Goal: Task Accomplishment & Management: Manage account settings

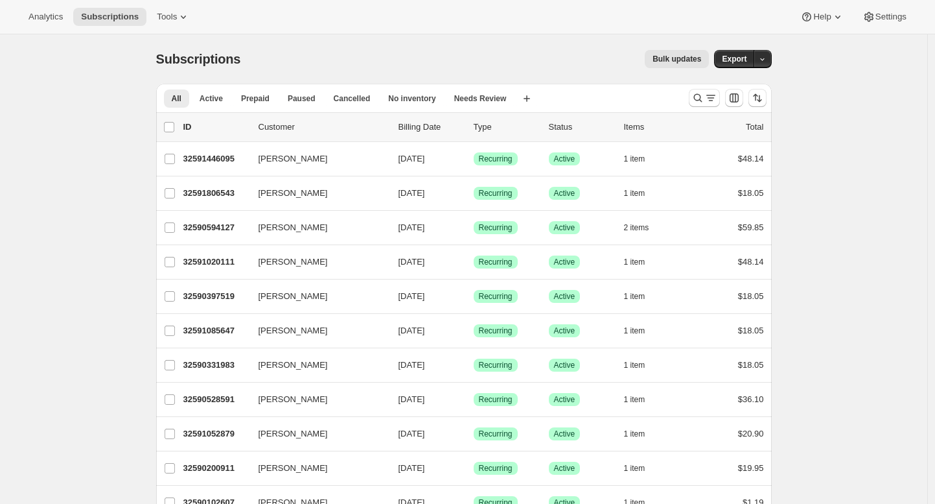
click at [669, 60] on span "Bulk updates" at bounding box center [677, 59] width 49 height 10
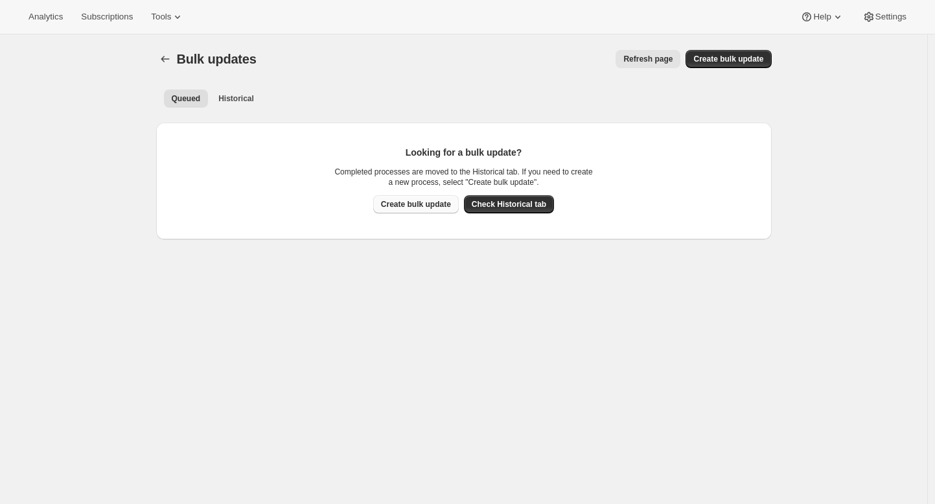
click at [432, 204] on span "Create bulk update" at bounding box center [416, 204] width 70 height 10
select select "10"
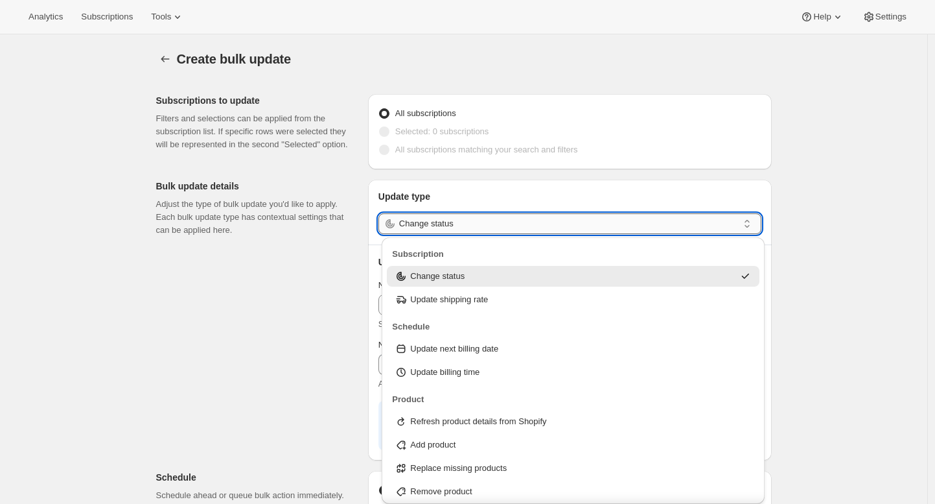
click at [488, 226] on input "Change status" at bounding box center [568, 223] width 339 height 21
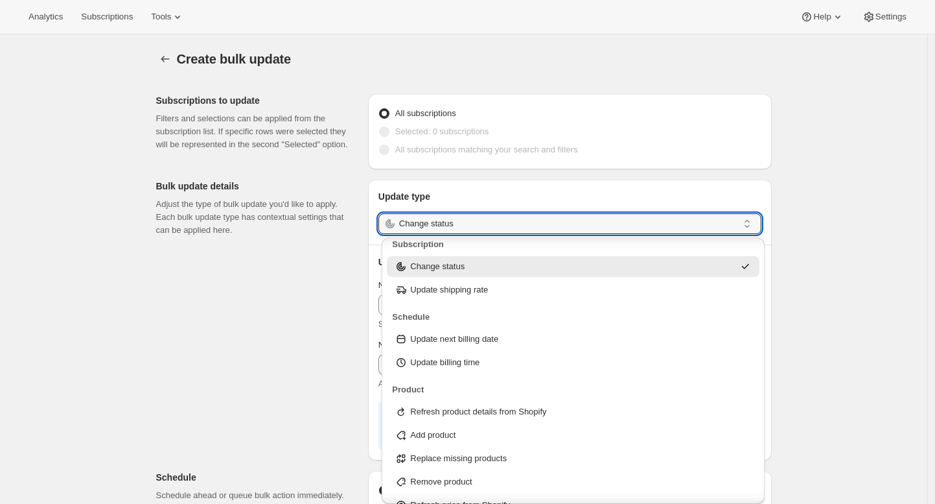
scroll to position [12, 0]
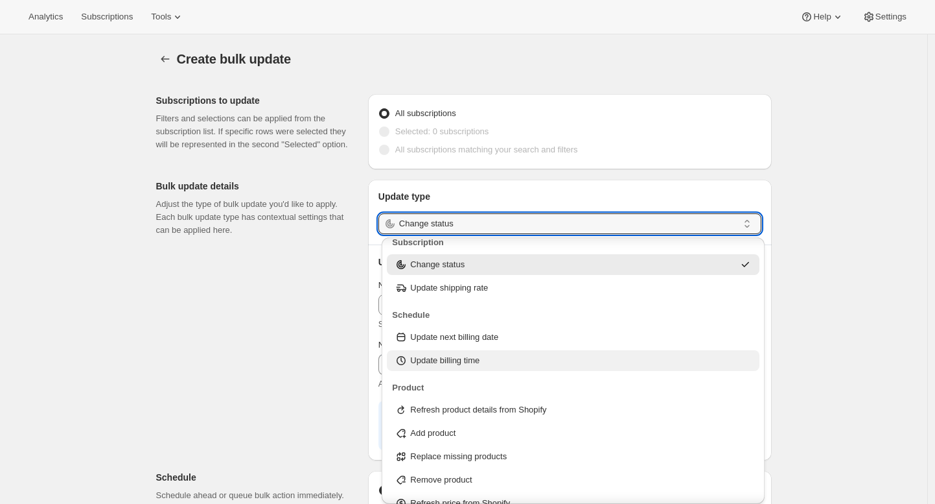
click at [498, 360] on div "Update billing time" at bounding box center [573, 360] width 357 height 13
type input "Update billing time"
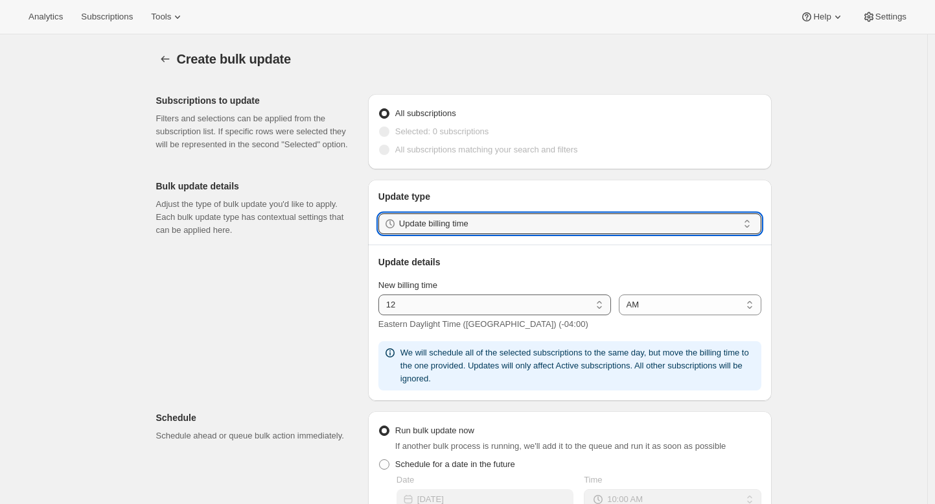
click at [458, 311] on select "01 02 03 04 05 06 07 08 09 10 11 12" at bounding box center [495, 304] width 233 height 21
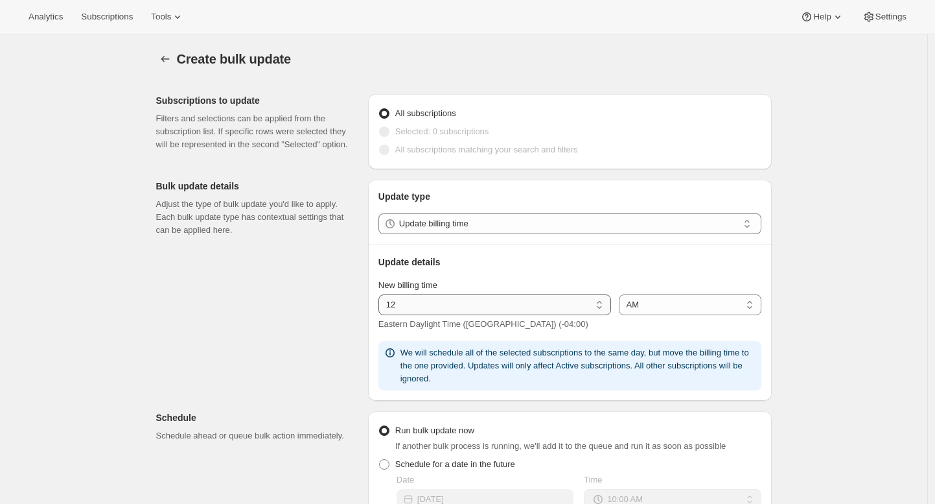
select select "1"
click at [382, 294] on select "01 02 03 04 05 06 07 08 09 10 11 12" at bounding box center [495, 304] width 233 height 21
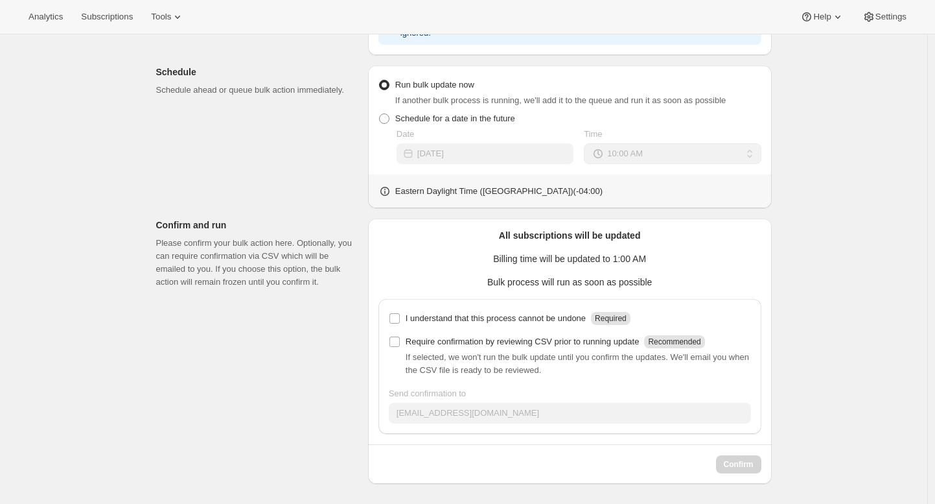
scroll to position [346, 0]
click at [398, 317] on input "I understand that this process cannot be undone Required" at bounding box center [395, 317] width 10 height 10
checkbox input "true"
click at [750, 462] on span "Confirm" at bounding box center [739, 463] width 30 height 10
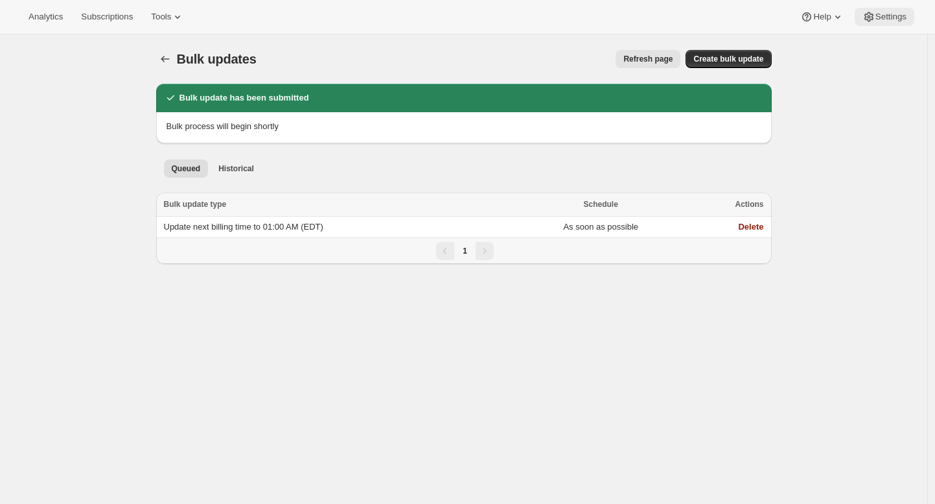
click at [891, 17] on span "Settings" at bounding box center [891, 17] width 31 height 10
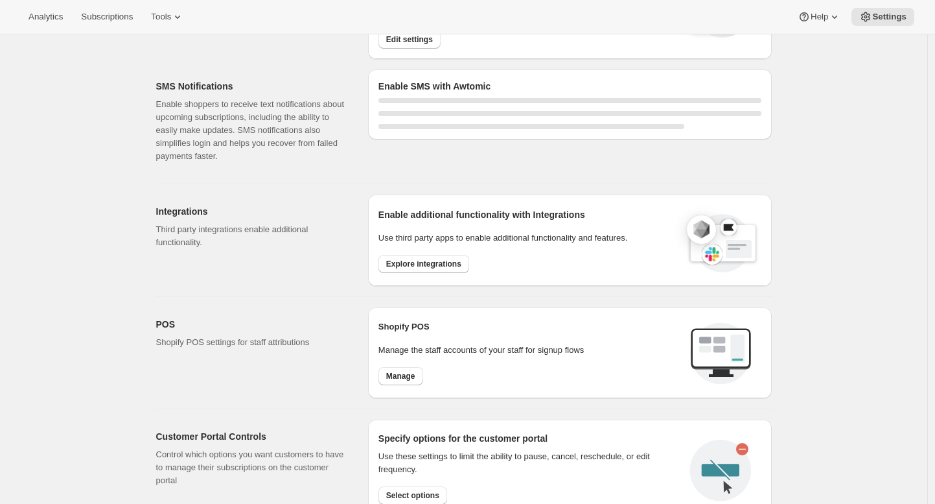
select select "22:00"
select select "09:00"
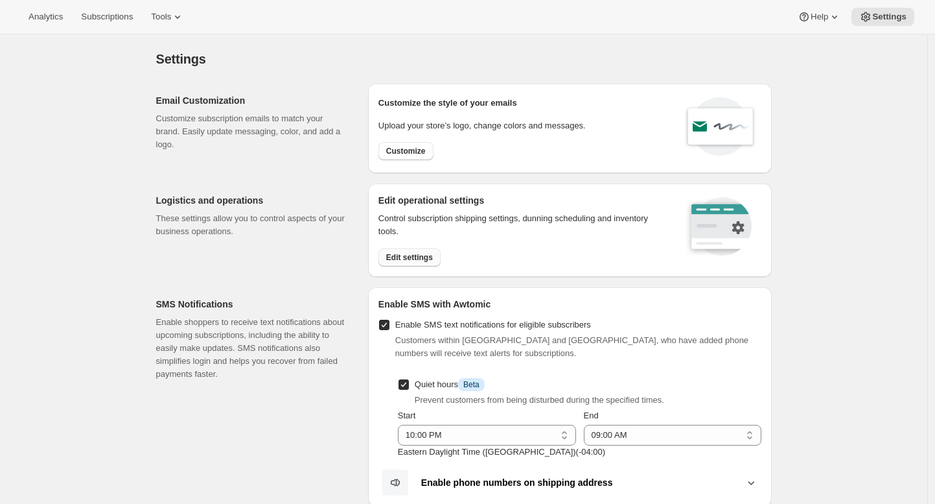
click at [423, 250] on button "Edit settings" at bounding box center [410, 257] width 62 height 18
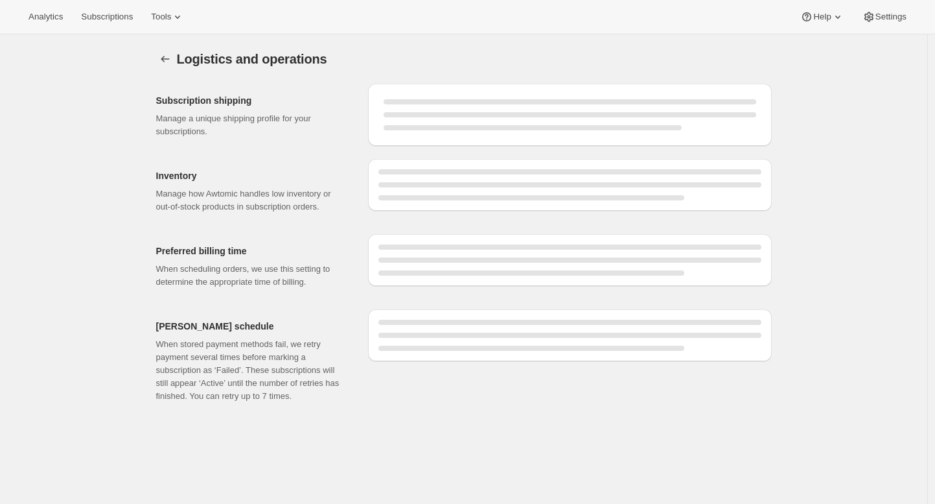
select select "DAY"
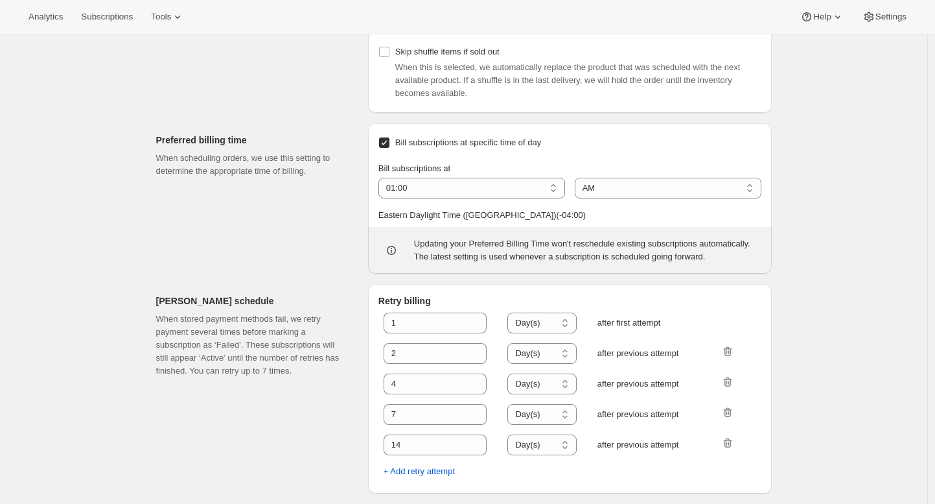
scroll to position [613, 0]
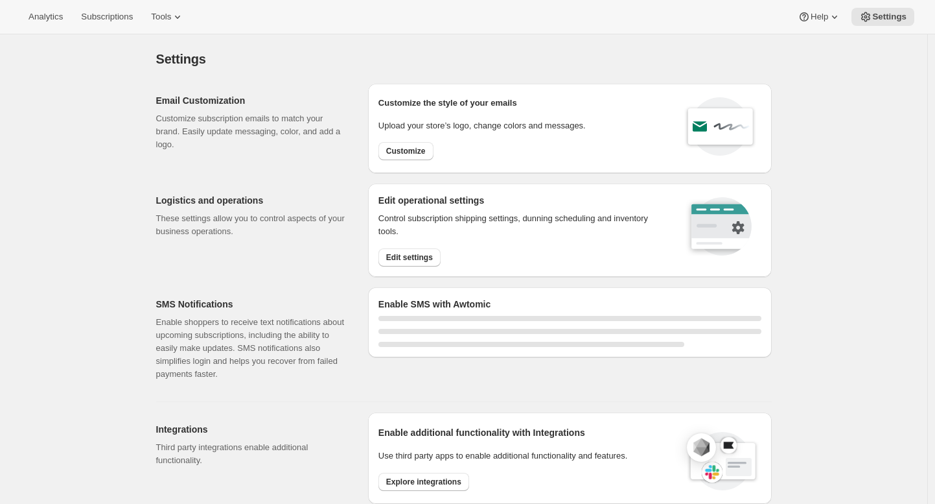
select select "22:00"
select select "09:00"
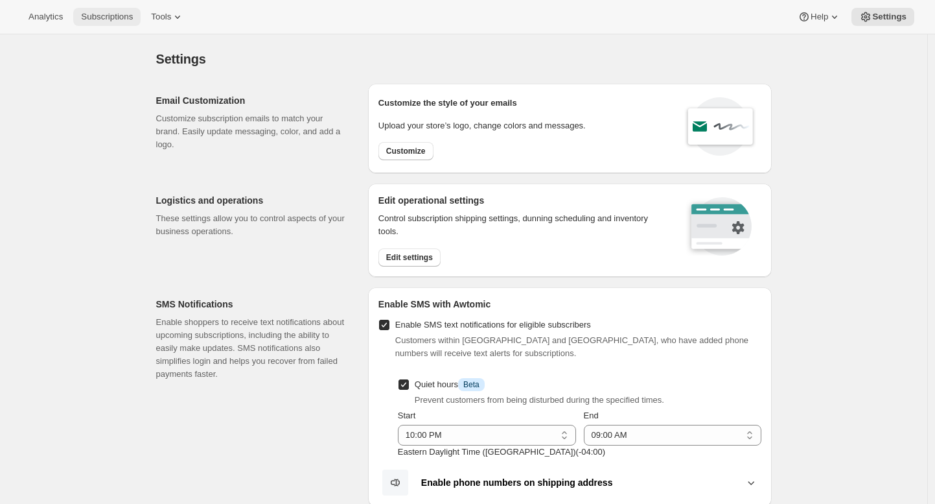
click at [109, 16] on span "Subscriptions" at bounding box center [107, 17] width 52 height 10
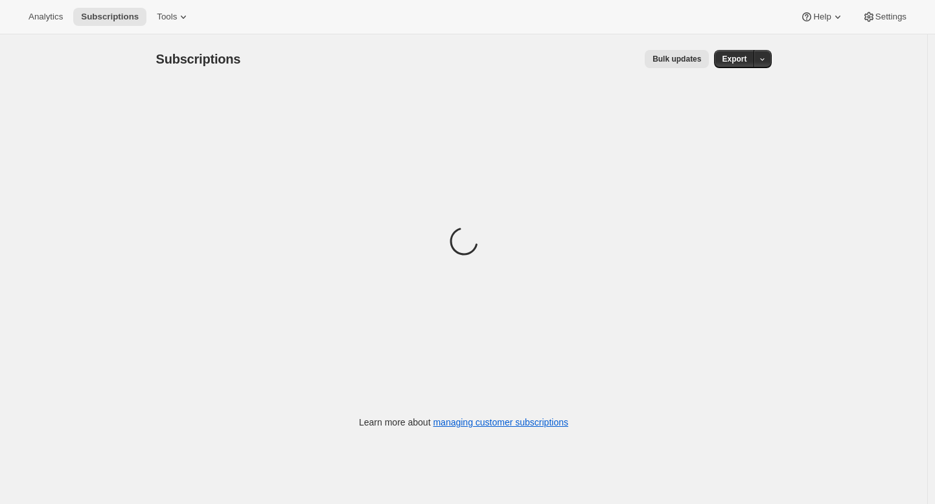
click at [682, 63] on span "Bulk updates" at bounding box center [677, 59] width 49 height 10
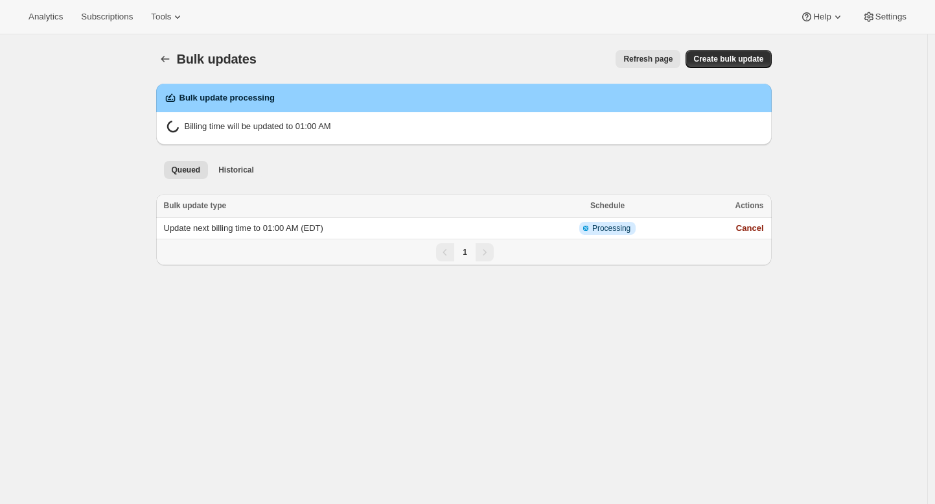
click at [317, 224] on span "Update next billing time to 01:00 AM (EDT)" at bounding box center [243, 228] width 159 height 10
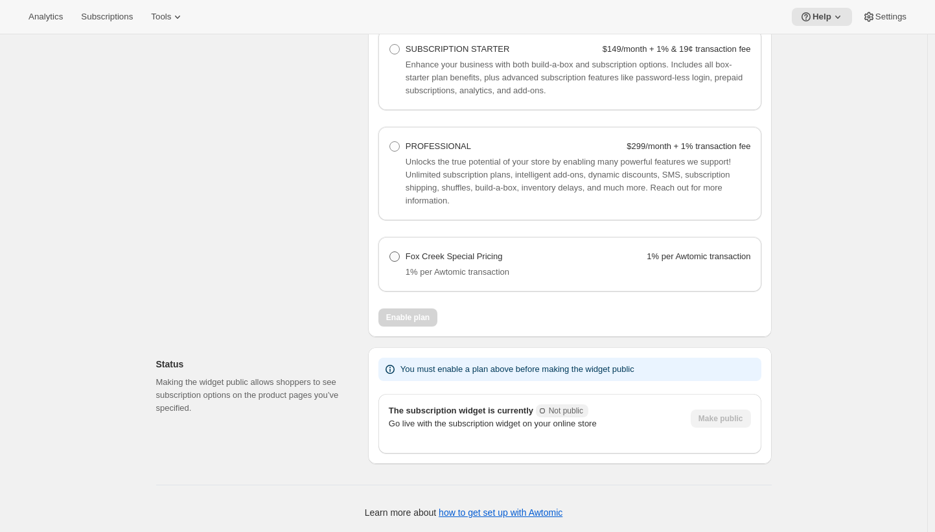
scroll to position [989, 0]
click at [487, 261] on span "Fox Creek Special Pricing" at bounding box center [454, 257] width 97 height 10
click at [390, 252] on Pricing "Fox Creek Special Pricing 1% per Awtomic transaction" at bounding box center [390, 252] width 1 height 1
radio Pricing "true"
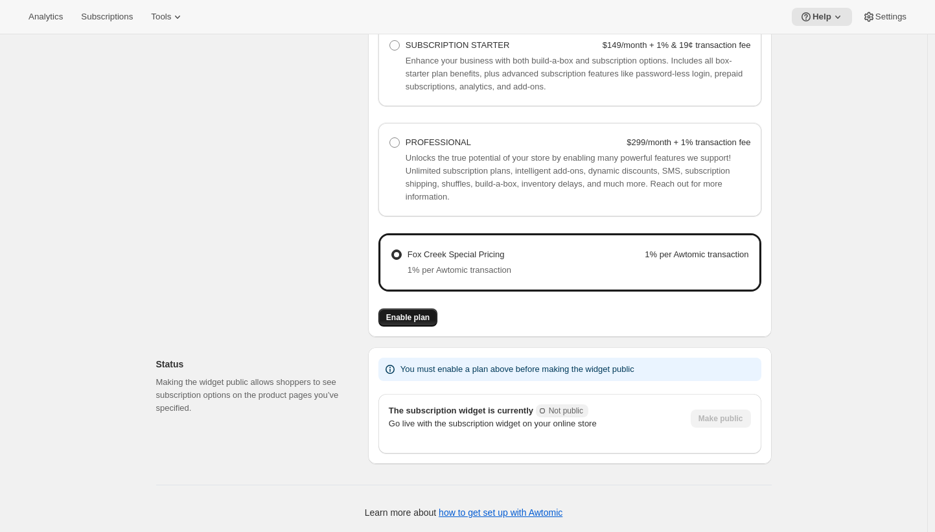
click at [428, 323] on span "Enable plan" at bounding box center [407, 317] width 43 height 10
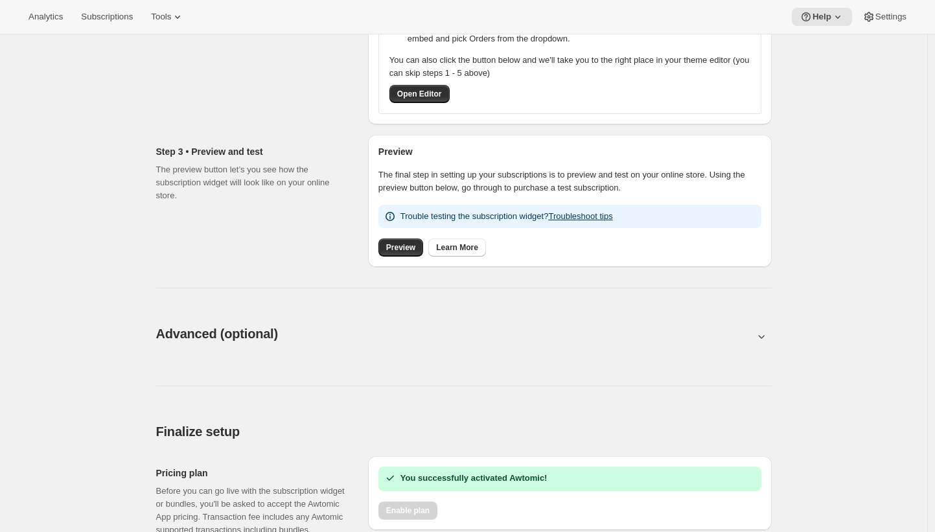
scroll to position [524, 0]
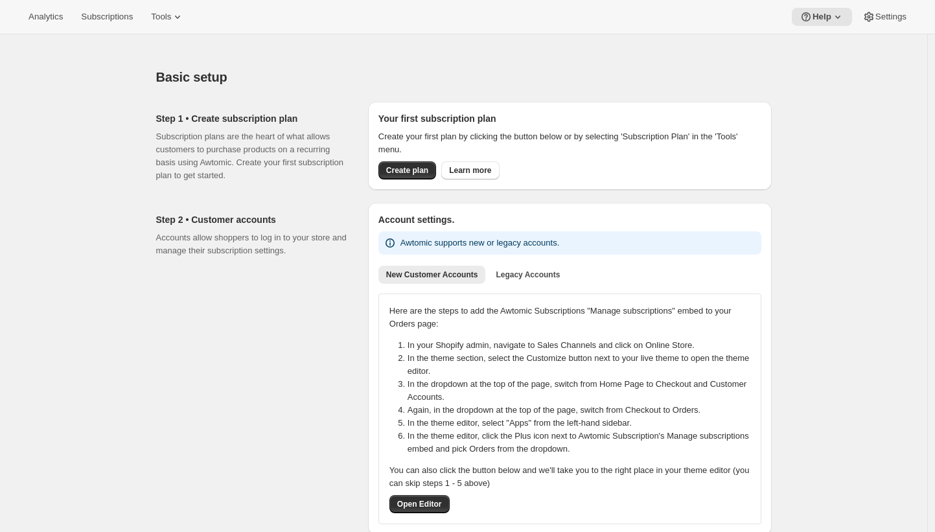
scroll to position [607, 0]
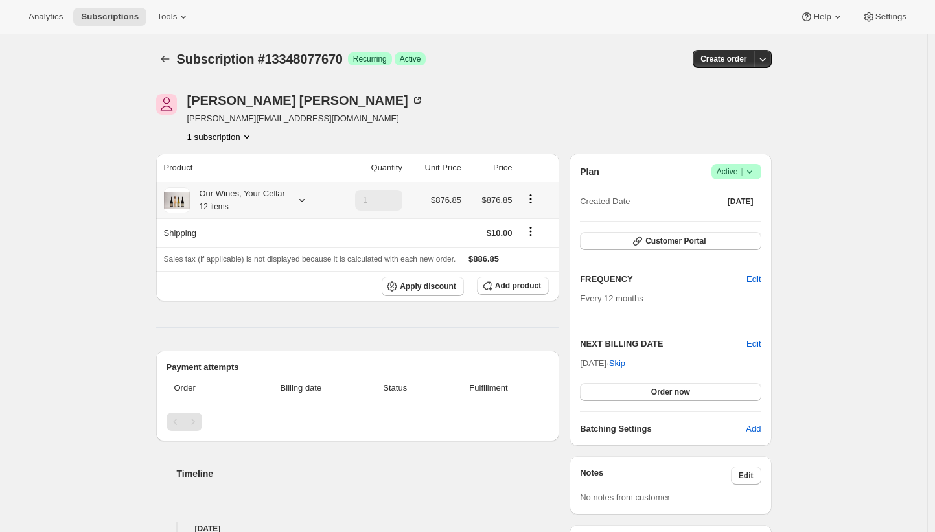
click at [248, 200] on div "Our Wines, Your Cellar 12 items" at bounding box center [237, 200] width 95 height 26
click at [272, 196] on div "Our Wines, Your Cellar 12 items" at bounding box center [237, 200] width 95 height 26
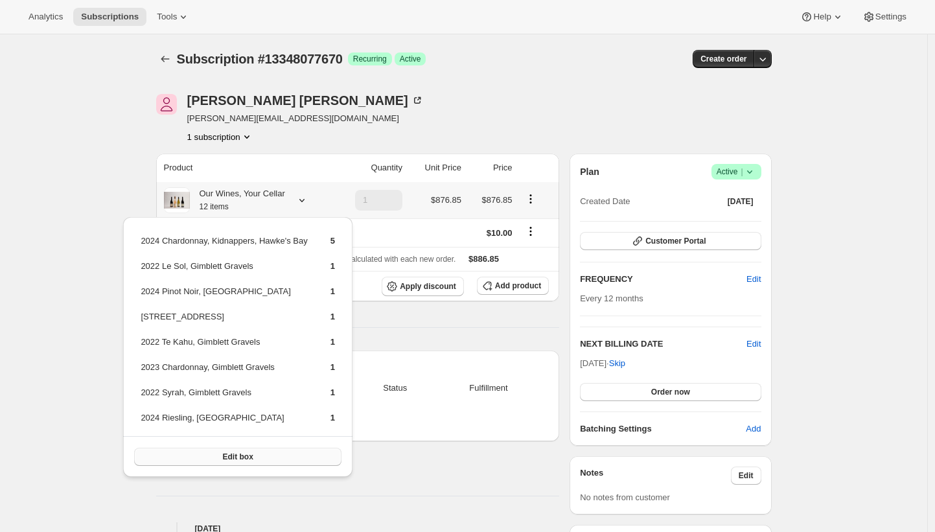
click at [264, 456] on button "Edit box" at bounding box center [237, 457] width 207 height 18
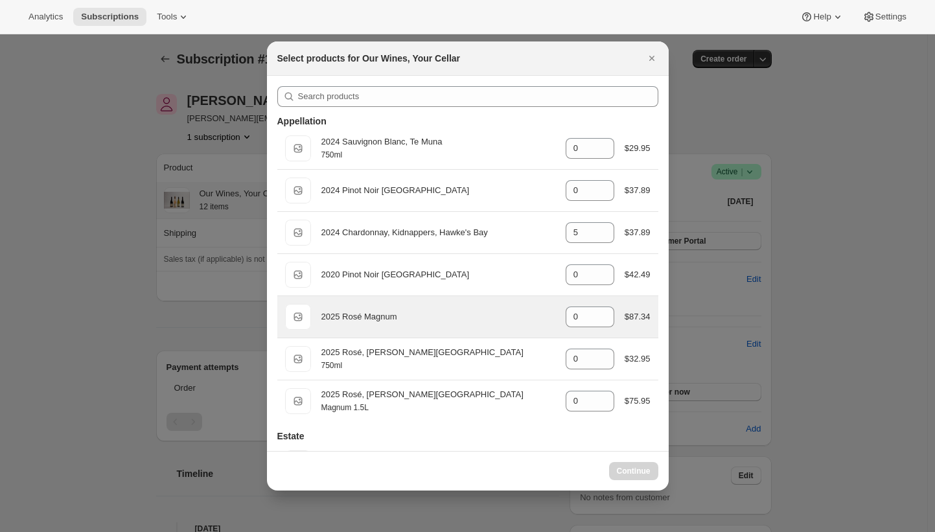
select select "gid://shopify/ProductVariant/42948192895078"
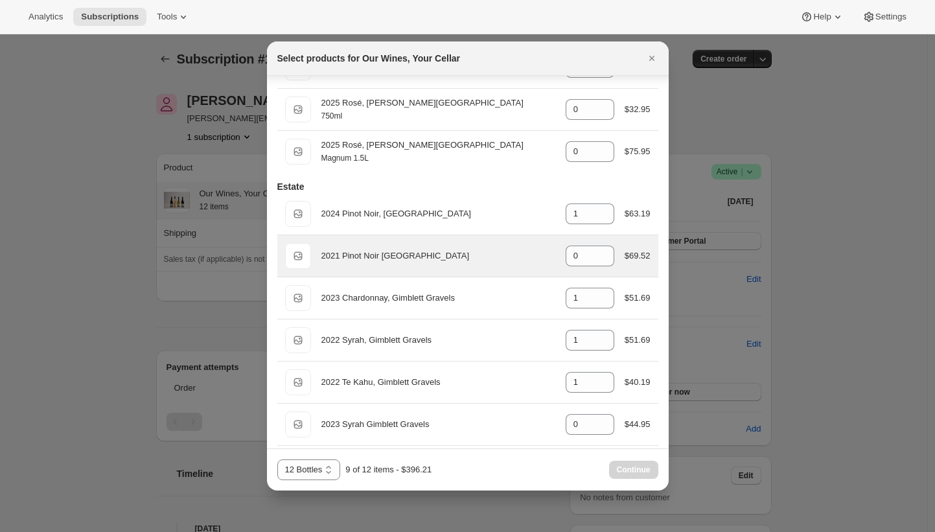
scroll to position [343, 0]
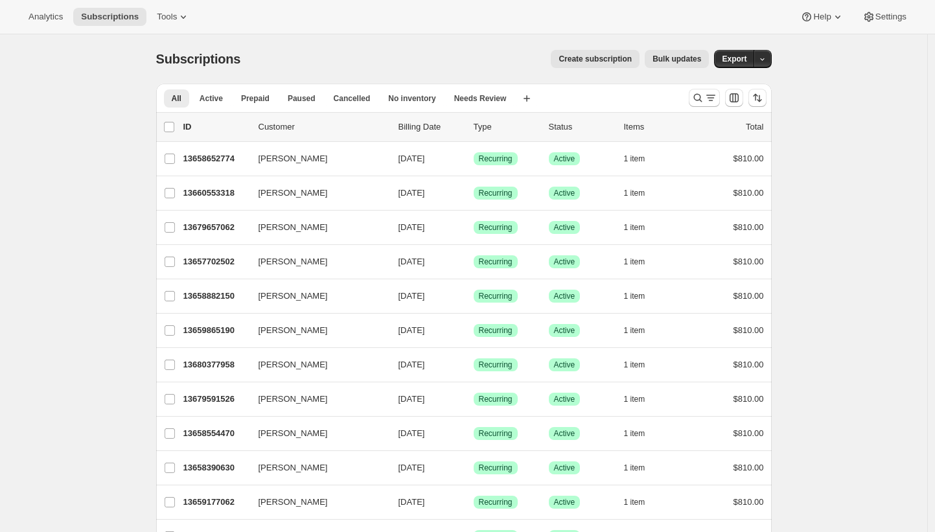
click at [366, 62] on div "Create subscription Bulk updates" at bounding box center [482, 59] width 453 height 18
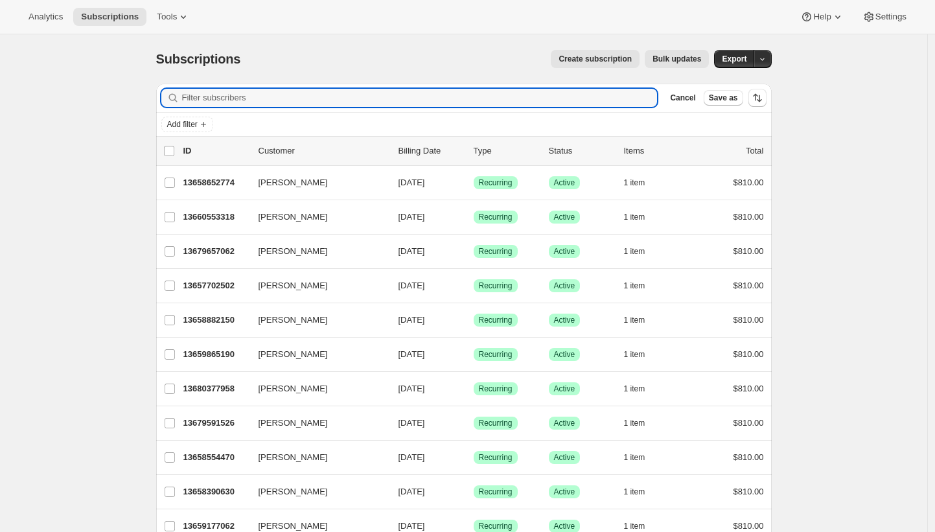
paste input "Jonathan.Cron@nzfts.com"
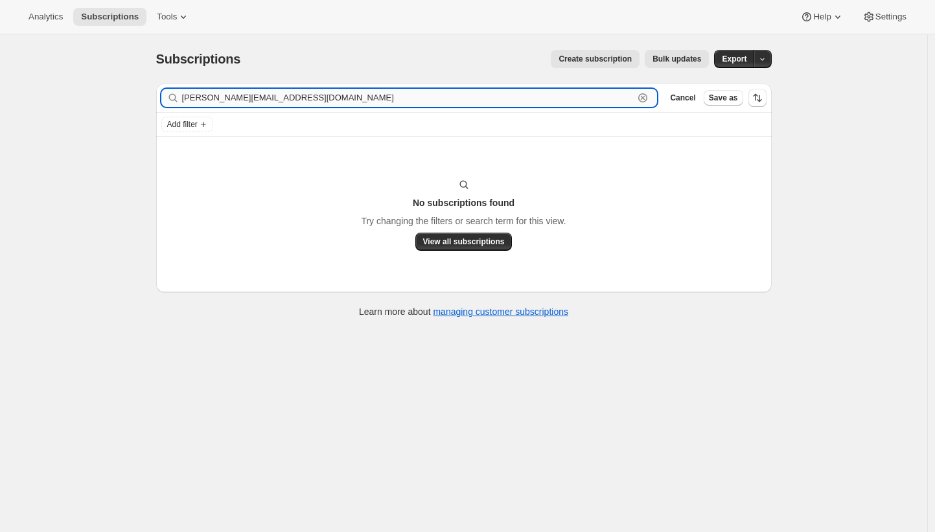
click at [320, 100] on input "Jonathan.Cron@nzfts.com" at bounding box center [408, 98] width 452 height 18
paste input "gareth@croys.net"
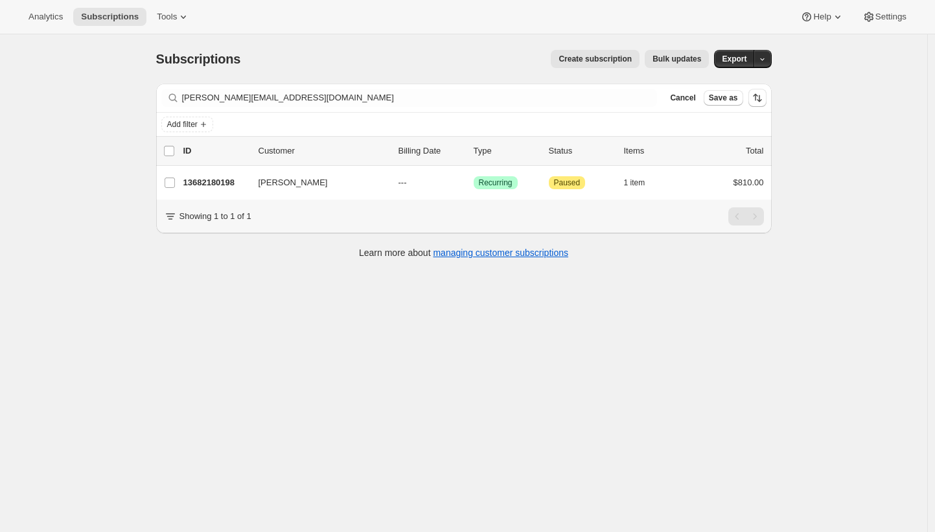
click at [473, 63] on div "Create subscription Bulk updates" at bounding box center [482, 59] width 453 height 18
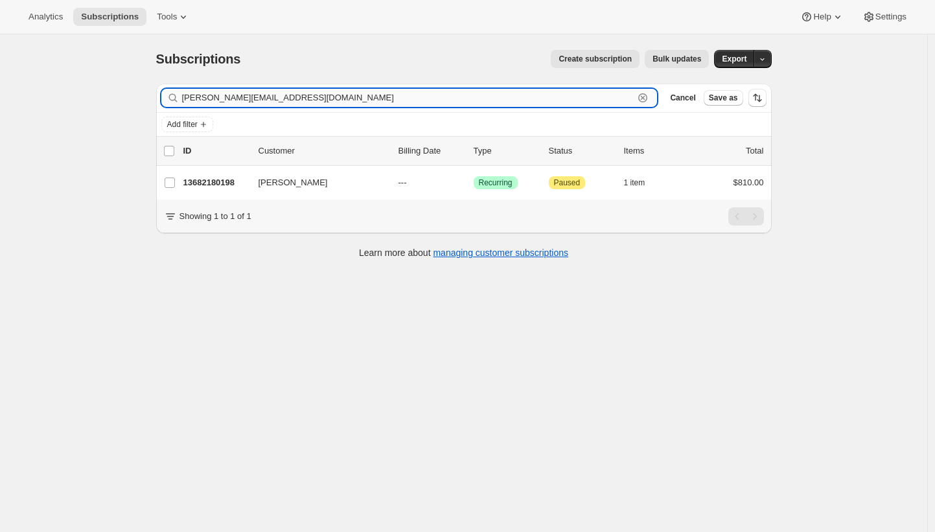
click at [283, 92] on input "gareth@croys.net" at bounding box center [408, 98] width 452 height 18
paste input "nevsimbob@aol.com"
click at [388, 89] on input "nevsimbob@aol.com" at bounding box center [408, 98] width 452 height 18
paste input "macaulay.shelagh@gmai"
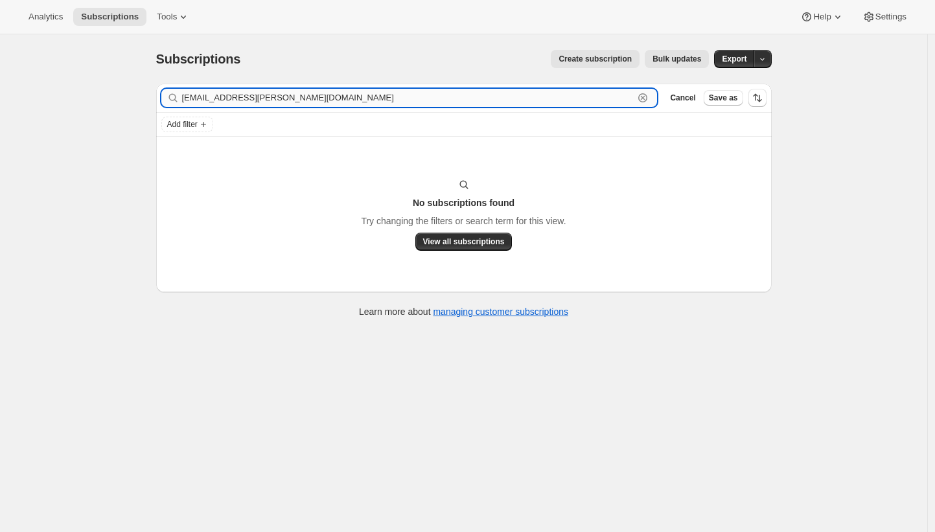
click at [386, 99] on input "macaulay.shelagh@gmail.com" at bounding box center [408, 98] width 452 height 18
paste input "petermumford@stonerealestate.com.au"
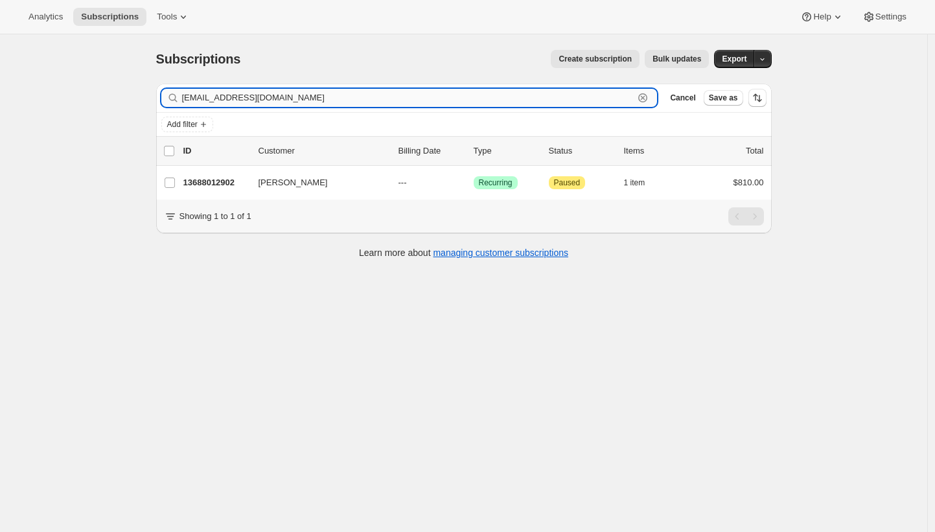
click at [572, 95] on input "petermumford@stonerealestate.com.au" at bounding box center [408, 98] width 452 height 18
paste input "jeremy@jrmi.co.uk"
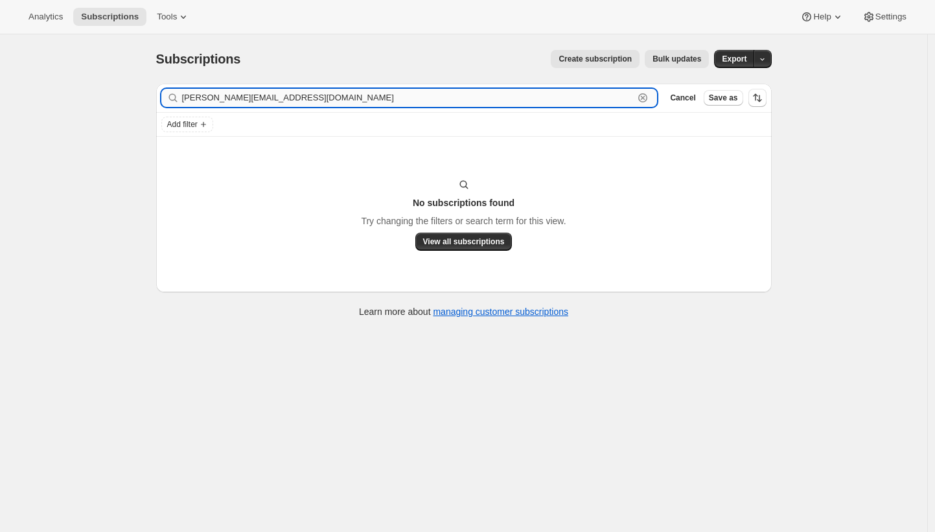
click at [489, 99] on input "jeremy@jrmi.co.uk" at bounding box center [408, 98] width 452 height 18
paste input "ned.childs@gmail.com"
click at [318, 100] on input "ned.childs@gmail.com" at bounding box center [408, 98] width 452 height 18
paste input "cwlook"
click at [269, 102] on input "cwlook@gmail.com" at bounding box center [408, 98] width 452 height 18
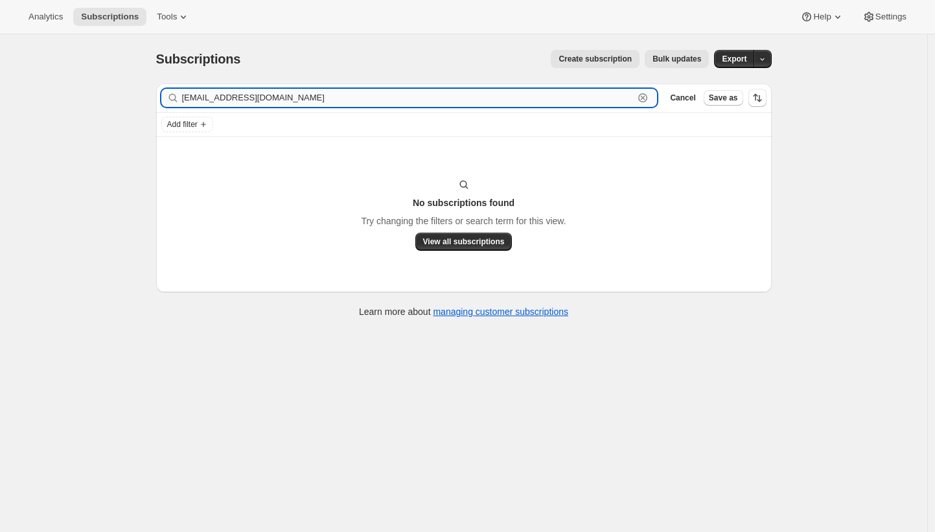
paste input "jschnei1@medicine.bsd.uchicago.edu"
click at [287, 93] on input "jschnei1" at bounding box center [408, 98] width 452 height 18
paste input "dannos3@icloud.com"
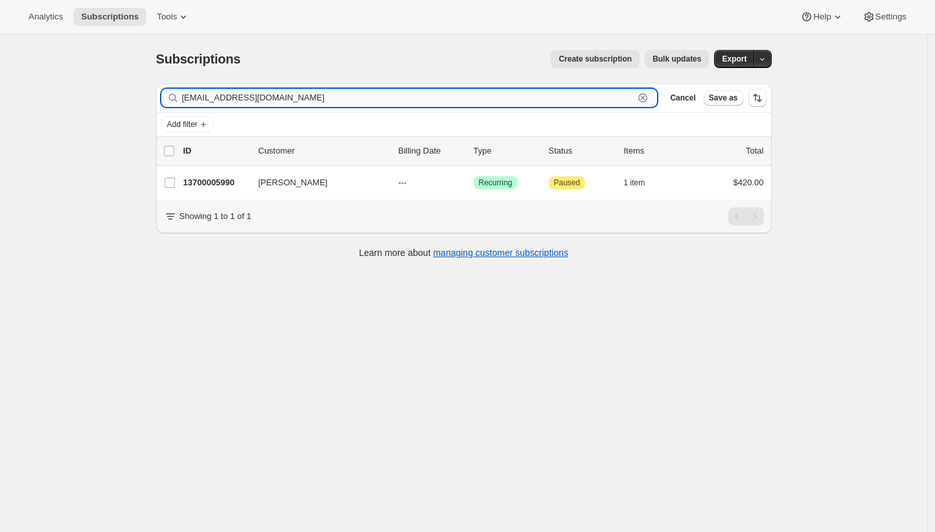
click at [288, 105] on input "dannos3@icloud.com" at bounding box center [408, 98] width 452 height 18
paste input "mlcollins10@gmail"
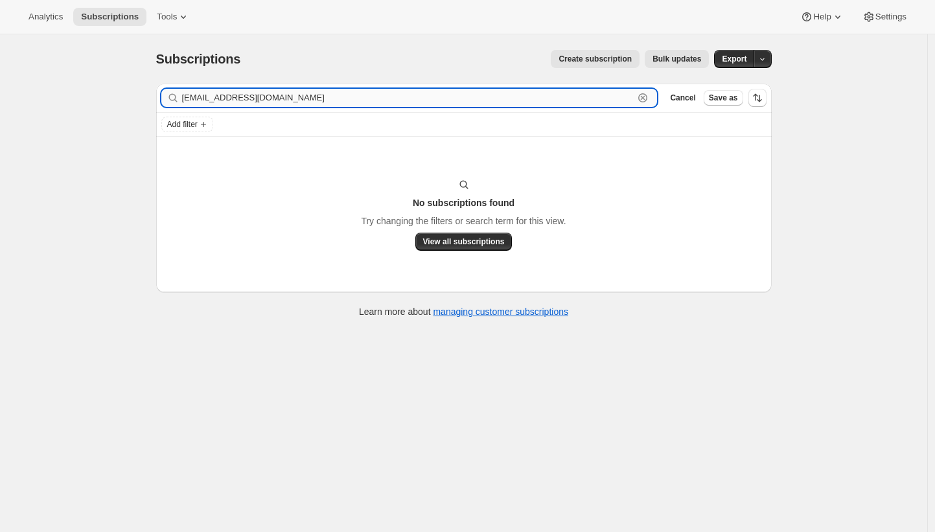
click at [343, 99] on input "mlcollins10@gmail.com" at bounding box center [408, 98] width 452 height 18
paste input "vipermsu@yahoo"
click at [391, 101] on input "vipermsu@yahoo.com" at bounding box center [408, 98] width 452 height 18
paste input "andrew.zbella@gmail"
click at [380, 97] on input "andrew.zbella@gmail.com" at bounding box center [408, 98] width 452 height 18
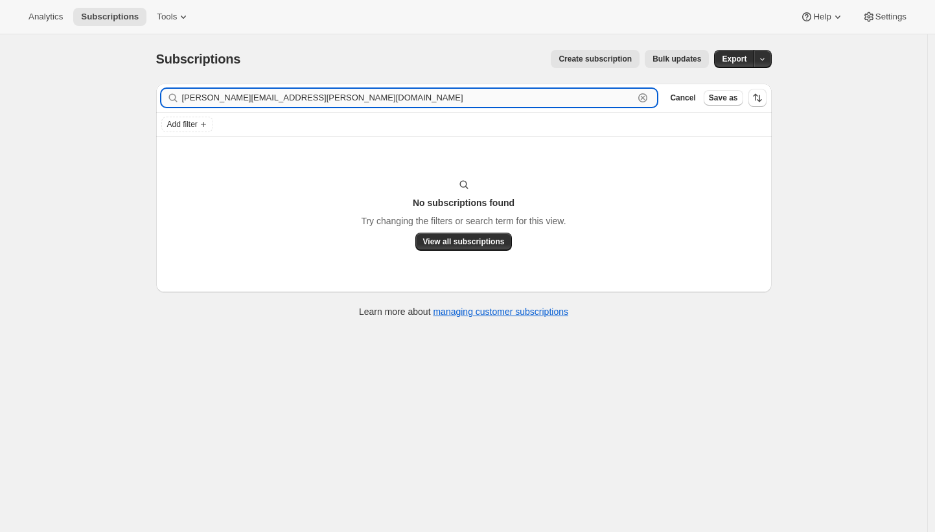
paste input "nmorton8"
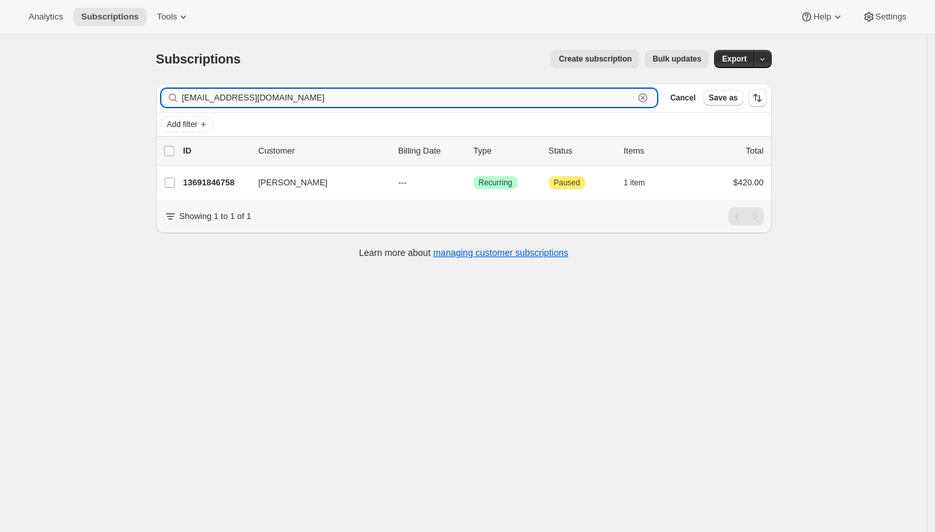
click at [403, 100] on input "nmorton8@gmail.com" at bounding box center [408, 98] width 452 height 18
paste input "gareth@croys.net"
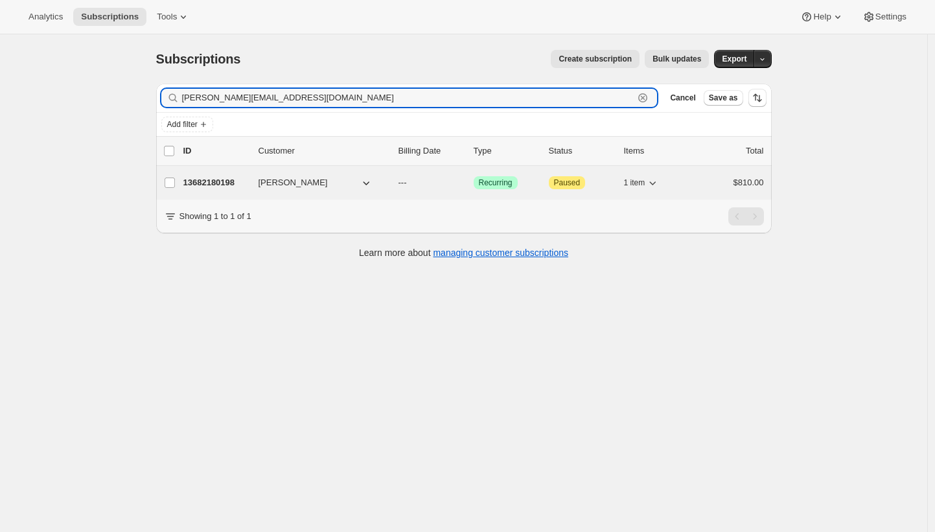
type input "gareth@croys.net"
click at [215, 183] on p "13682180198" at bounding box center [215, 182] width 65 height 13
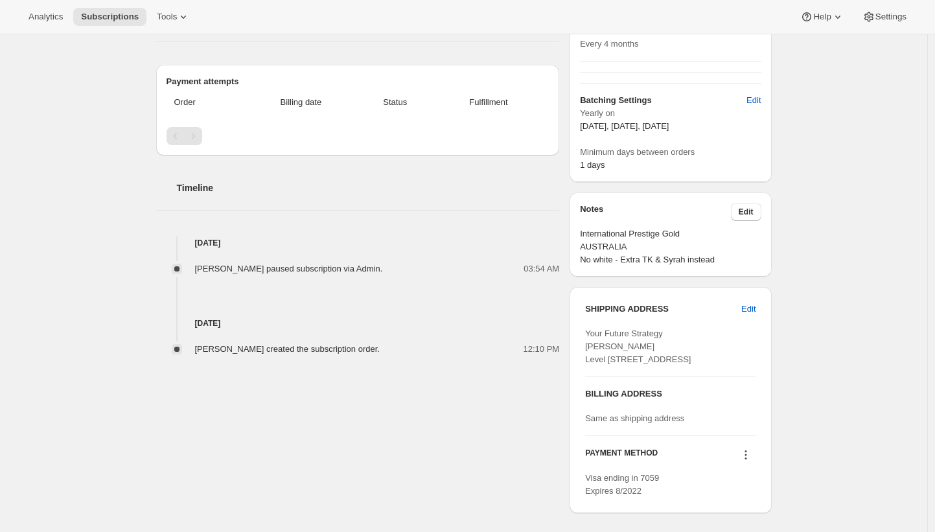
scroll to position [75, 0]
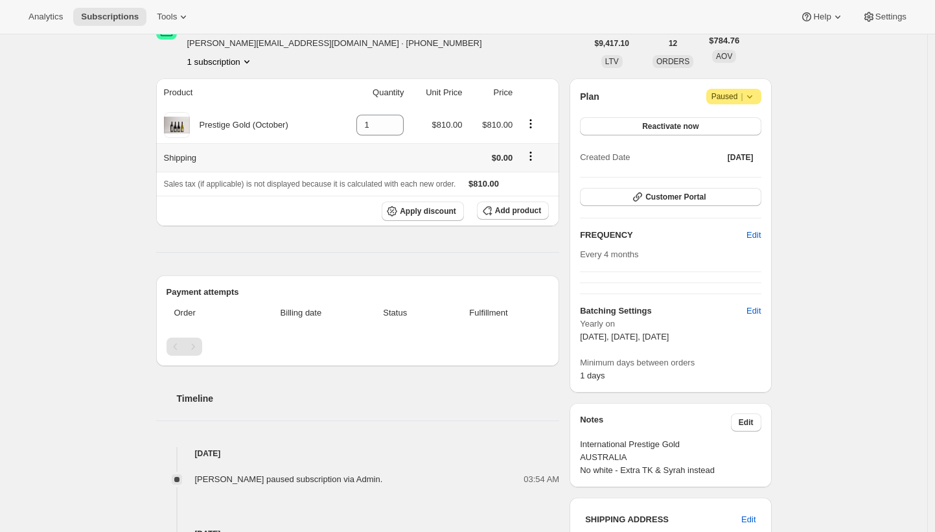
click at [537, 161] on icon "Shipping actions" at bounding box center [530, 156] width 13 height 13
click at [539, 184] on span "Edit shipping rate" at bounding box center [533, 181] width 65 height 10
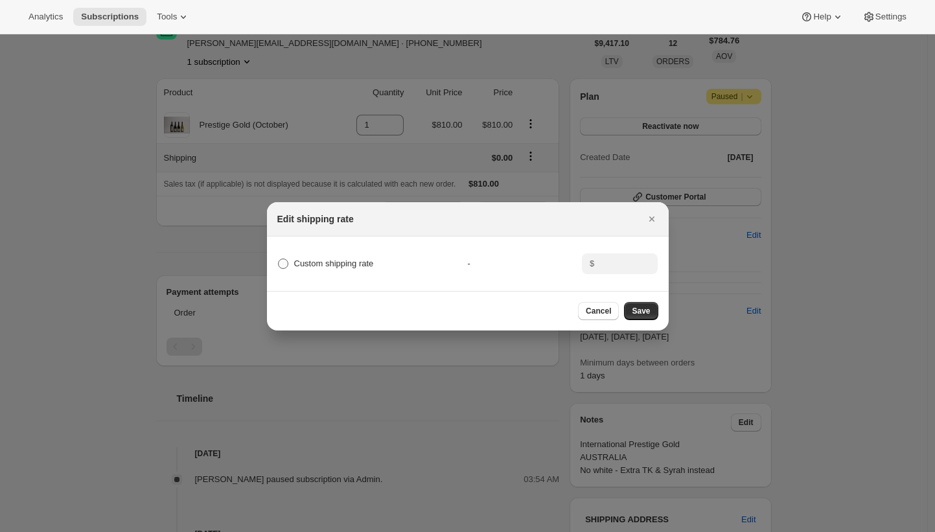
click at [369, 261] on span "Custom shipping rate" at bounding box center [334, 264] width 80 height 10
click at [279, 259] on input "Custom shipping rate" at bounding box center [278, 259] width 1 height 1
radio input "true"
click at [624, 261] on input ":rd3:" at bounding box center [618, 263] width 40 height 21
paste input "410.00"
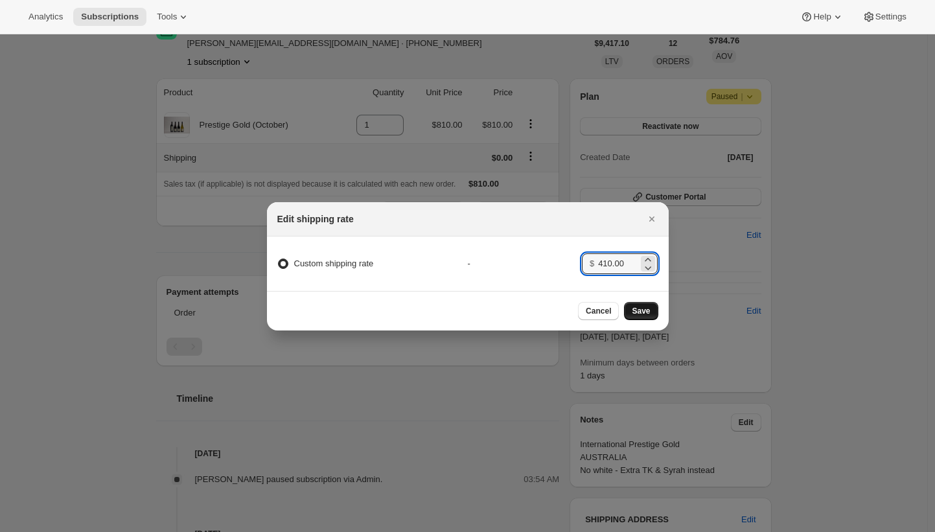
type input "410.00"
click at [642, 312] on span "Save" at bounding box center [641, 311] width 18 height 10
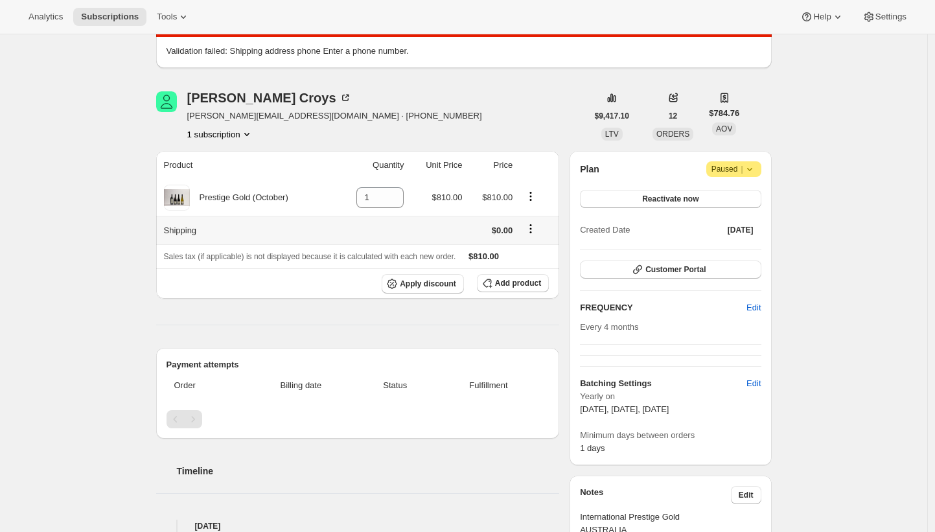
click at [533, 229] on icon "Shipping actions" at bounding box center [530, 228] width 13 height 13
click at [535, 254] on span "Edit shipping rate" at bounding box center [533, 254] width 65 height 10
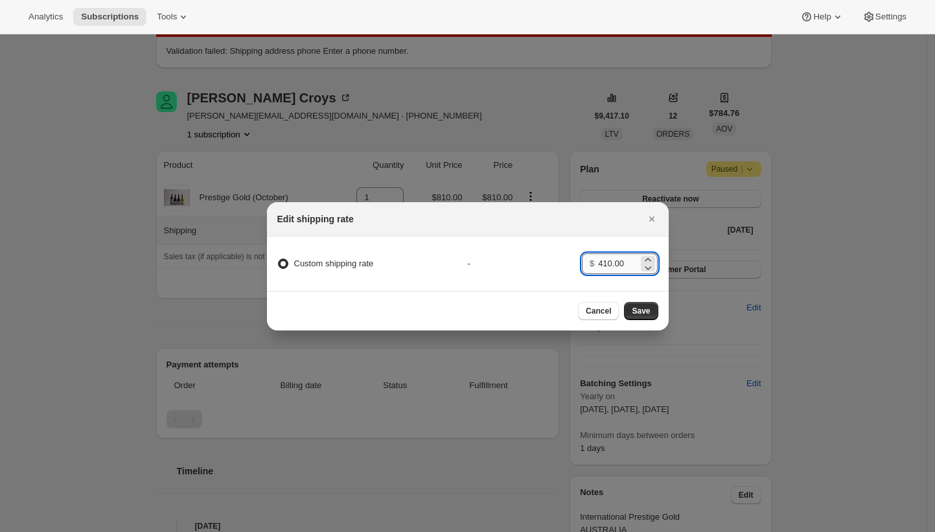
drag, startPoint x: 604, startPoint y: 253, endPoint x: 613, endPoint y: 258, distance: 10.1
click at [613, 258] on input "410.00" at bounding box center [618, 263] width 40 height 21
type input "410"
click at [639, 311] on span "Save" at bounding box center [641, 311] width 18 height 10
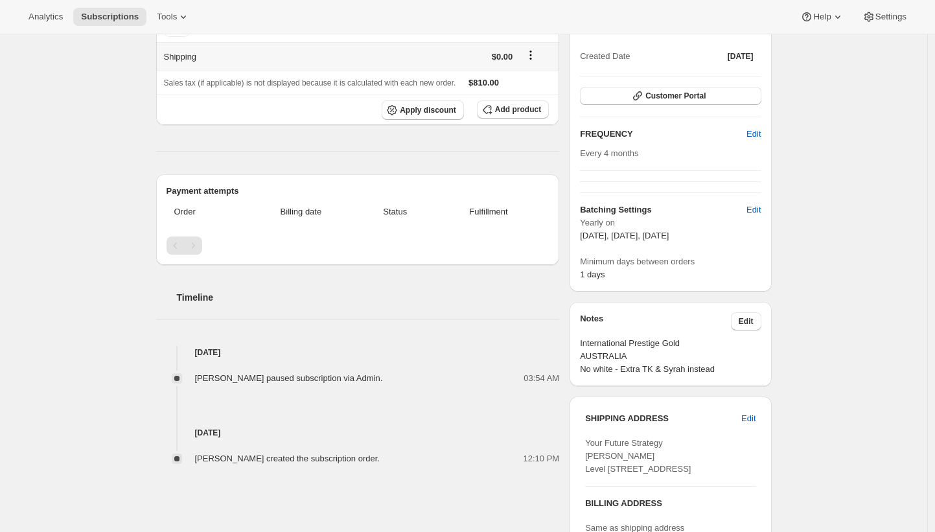
scroll to position [636, 0]
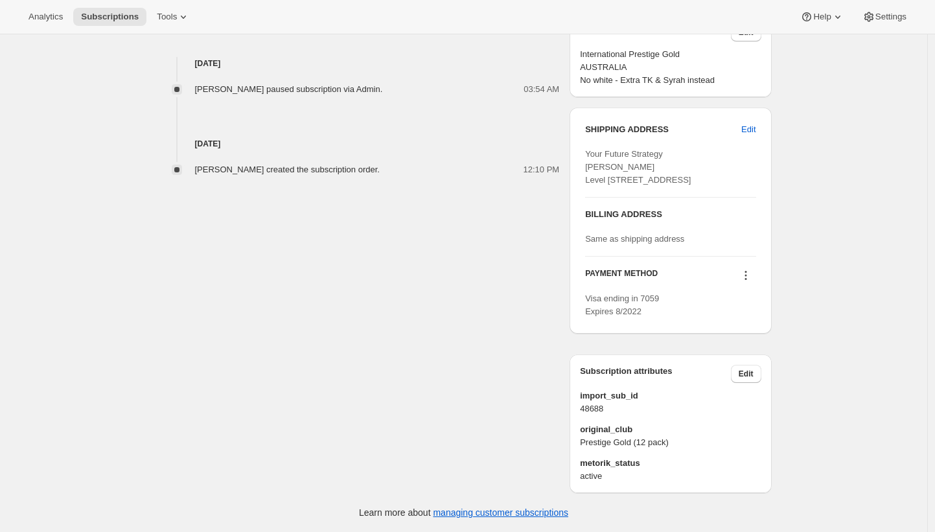
scroll to position [478, 0]
click at [747, 123] on span "Edit" at bounding box center [749, 129] width 14 height 13
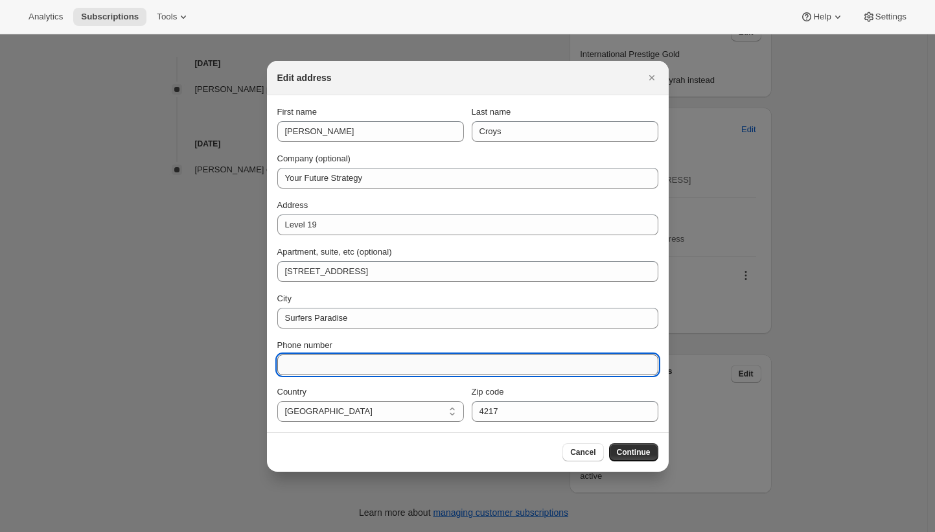
click at [502, 359] on input "Phone number" at bounding box center [467, 365] width 381 height 21
paste input "61422224458"
type input "61422224458"
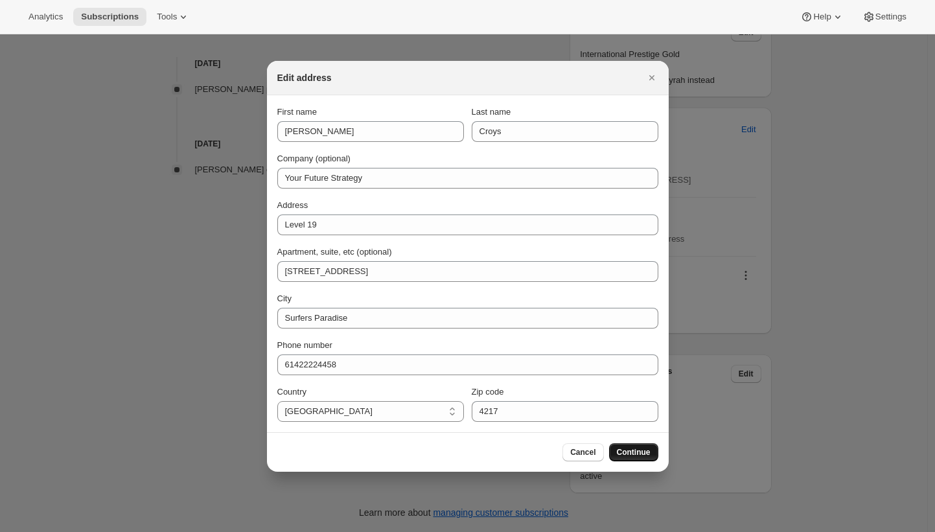
click at [650, 452] on span "Continue" at bounding box center [634, 452] width 34 height 10
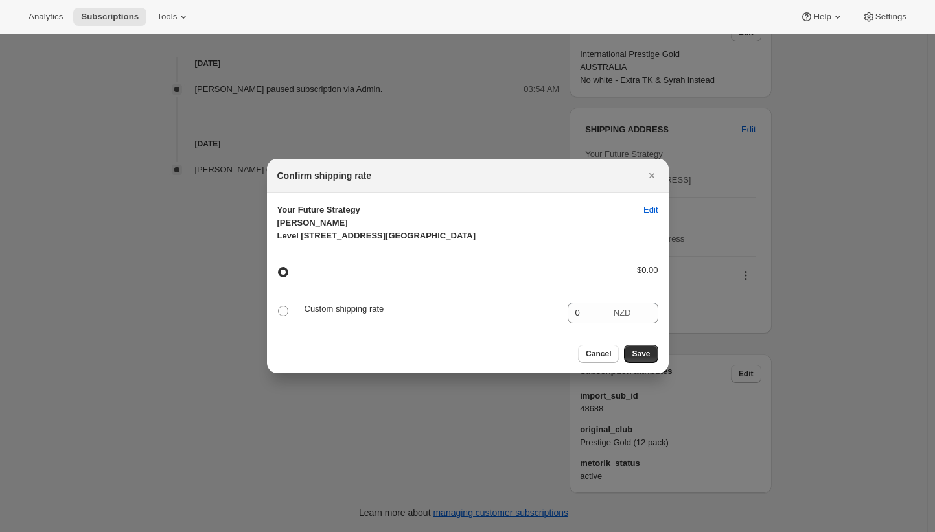
click at [311, 316] on p "Custom shipping rate" at bounding box center [431, 309] width 253 height 13
click at [375, 316] on p "Custom shipping rate" at bounding box center [431, 309] width 253 height 13
click at [285, 316] on span ":r1k:" at bounding box center [283, 311] width 10 height 10
click at [279, 307] on input ":r1k:" at bounding box center [278, 306] width 1 height 1
radio input "true"
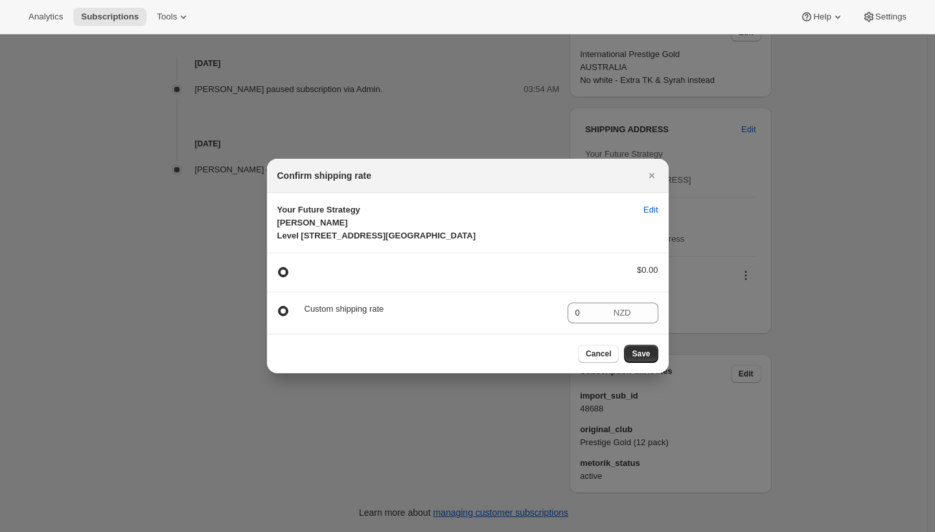
radio input "false"
click at [611, 323] on div "0 NZD" at bounding box center [613, 313] width 91 height 21
type input "410"
click at [648, 359] on span "Save" at bounding box center [641, 354] width 18 height 10
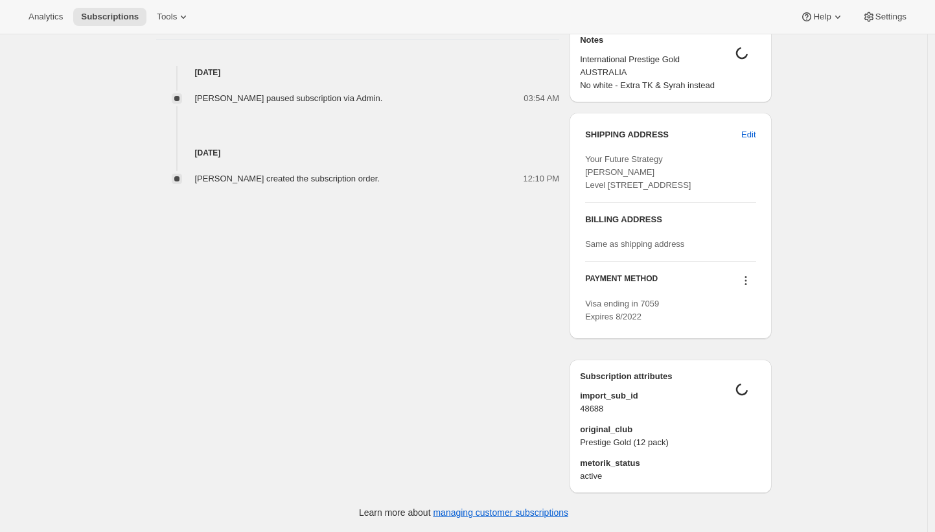
scroll to position [0, 0]
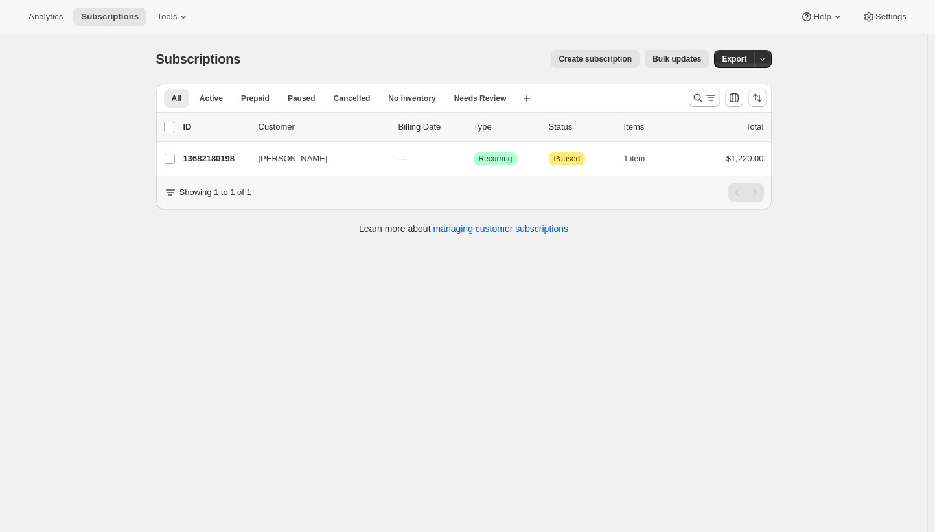
click at [342, 64] on div "Create subscription Bulk updates" at bounding box center [482, 59] width 453 height 18
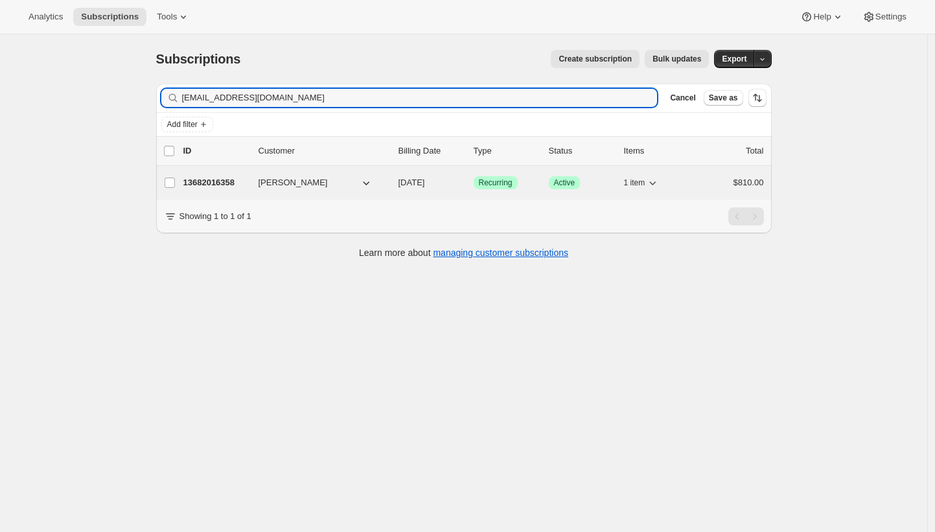
type input "nevsimbob@aol.com"
click at [221, 179] on p "13682016358" at bounding box center [215, 182] width 65 height 13
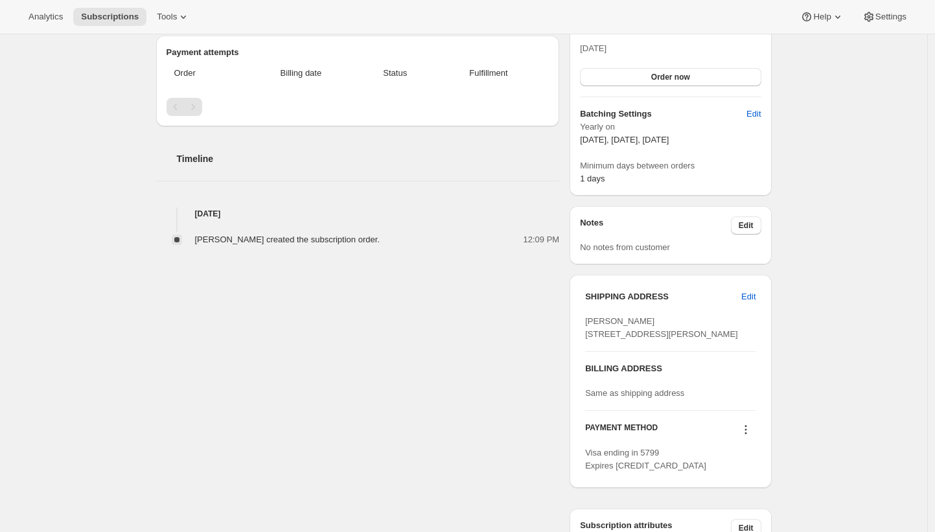
scroll to position [311, 0]
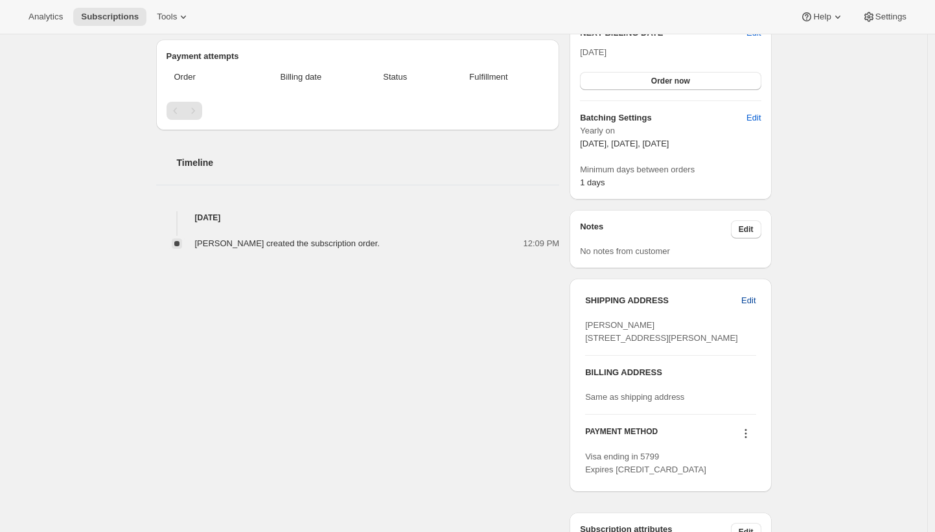
click at [755, 299] on span "Edit" at bounding box center [749, 300] width 14 height 13
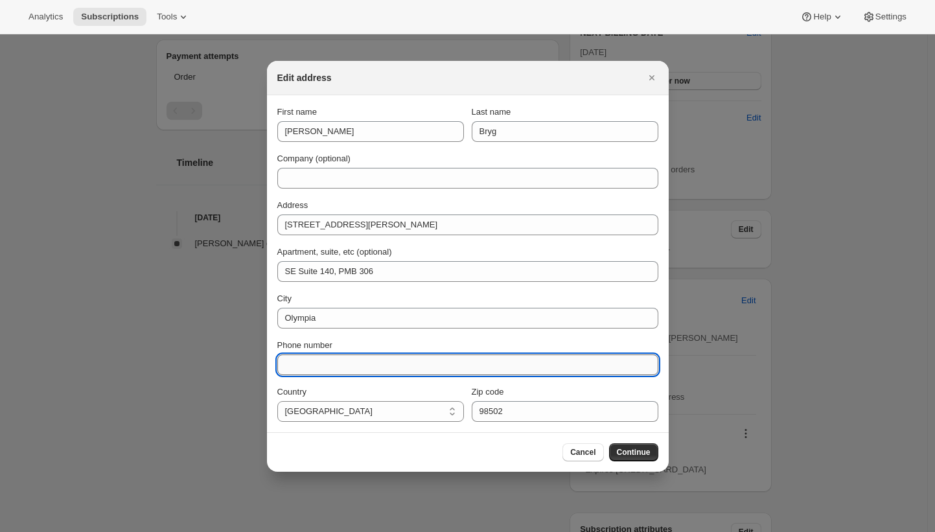
click at [407, 358] on input "Phone number" at bounding box center [467, 365] width 381 height 21
paste input "+1 775 741 0759"
type input "+1 775 741 0759"
click at [645, 452] on span "Continue" at bounding box center [634, 452] width 34 height 10
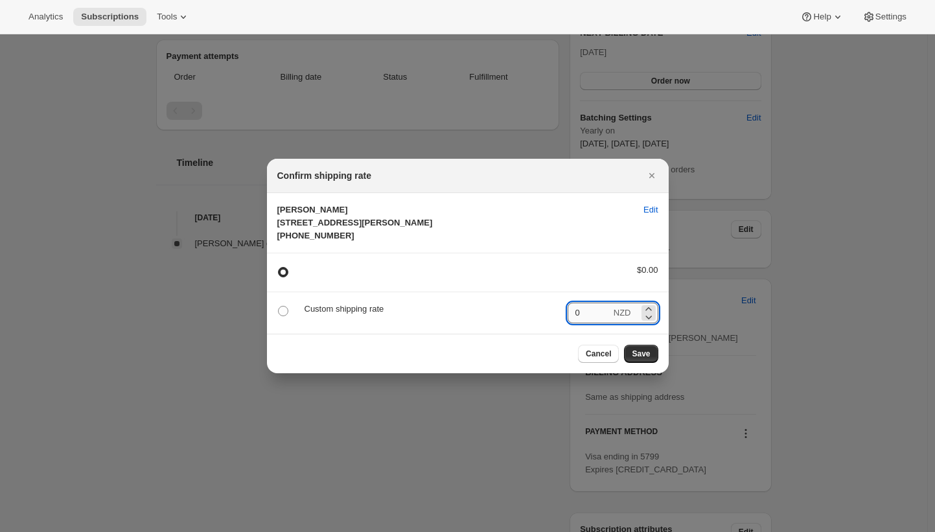
click at [595, 323] on input "0" at bounding box center [589, 313] width 43 height 21
radio input "false"
radio input "true"
type input "360"
click at [638, 359] on span "Save" at bounding box center [641, 354] width 18 height 10
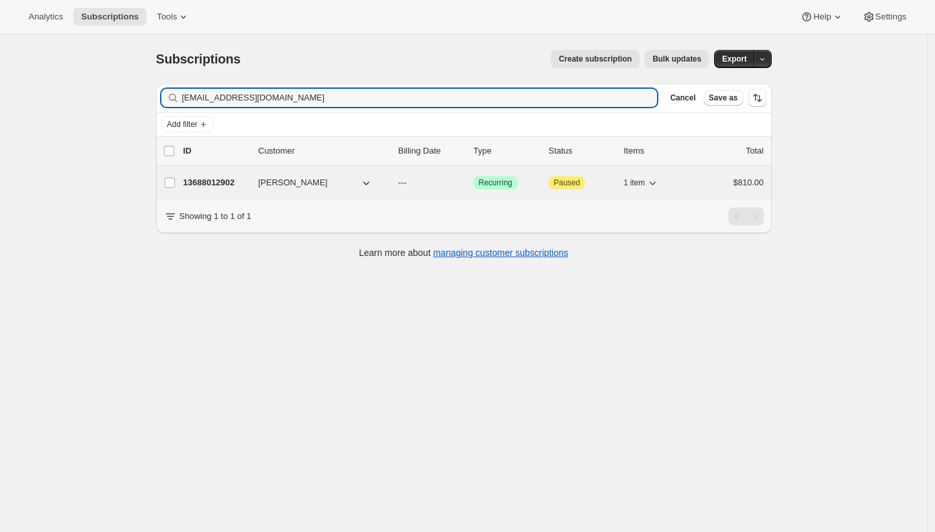
type input "petermumford@stonerealestate.com.au"
click at [215, 181] on p "13688012902" at bounding box center [215, 182] width 65 height 13
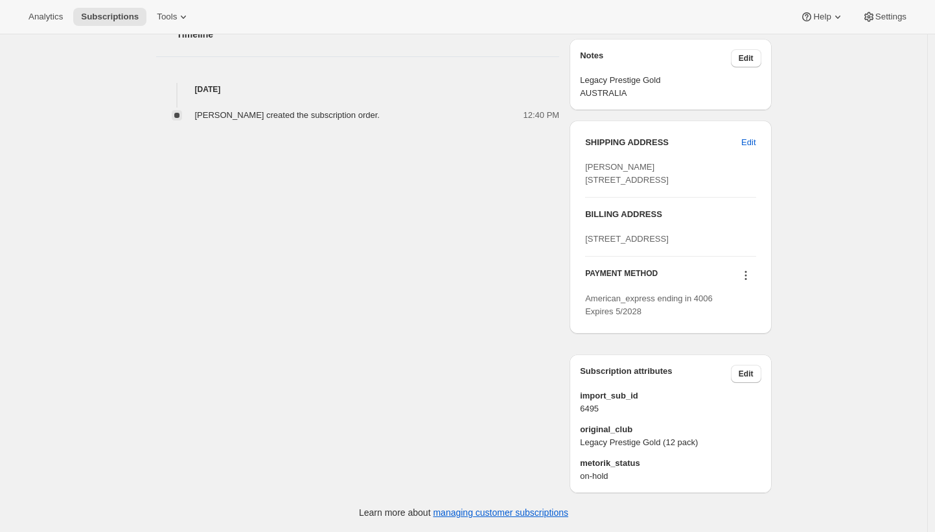
scroll to position [444, 0]
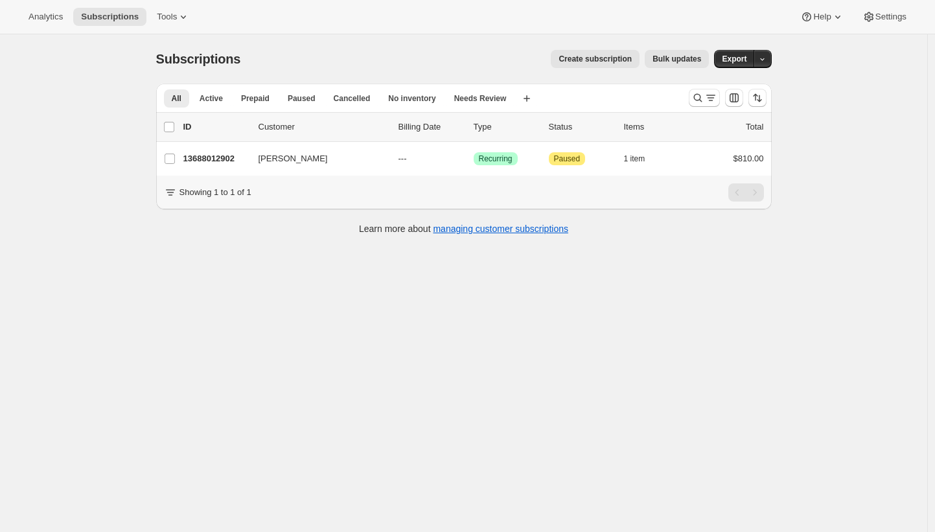
click at [368, 60] on div "Create subscription Bulk updates" at bounding box center [482, 59] width 453 height 18
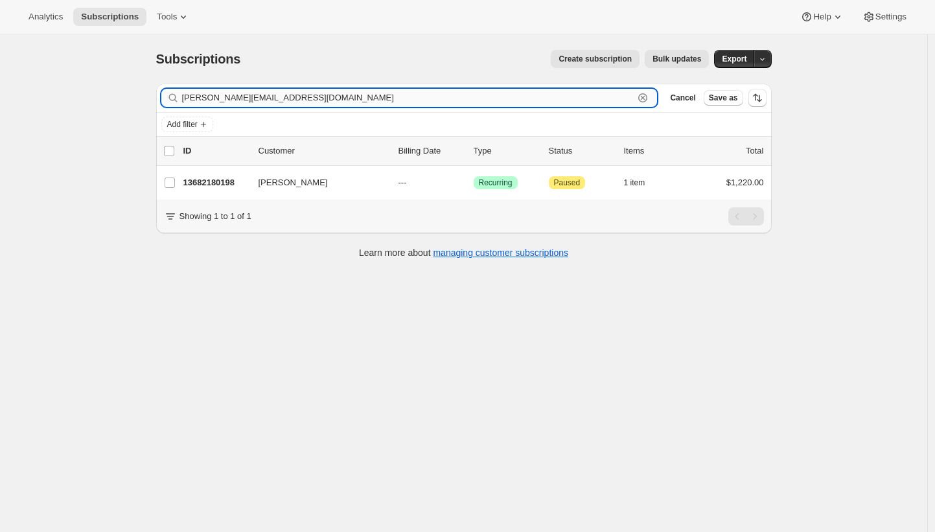
click at [333, 101] on input "gareth@croys.net" at bounding box center [408, 98] width 452 height 18
paste input "nevsimbob@aol.com"
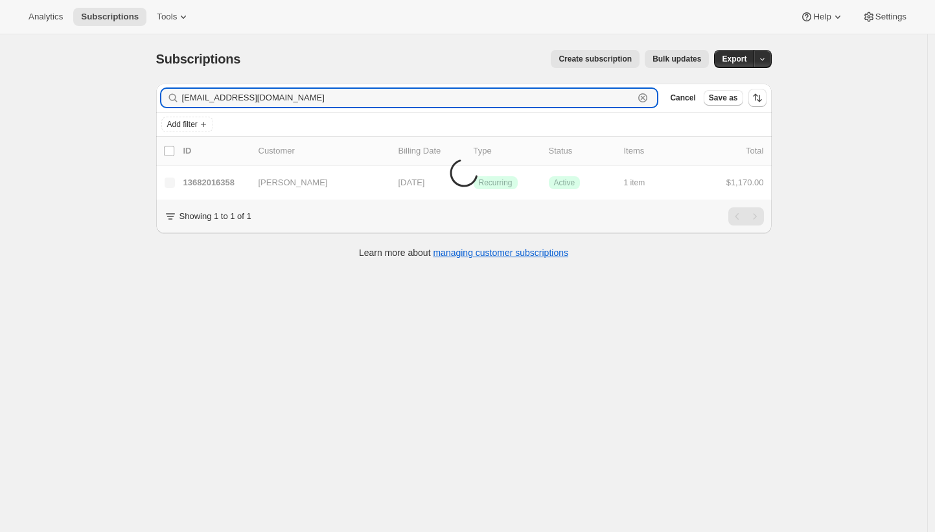
type input "nevsimbob@aol.com"
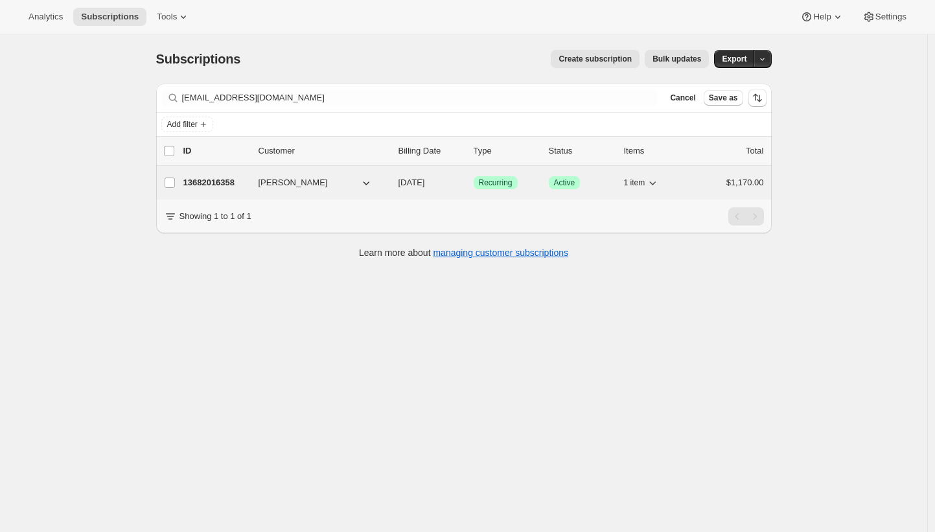
click at [231, 180] on p "13682016358" at bounding box center [215, 182] width 65 height 13
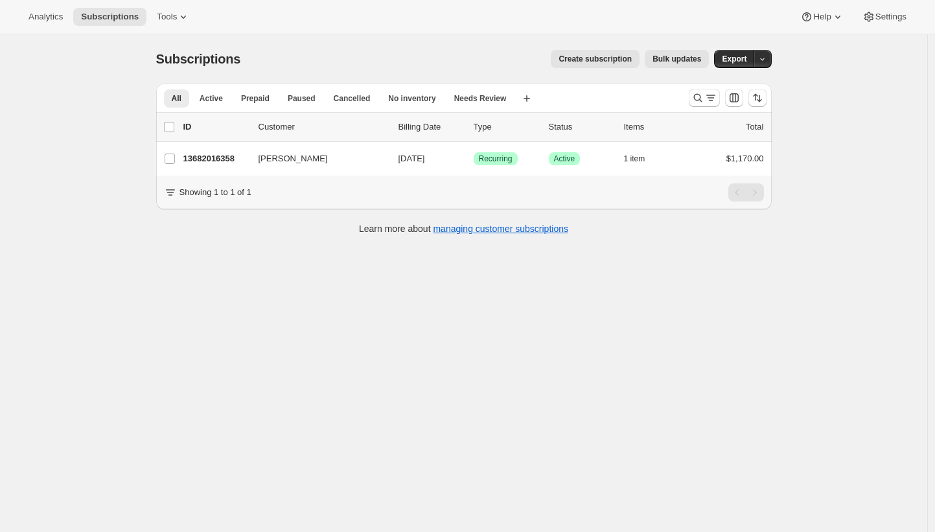
click at [360, 63] on div "Create subscription Bulk updates" at bounding box center [482, 59] width 453 height 18
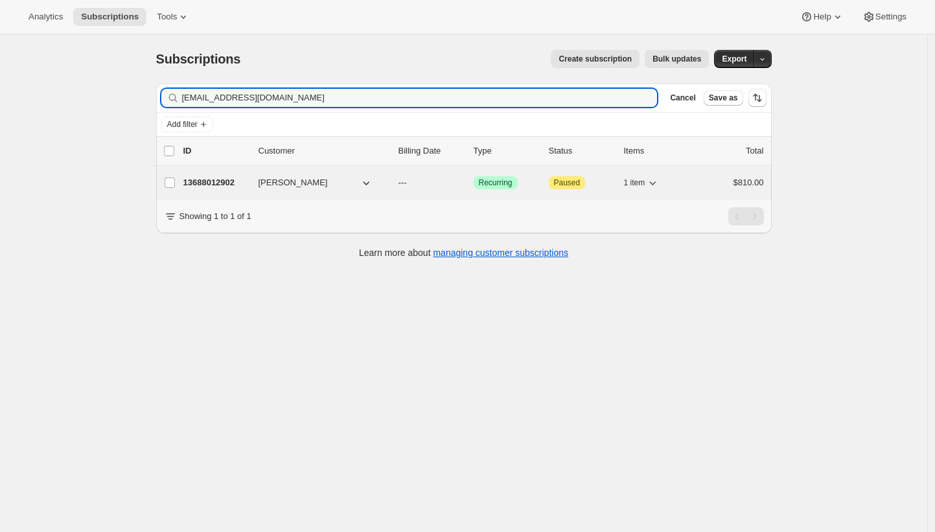
type input "petermumford@stonerealestate.com.au"
click at [224, 184] on p "13688012902" at bounding box center [215, 182] width 65 height 13
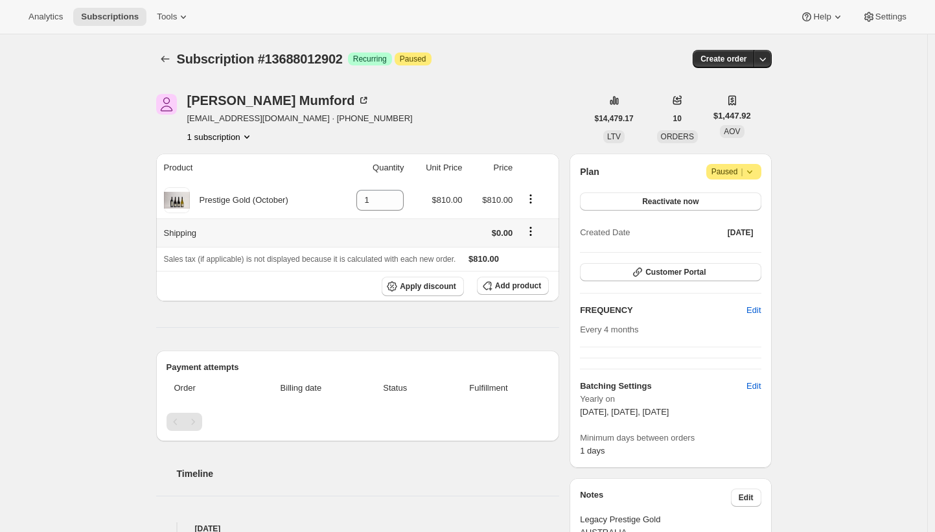
scroll to position [268, 0]
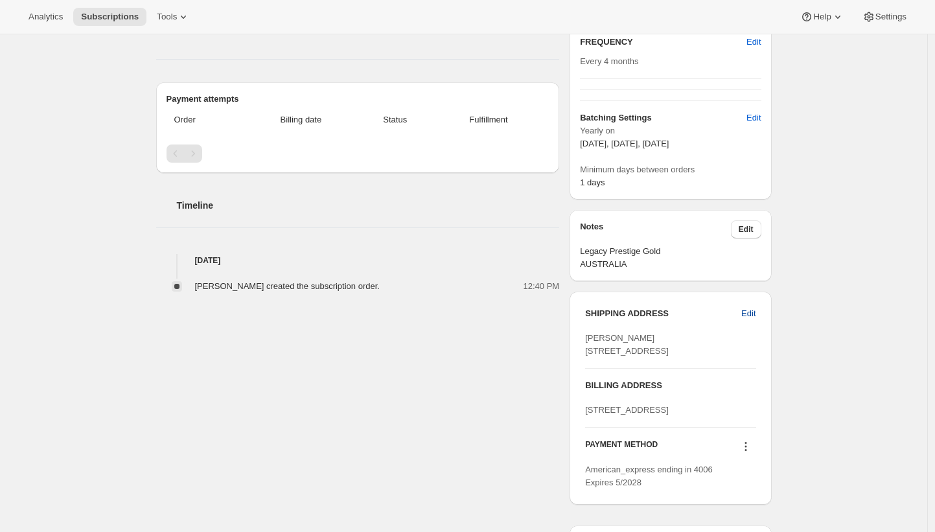
click at [760, 313] on button "Edit" at bounding box center [749, 313] width 30 height 21
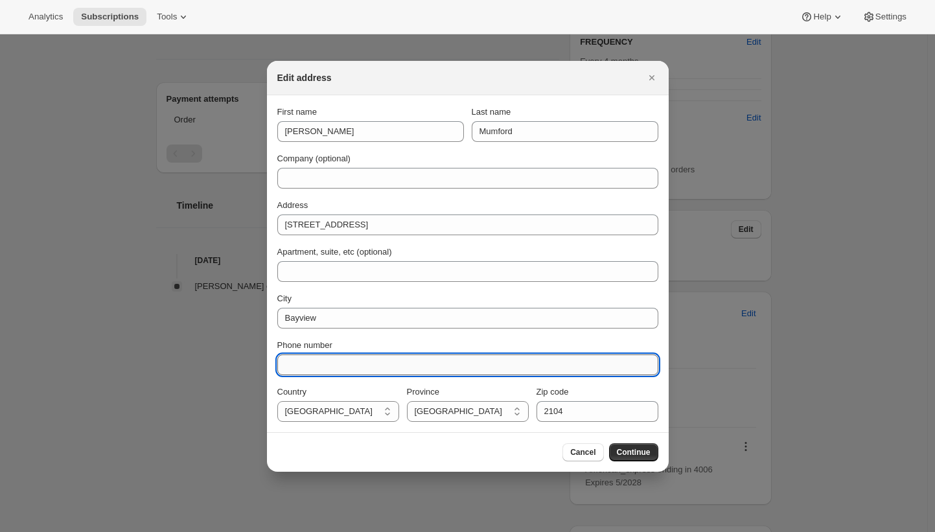
click at [452, 364] on input "Phone number" at bounding box center [467, 365] width 381 height 21
paste input "61411174008"
type input "61411174008"
click at [643, 454] on span "Continue" at bounding box center [634, 452] width 34 height 10
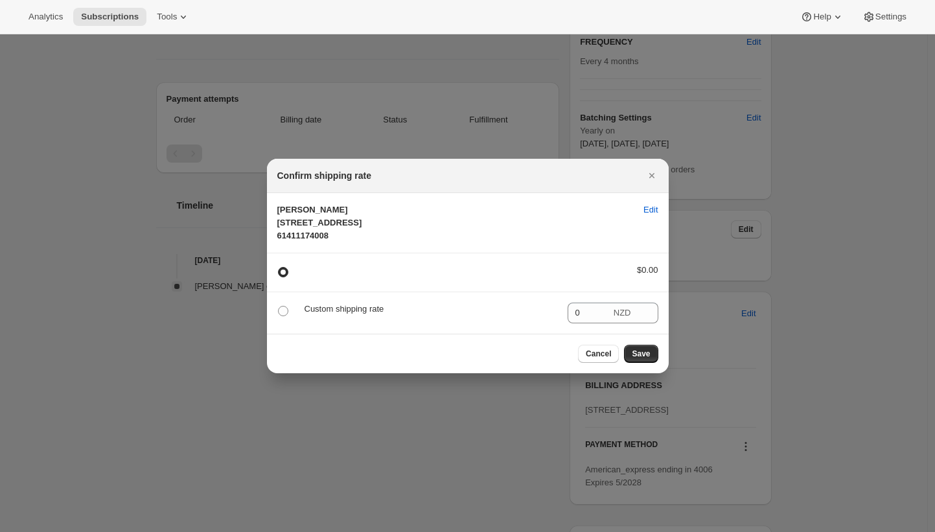
click at [345, 316] on p "Custom shipping rate" at bounding box center [431, 309] width 253 height 13
click at [287, 316] on span ":rlu:" at bounding box center [283, 311] width 10 height 10
click at [279, 307] on input ":rlu:" at bounding box center [278, 306] width 1 height 1
radio input "true"
radio input "false"
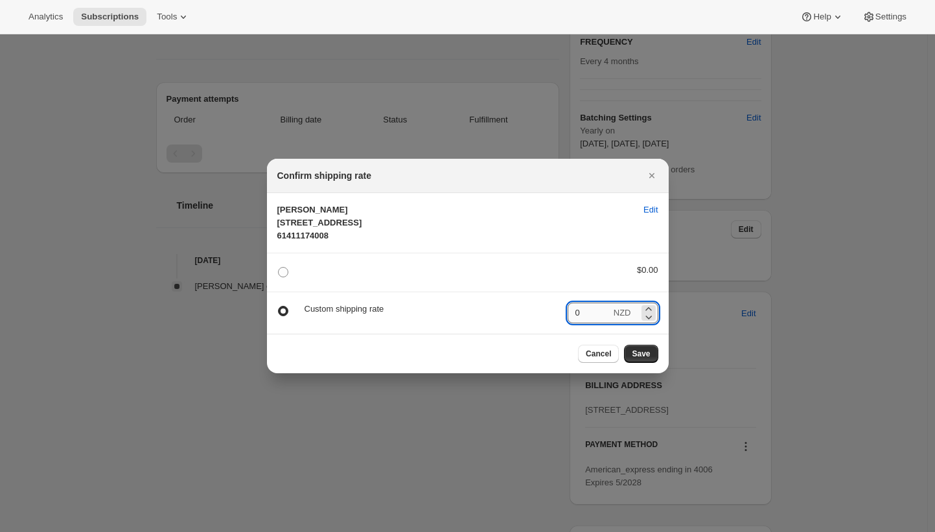
click at [588, 321] on input "0" at bounding box center [589, 313] width 43 height 21
type input "410"
click at [637, 359] on span "Save" at bounding box center [641, 354] width 18 height 10
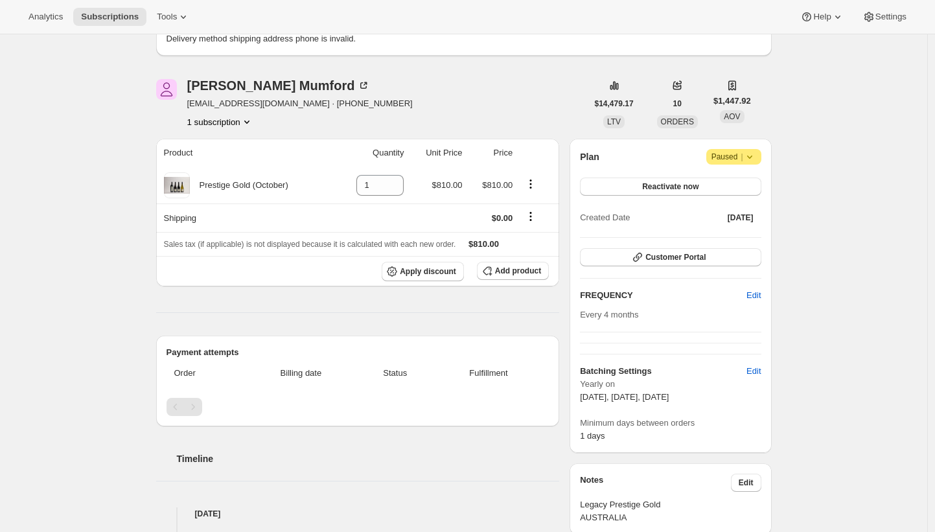
scroll to position [416, 0]
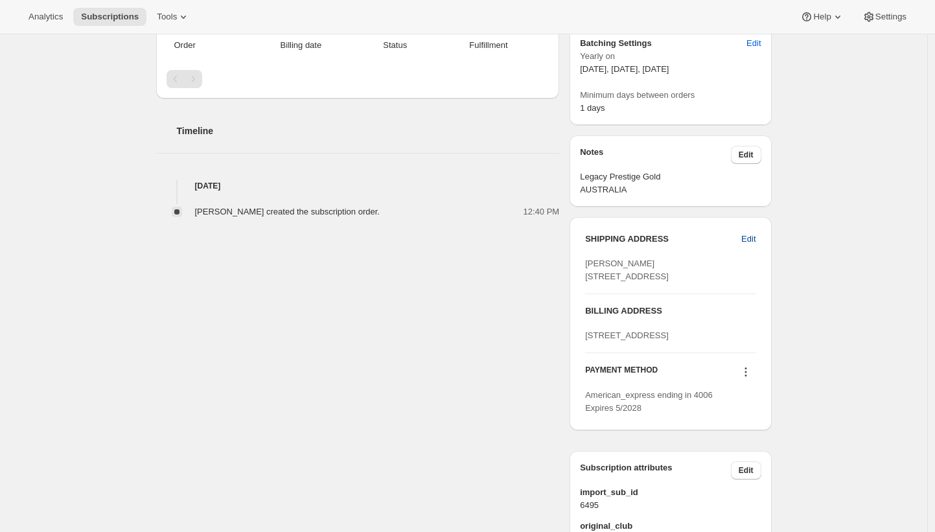
click at [753, 235] on span "Edit" at bounding box center [749, 239] width 14 height 13
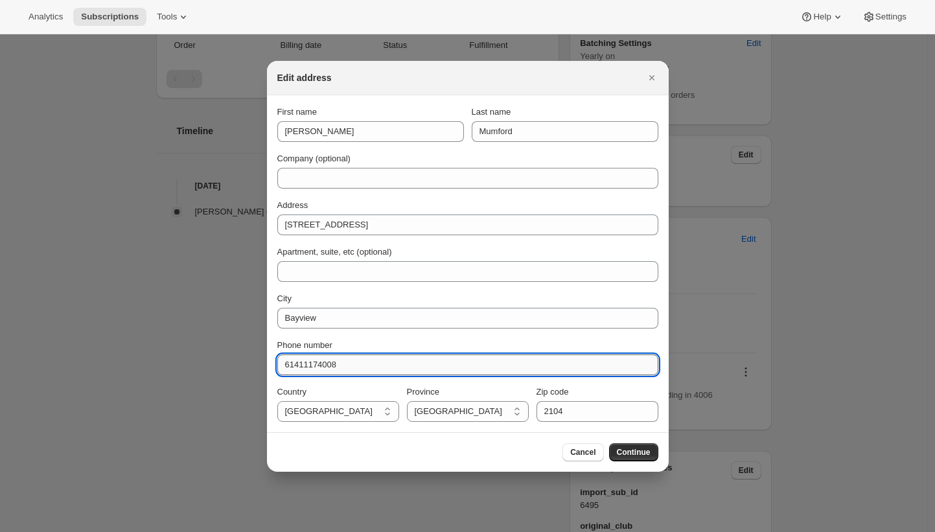
click at [427, 366] on input "61411174008" at bounding box center [467, 365] width 381 height 21
type input "8888888888"
click at [636, 452] on span "Continue" at bounding box center [634, 452] width 34 height 10
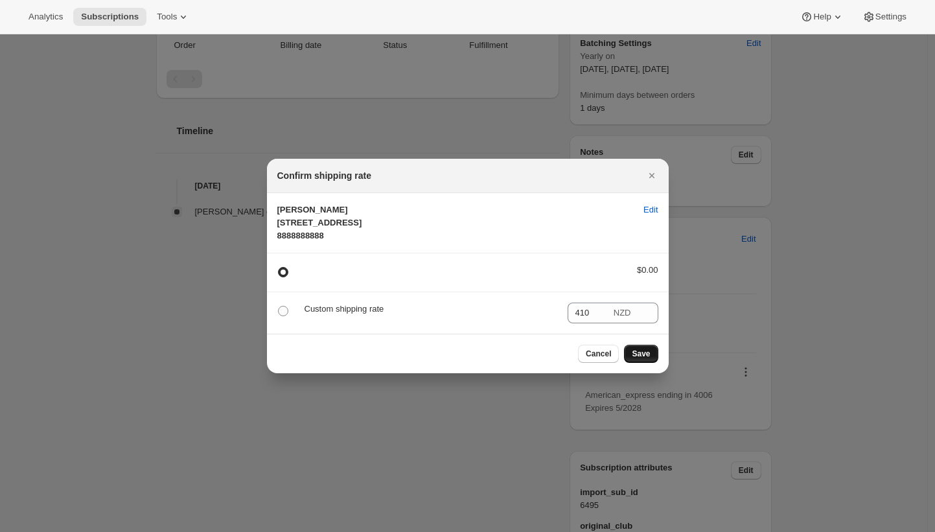
click at [650, 363] on button "Save" at bounding box center [641, 354] width 34 height 18
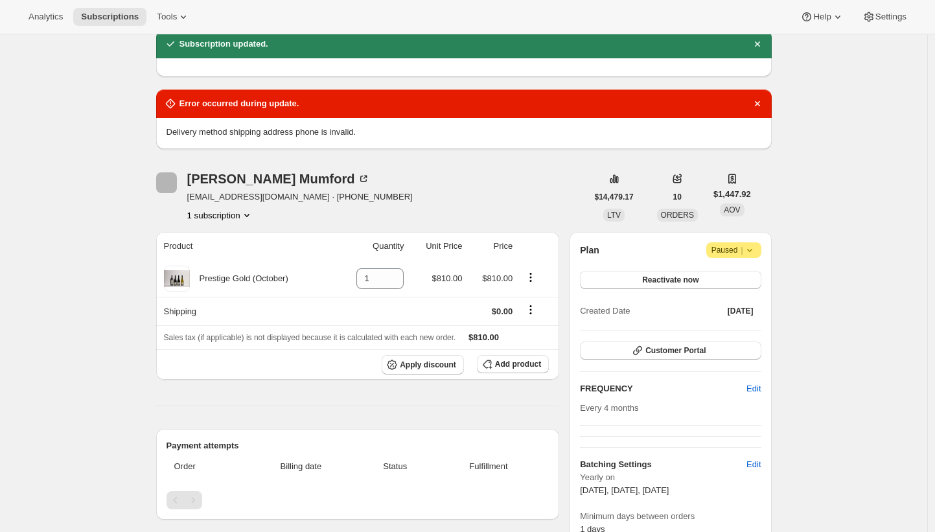
scroll to position [0, 0]
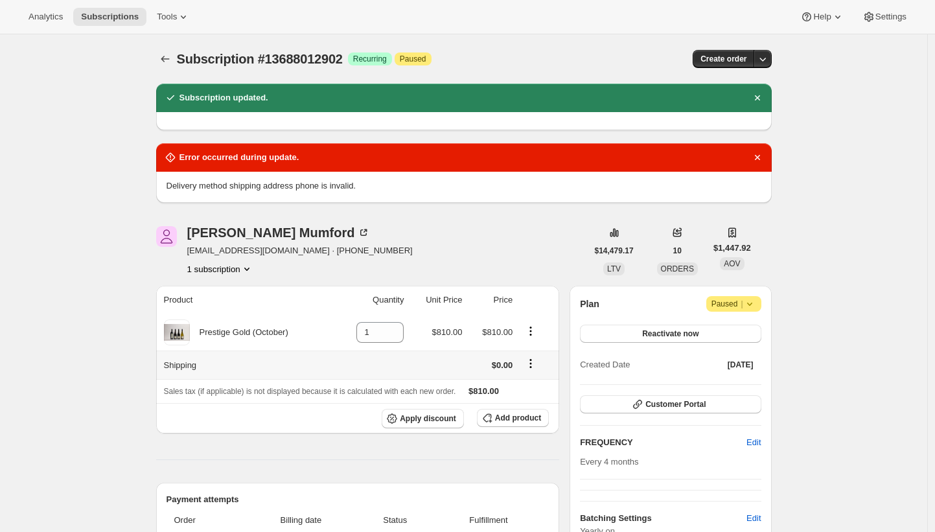
click at [537, 363] on icon "Shipping actions" at bounding box center [530, 363] width 13 height 13
click at [537, 392] on span "Edit shipping rate" at bounding box center [533, 389] width 65 height 10
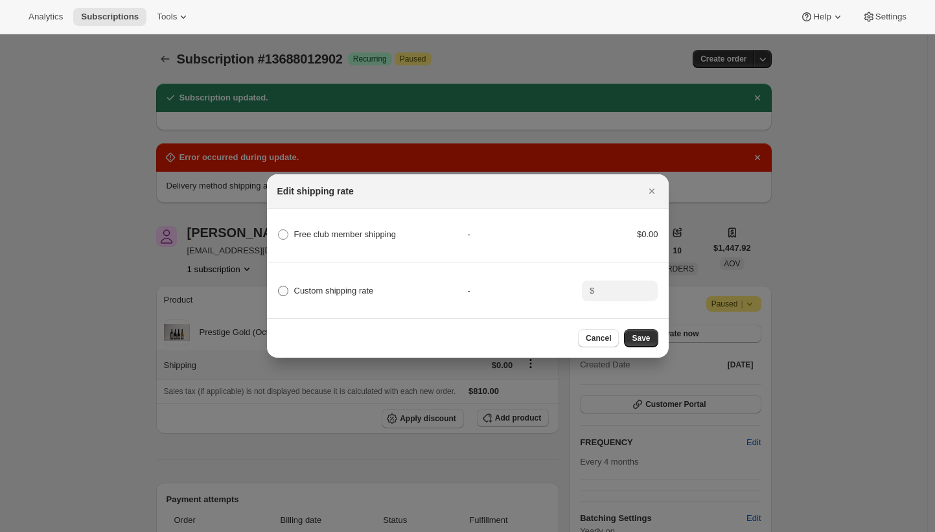
click at [336, 287] on span "Custom shipping rate" at bounding box center [334, 291] width 80 height 10
click at [279, 287] on input "Custom shipping rate" at bounding box center [278, 286] width 1 height 1
radio input "true"
click at [614, 283] on input ":rob:" at bounding box center [618, 291] width 40 height 21
type input "410"
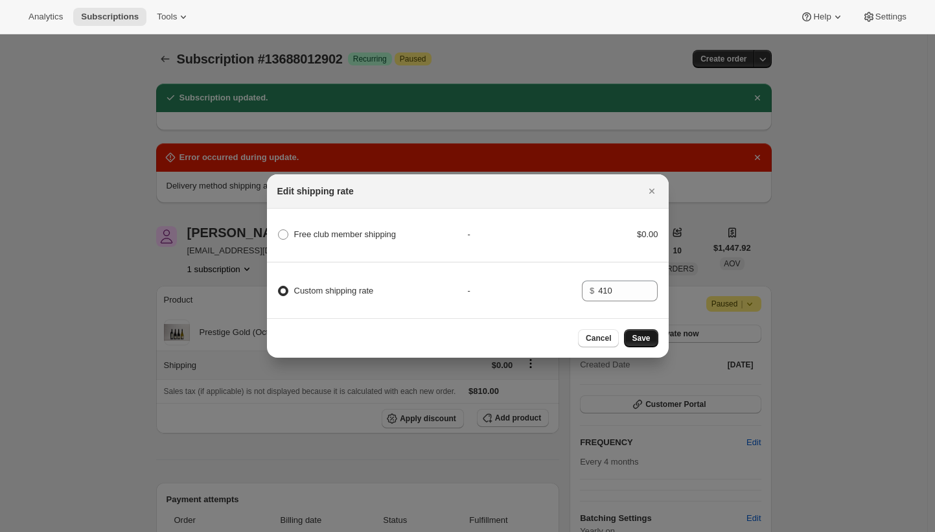
click at [641, 344] on span "Save" at bounding box center [641, 338] width 18 height 10
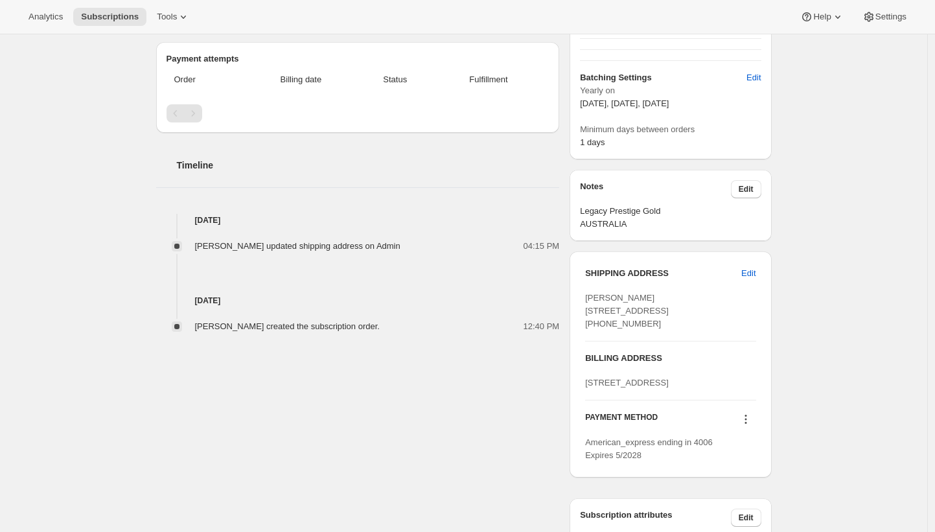
scroll to position [515, 0]
click at [763, 271] on button "Edit" at bounding box center [749, 272] width 30 height 21
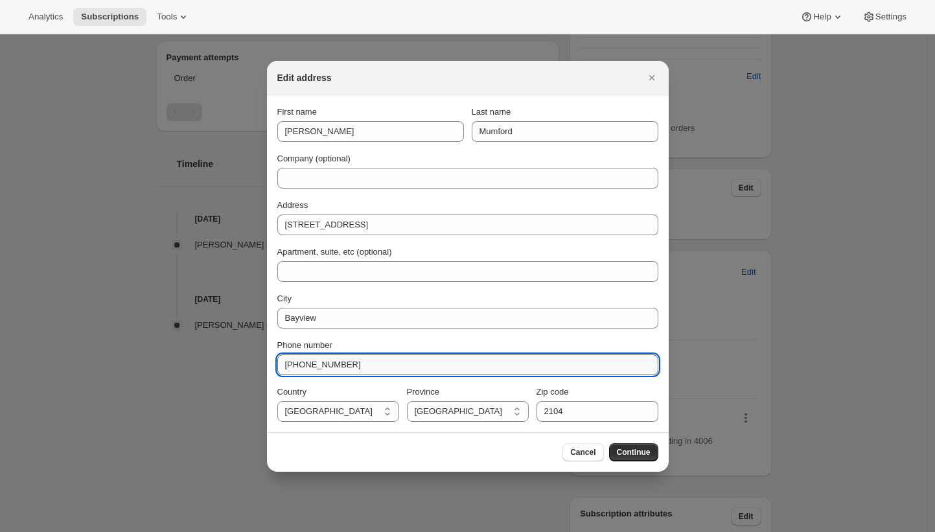
drag, startPoint x: 302, startPoint y: 366, endPoint x: 404, endPoint y: 366, distance: 101.8
click at [404, 366] on input "+648888888888" at bounding box center [467, 365] width 381 height 21
paste input "6141117400"
type input "+6461411174008"
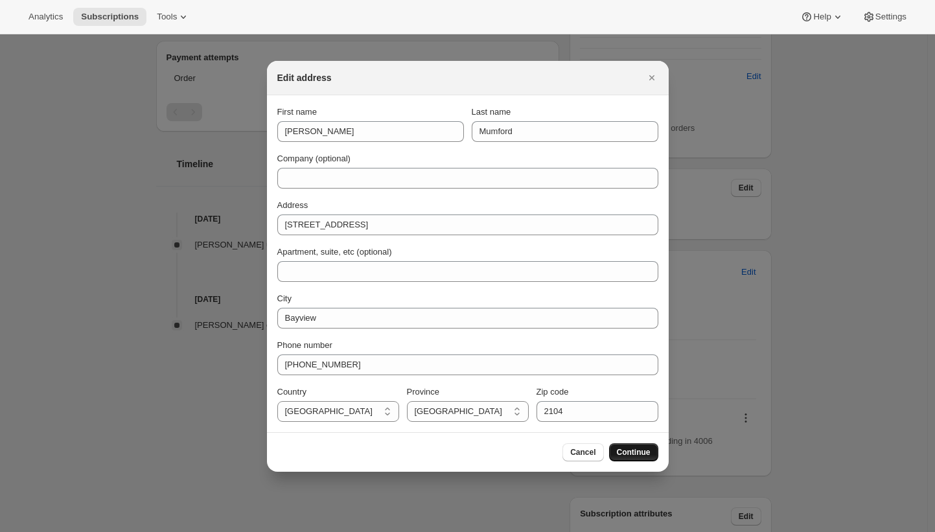
click at [642, 447] on span "Continue" at bounding box center [634, 452] width 34 height 10
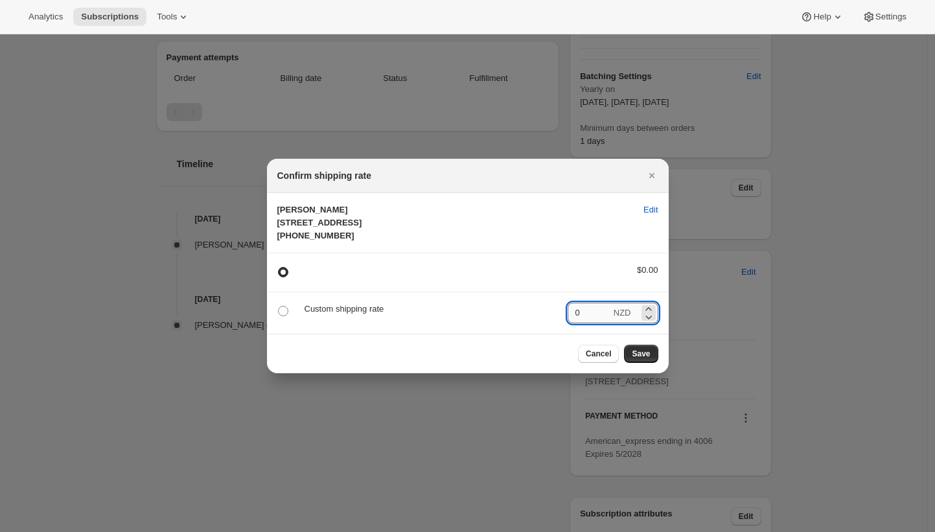
click at [594, 323] on input "0" at bounding box center [589, 313] width 43 height 21
type input "4"
radio input "false"
radio input "true"
type input "410"
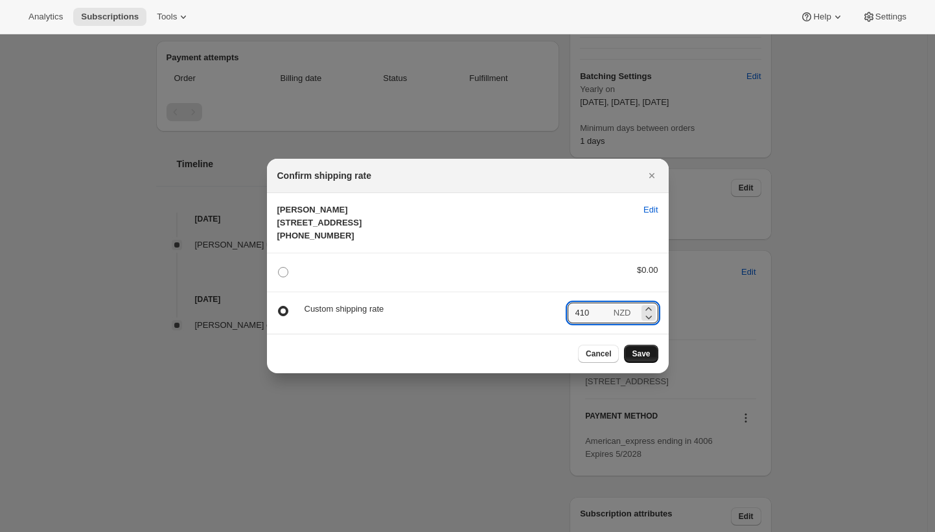
click at [641, 359] on span "Save" at bounding box center [641, 354] width 18 height 10
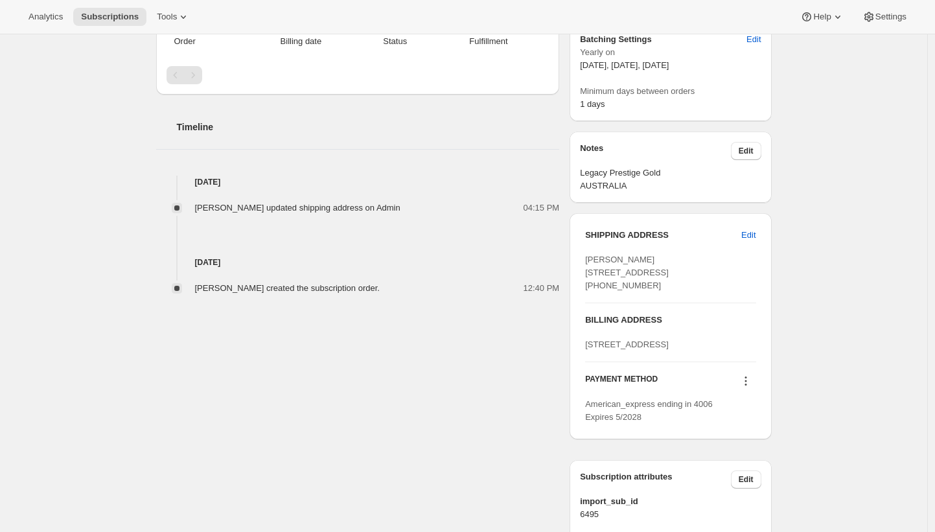
scroll to position [642, 0]
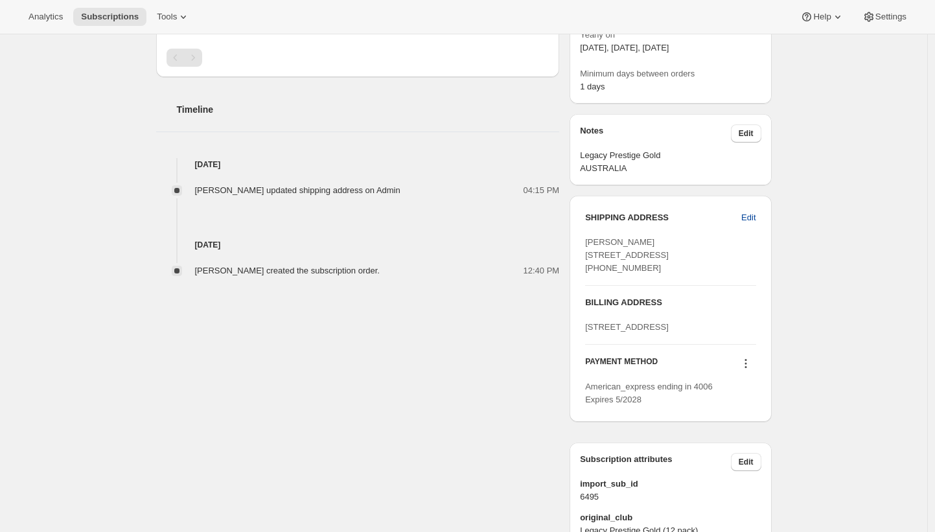
click at [751, 219] on span "Edit" at bounding box center [749, 217] width 14 height 13
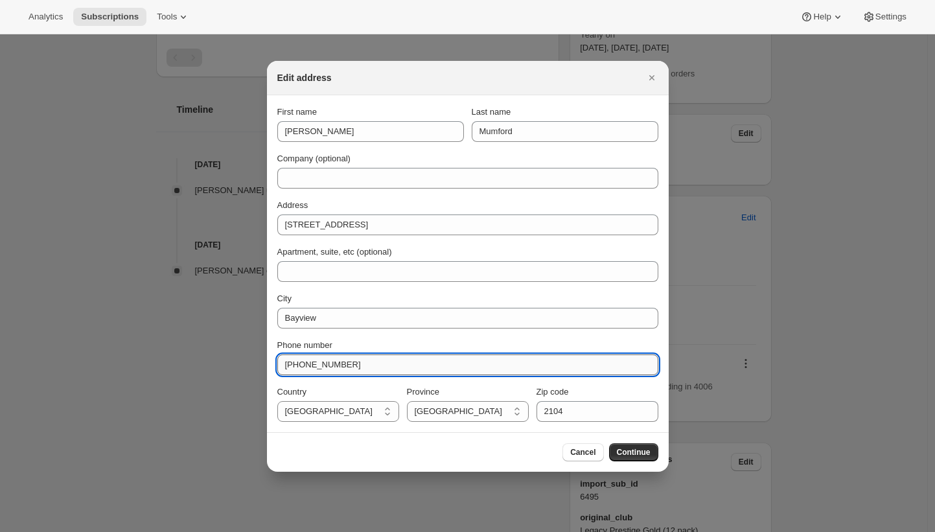
click at [411, 359] on input "+6461411174008" at bounding box center [467, 365] width 381 height 21
click at [404, 358] on input "+6461411174008" at bounding box center [467, 365] width 381 height 21
type input "+614111740080"
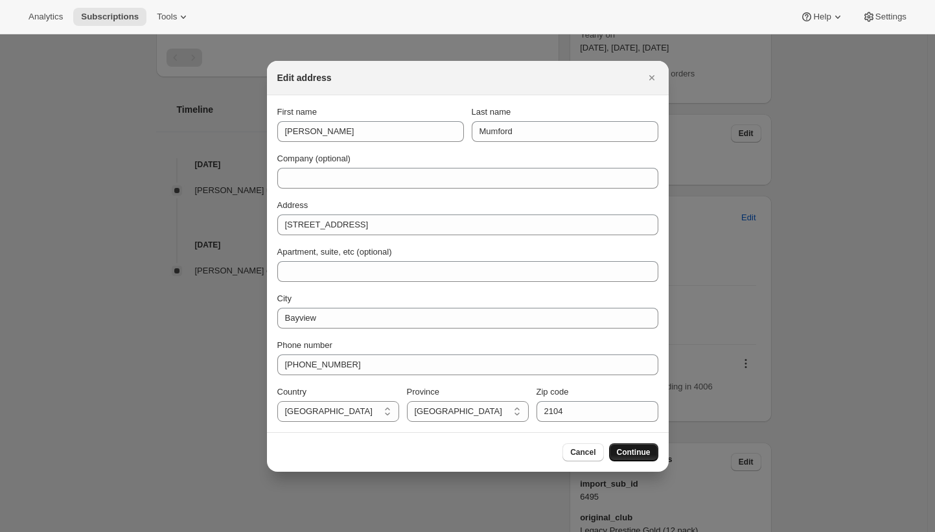
click at [627, 446] on button "Continue" at bounding box center [633, 452] width 49 height 18
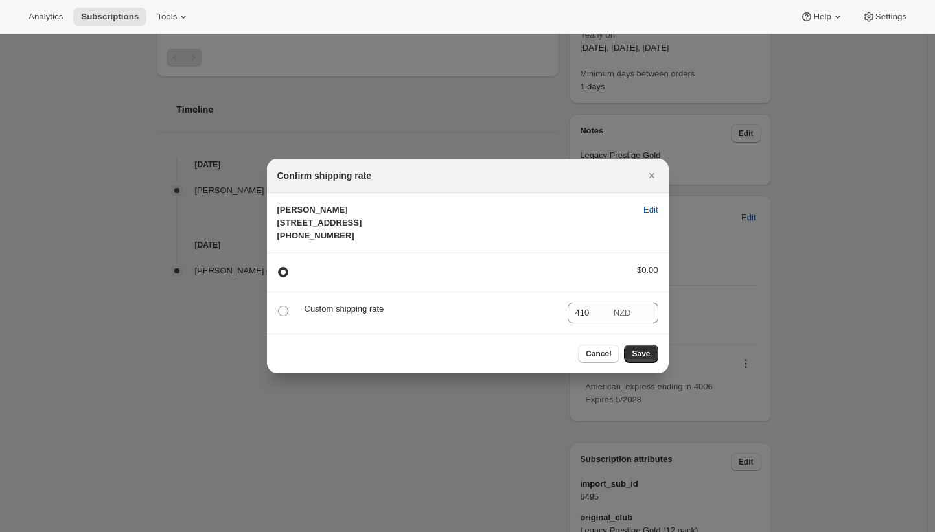
click at [336, 316] on p "Custom shipping rate" at bounding box center [431, 309] width 253 height 13
click at [361, 316] on p "Custom shipping rate" at bounding box center [431, 309] width 253 height 13
click at [279, 316] on span ":rp9:" at bounding box center [283, 311] width 10 height 10
click at [279, 307] on input ":rp9:" at bounding box center [278, 306] width 1 height 1
radio input "true"
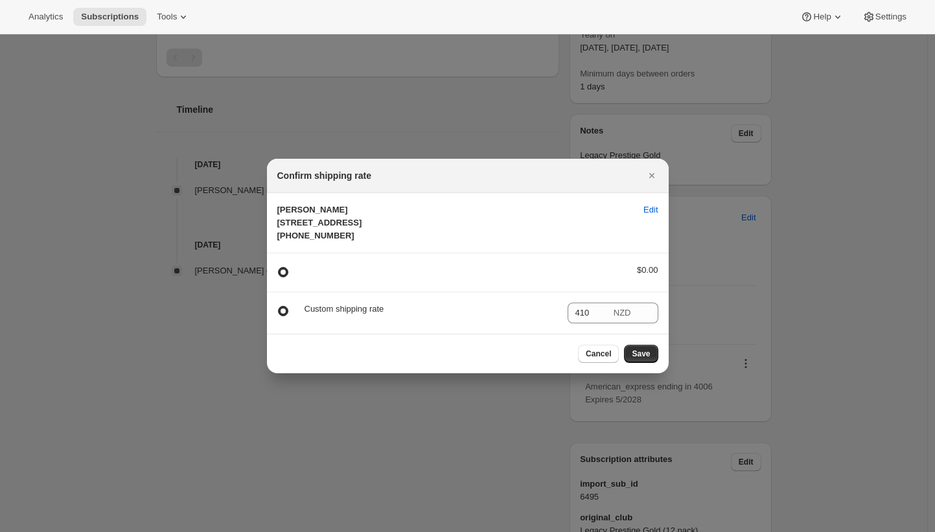
radio input "false"
click at [646, 359] on span "Save" at bounding box center [641, 354] width 18 height 10
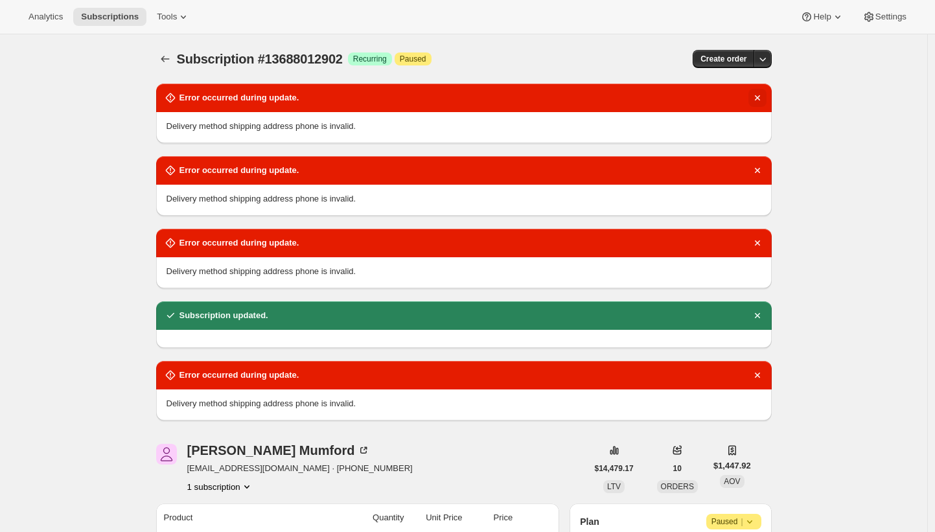
click at [759, 96] on icon "Dismiss notification" at bounding box center [757, 97] width 5 height 5
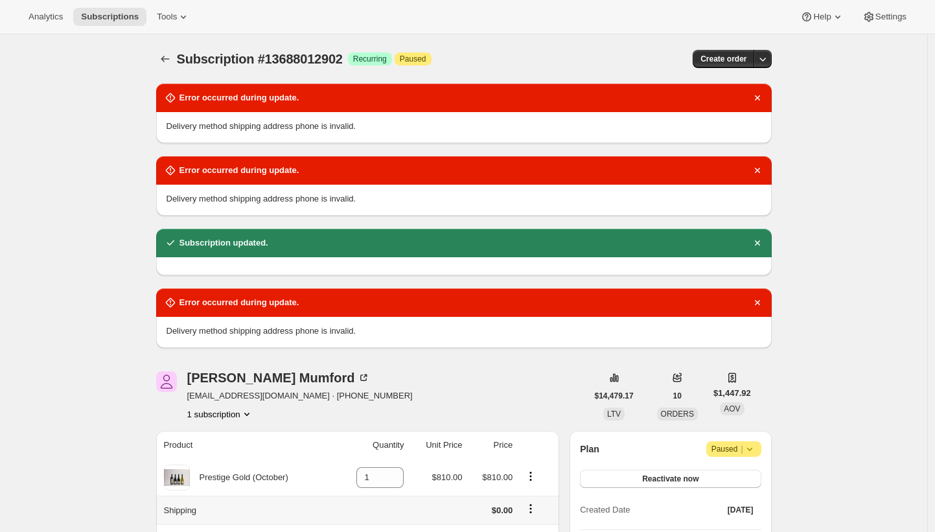
click at [759, 96] on icon "Dismiss notification" at bounding box center [757, 97] width 5 height 5
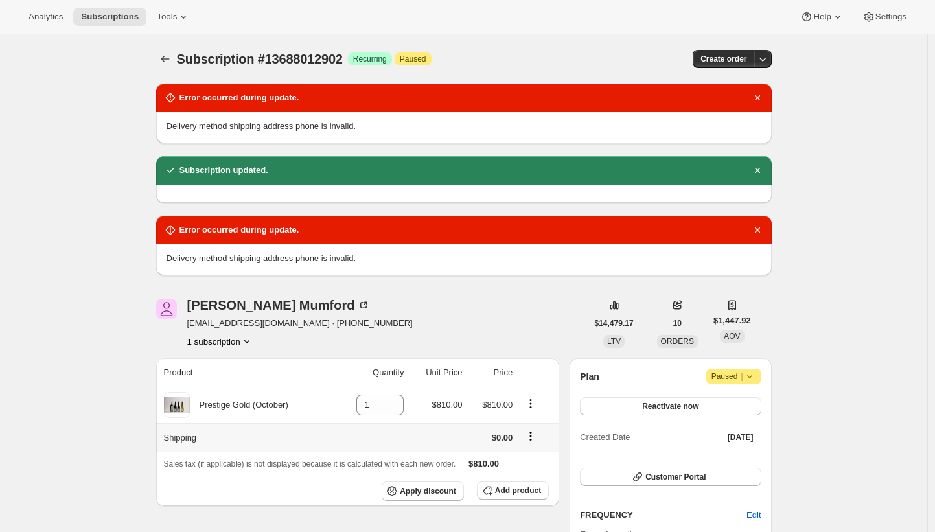
click at [759, 96] on icon "Dismiss notification" at bounding box center [757, 97] width 5 height 5
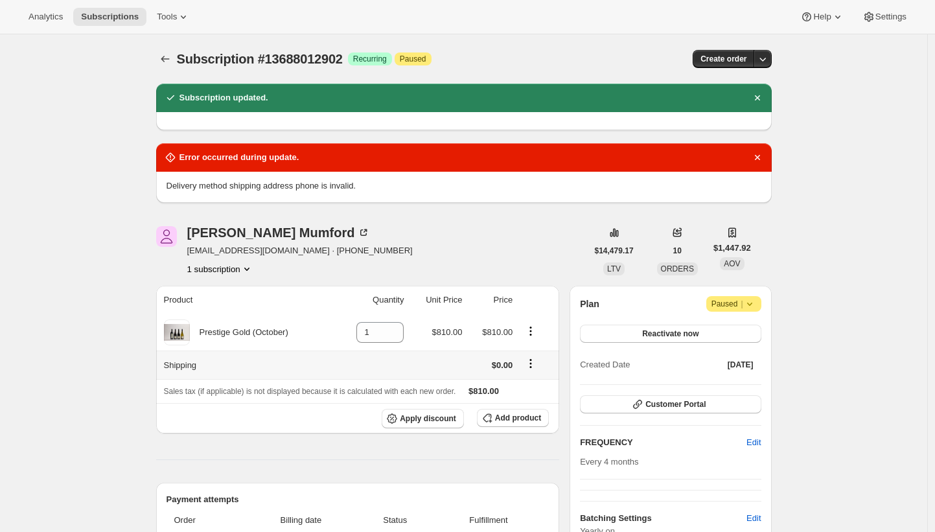
click at [759, 96] on icon "Dismiss notification" at bounding box center [757, 97] width 5 height 5
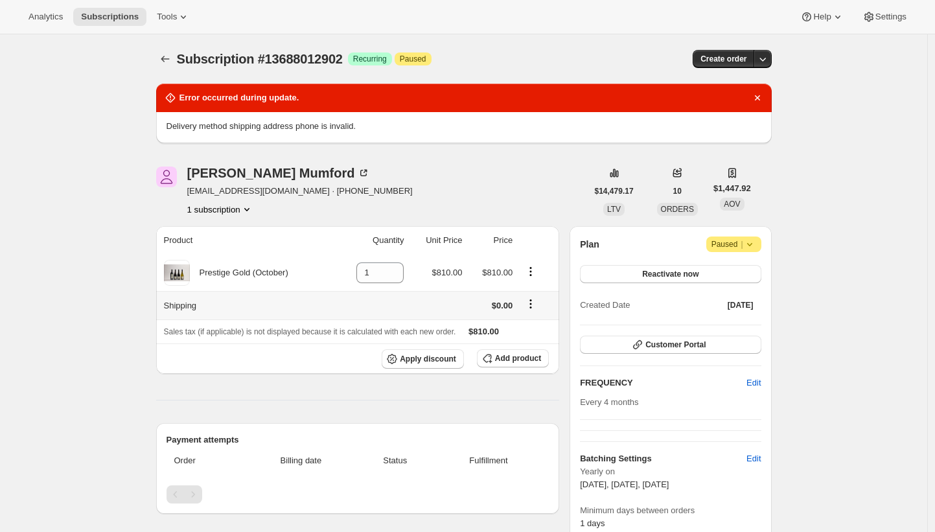
click at [759, 96] on icon "Dismiss notification" at bounding box center [757, 97] width 5 height 5
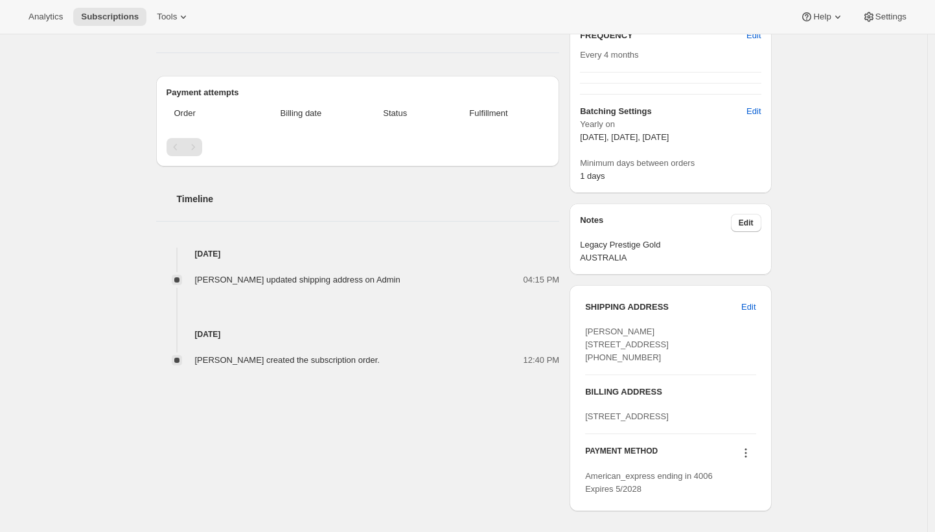
scroll to position [270, 0]
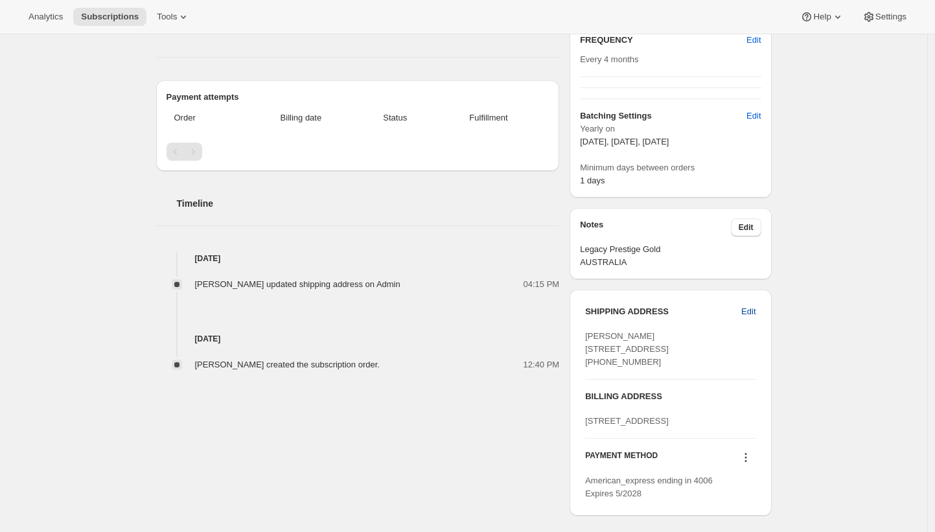
click at [753, 309] on span "Edit" at bounding box center [749, 311] width 14 height 13
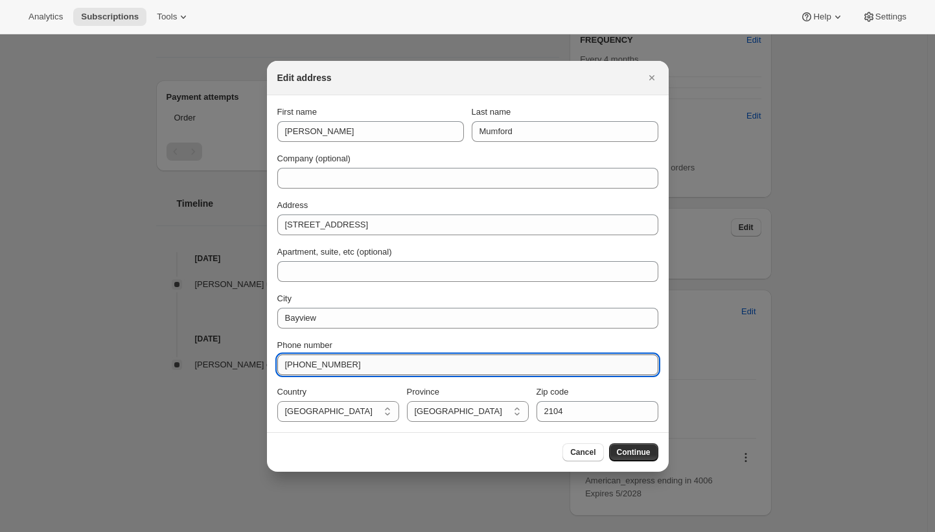
click at [316, 367] on input "+614111740080" at bounding box center [467, 365] width 381 height 21
type input "+18888888888"
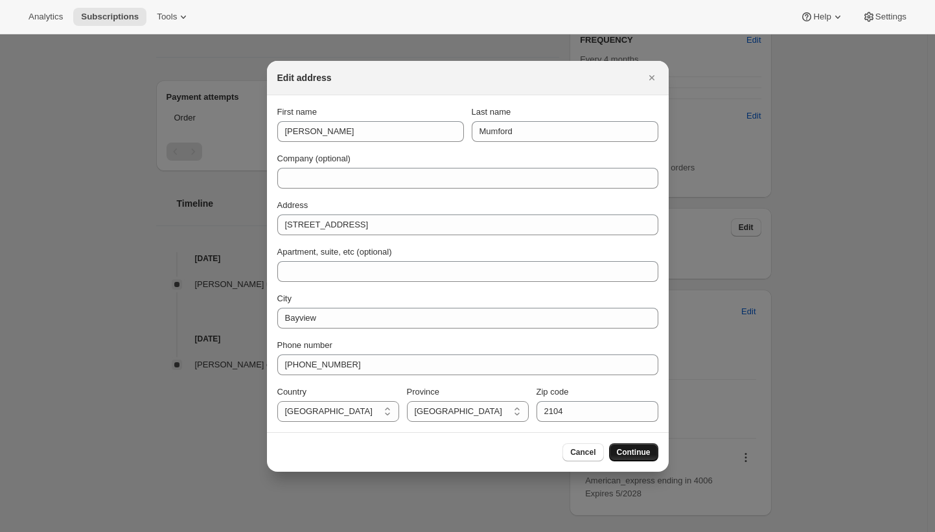
click at [635, 452] on span "Continue" at bounding box center [634, 452] width 34 height 10
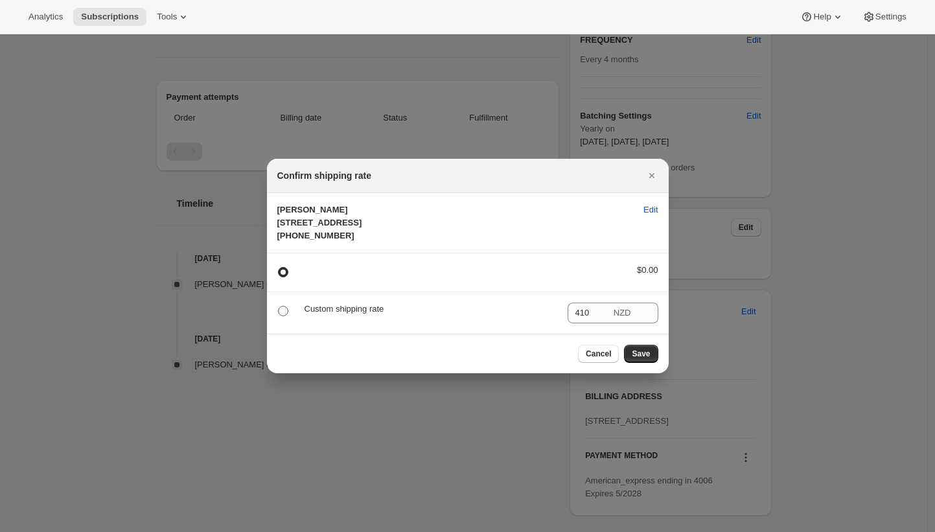
drag, startPoint x: 279, startPoint y: 323, endPoint x: 287, endPoint y: 324, distance: 7.9
click at [279, 316] on span ":rp9:" at bounding box center [283, 311] width 10 height 10
click at [279, 307] on input ":rp9:" at bounding box center [278, 306] width 1 height 1
radio input "true"
radio input "false"
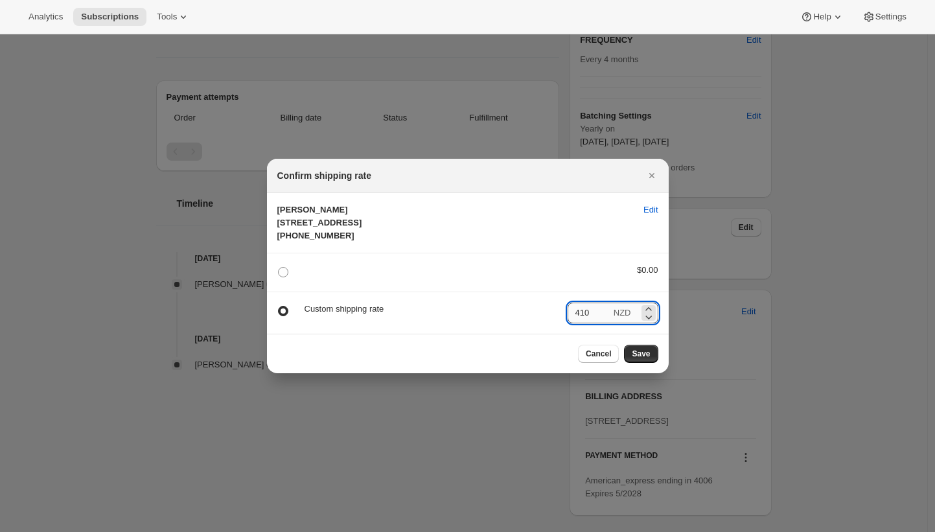
click at [602, 323] on input "410" at bounding box center [589, 313] width 43 height 21
click at [652, 363] on button "Save" at bounding box center [641, 354] width 34 height 18
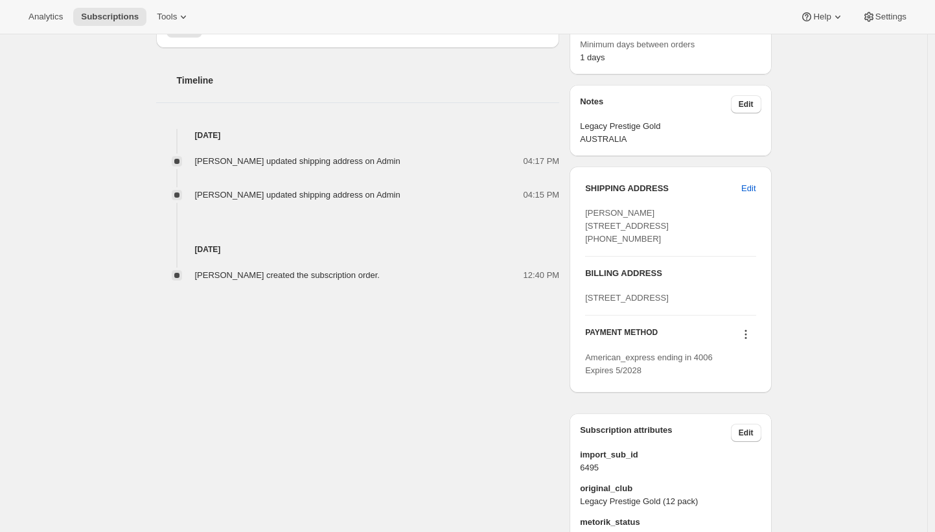
scroll to position [462, 0]
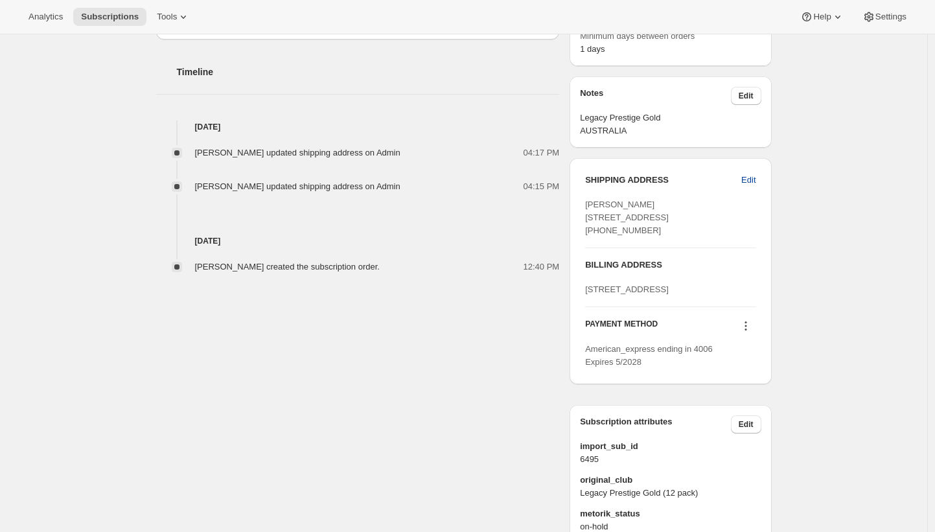
click at [745, 176] on span "Edit" at bounding box center [749, 180] width 14 height 13
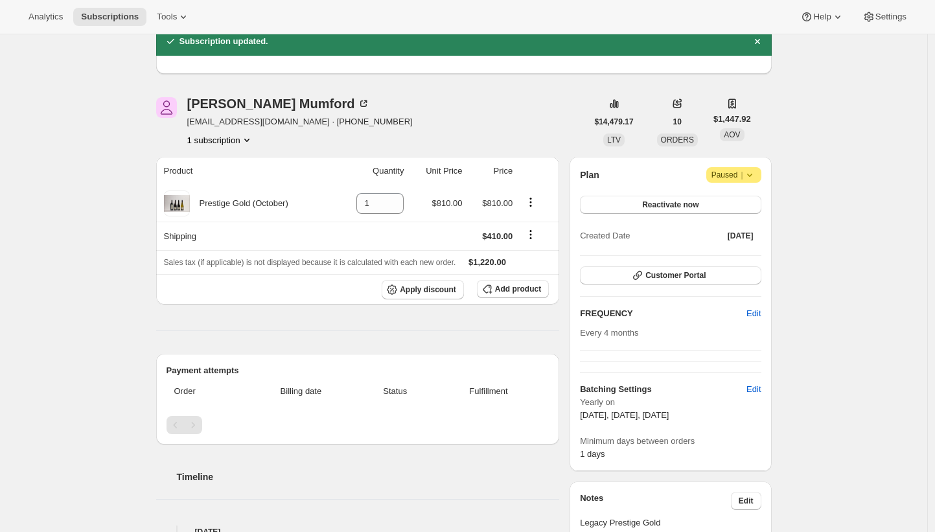
scroll to position [0, 0]
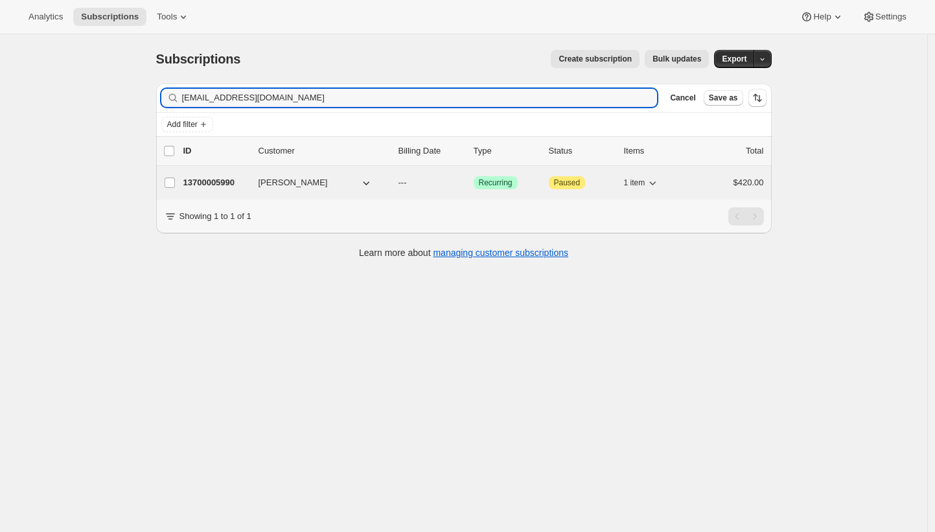
type input "dannos3@icloud.com"
click at [209, 185] on p "13700005990" at bounding box center [215, 182] width 65 height 13
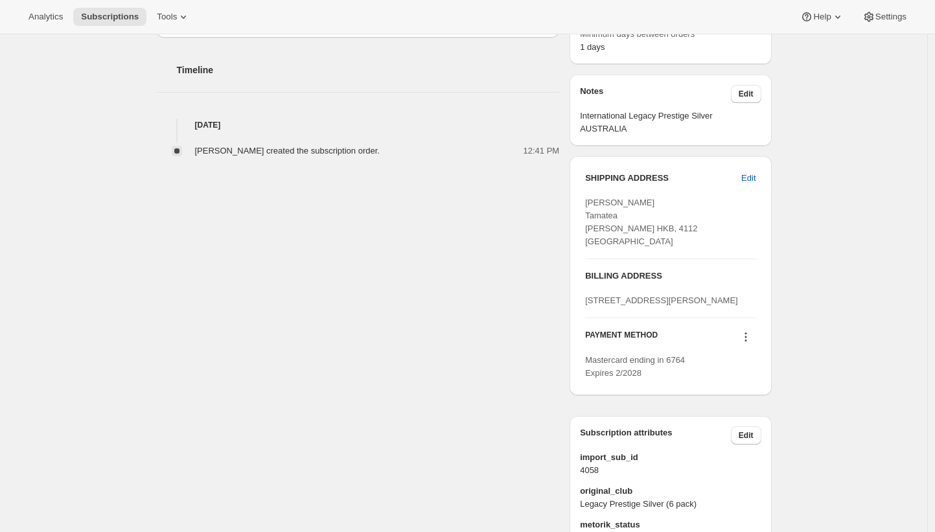
scroll to position [428, 0]
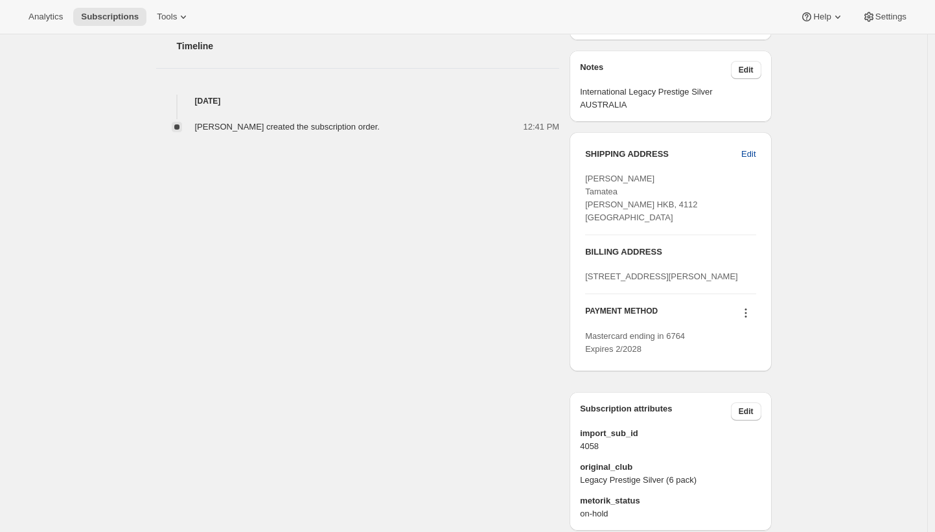
click at [747, 153] on span "Edit" at bounding box center [749, 154] width 14 height 13
select select "HKB"
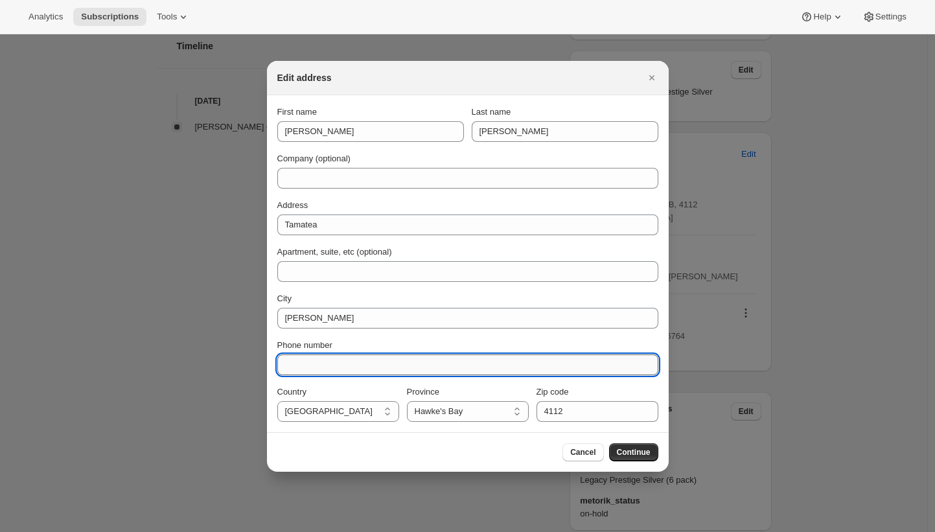
click at [443, 360] on input "Phone number" at bounding box center [467, 365] width 381 height 21
paste input "021 0253 7726"
type input "021 0253 7726"
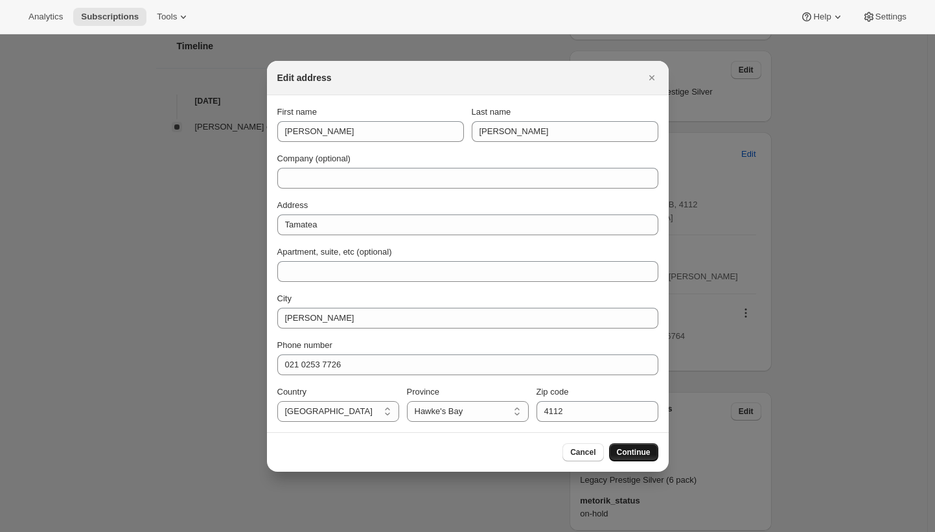
click at [618, 445] on div "Cancel Continue" at bounding box center [468, 452] width 402 height 40
click at [619, 449] on span "Continue" at bounding box center [634, 452] width 34 height 10
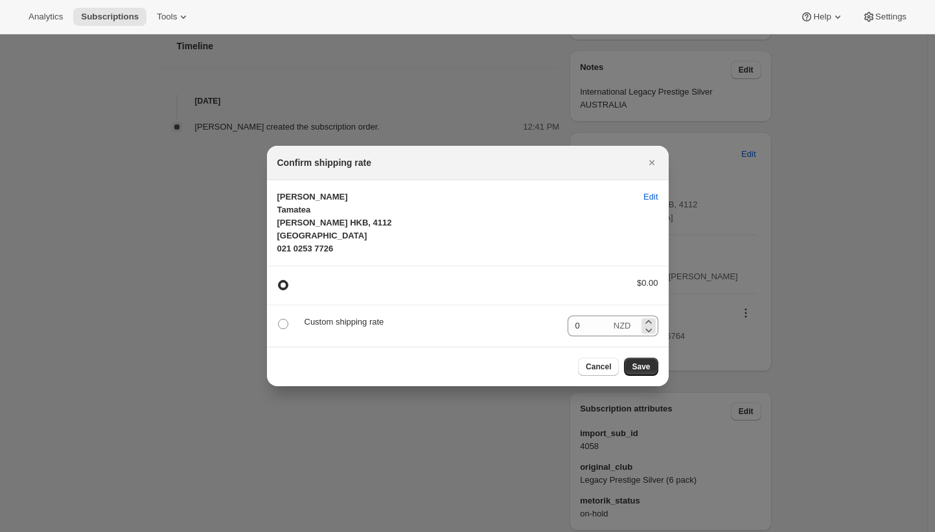
click at [625, 322] on span "NZD" at bounding box center [623, 326] width 18 height 10
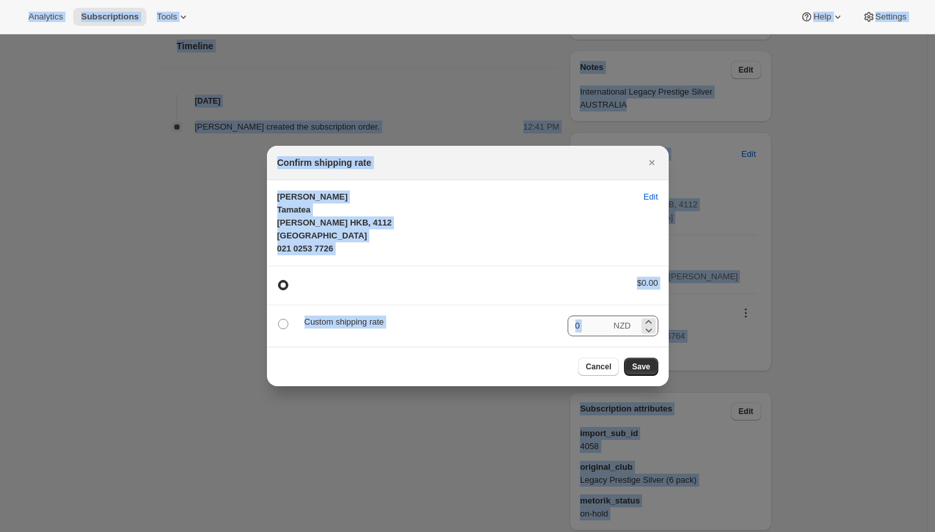
click at [579, 322] on input "0" at bounding box center [589, 326] width 43 height 21
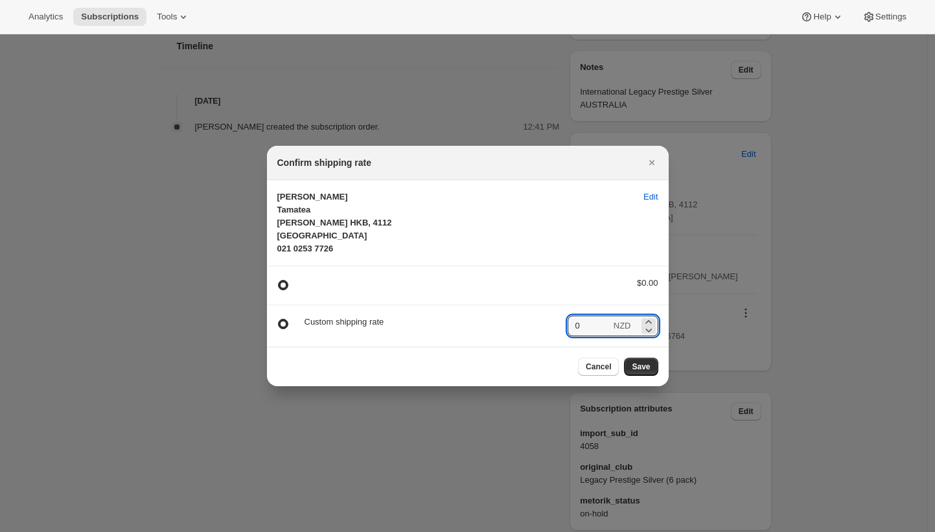
radio input "false"
radio input "true"
type input "275"
click at [639, 369] on span "Save" at bounding box center [641, 367] width 18 height 10
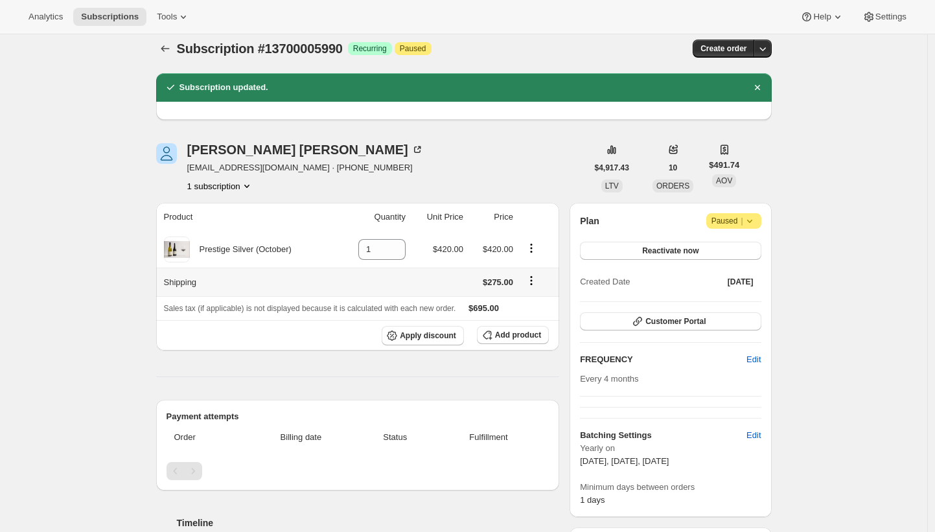
scroll to position [12, 0]
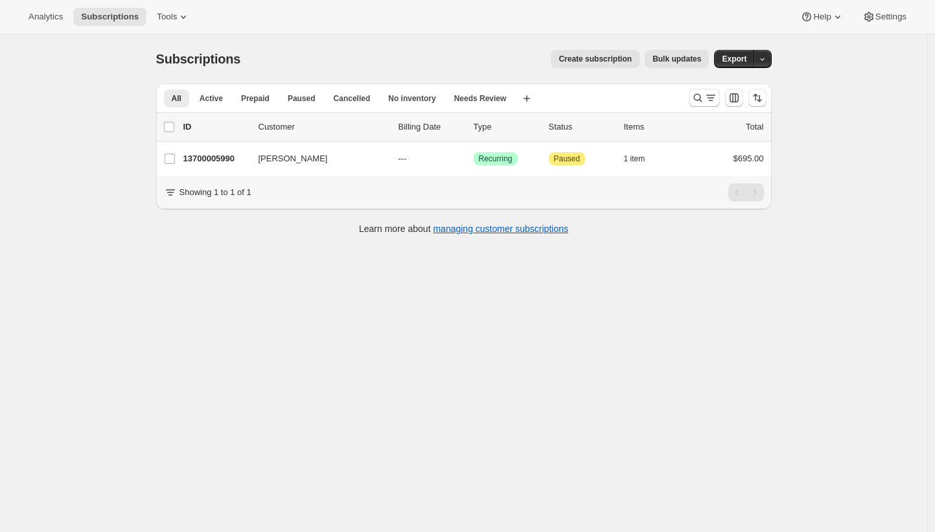
click at [82, 169] on div "Subscriptions. This page is ready Subscriptions Create subscription Bulk update…" at bounding box center [464, 300] width 928 height 532
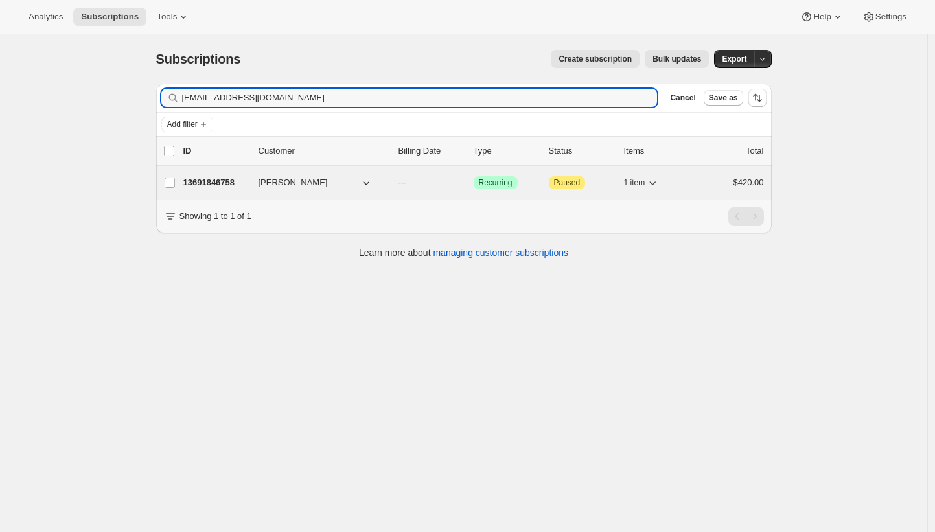
type input "nmorton8@gmail.com"
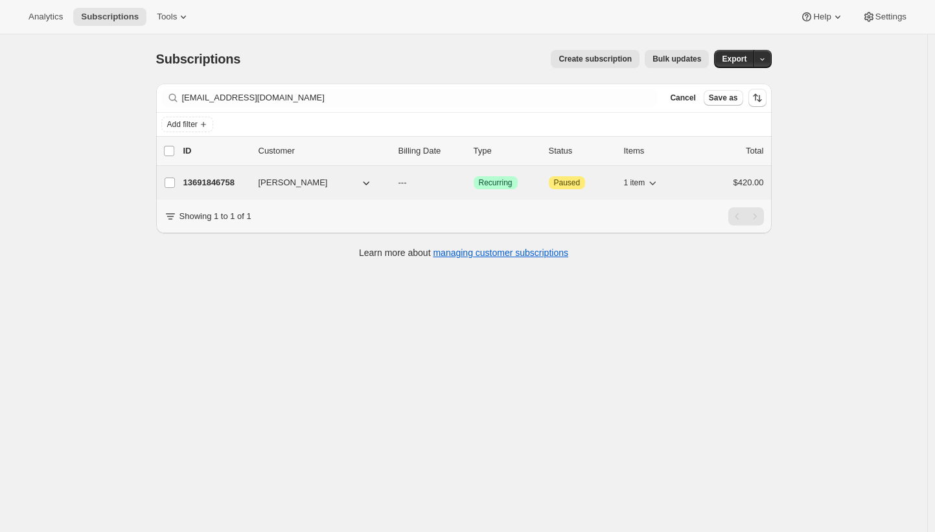
click at [214, 184] on p "13691846758" at bounding box center [215, 182] width 65 height 13
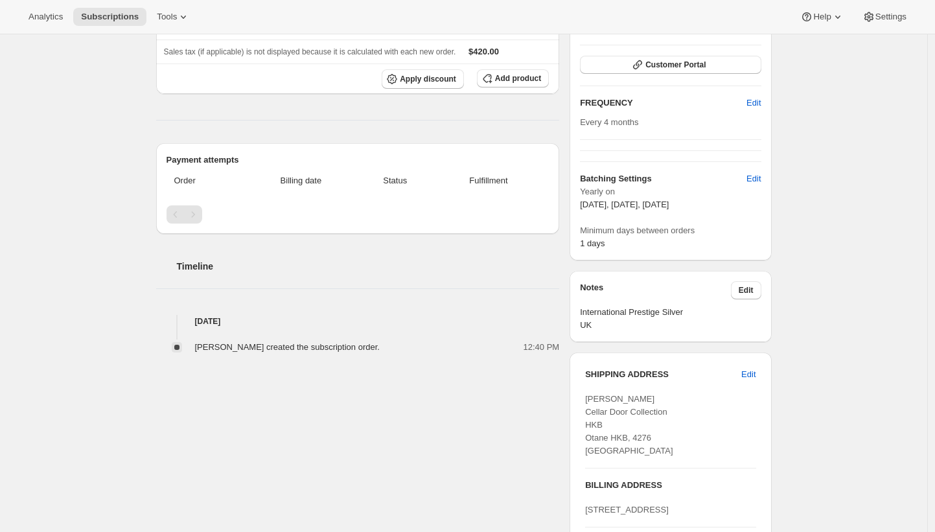
scroll to position [503, 0]
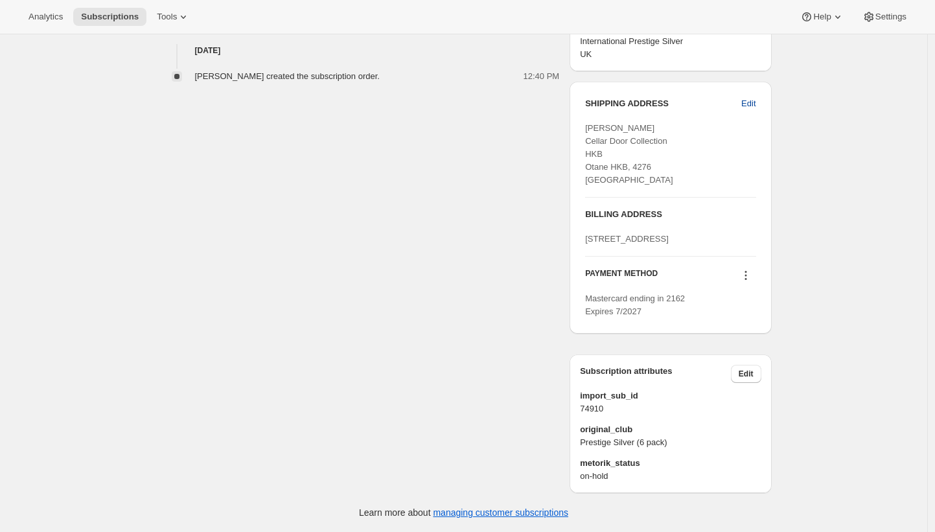
click at [750, 97] on span "Edit" at bounding box center [749, 103] width 14 height 13
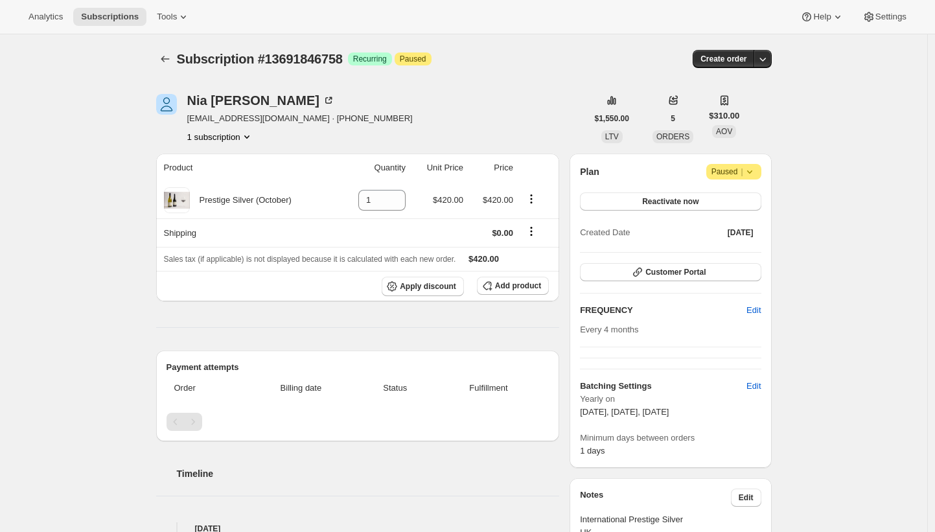
select select "HKB"
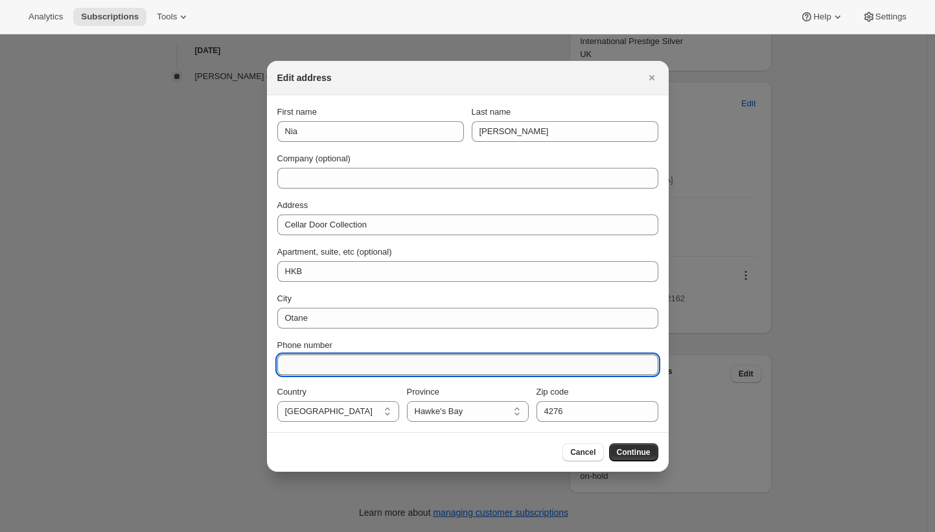
click at [493, 358] on input "Phone number" at bounding box center [467, 365] width 381 height 21
paste input "272839591"
type input "272839591"
click at [648, 451] on span "Continue" at bounding box center [634, 452] width 34 height 10
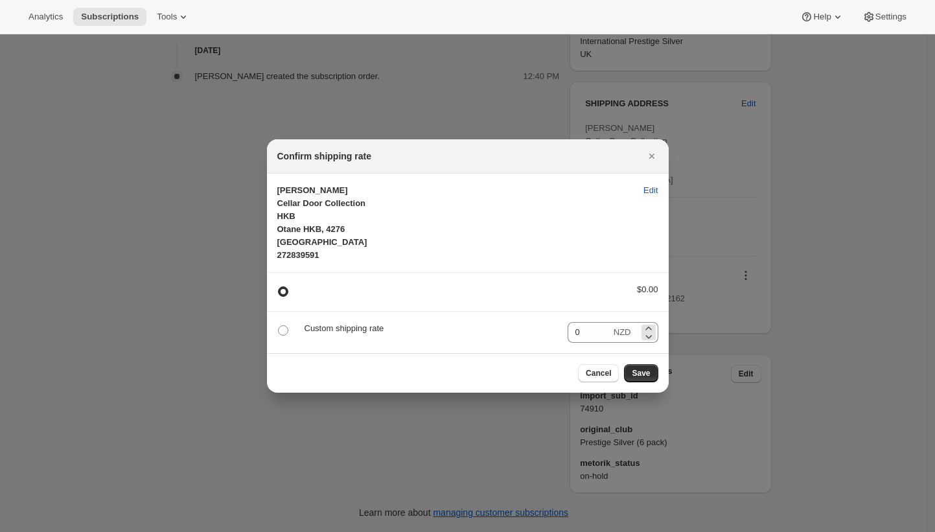
click at [611, 333] on div "0 NZD" at bounding box center [613, 332] width 91 height 21
radio input "false"
radio input "true"
type input "325"
click at [635, 371] on span "Save" at bounding box center [641, 373] width 18 height 10
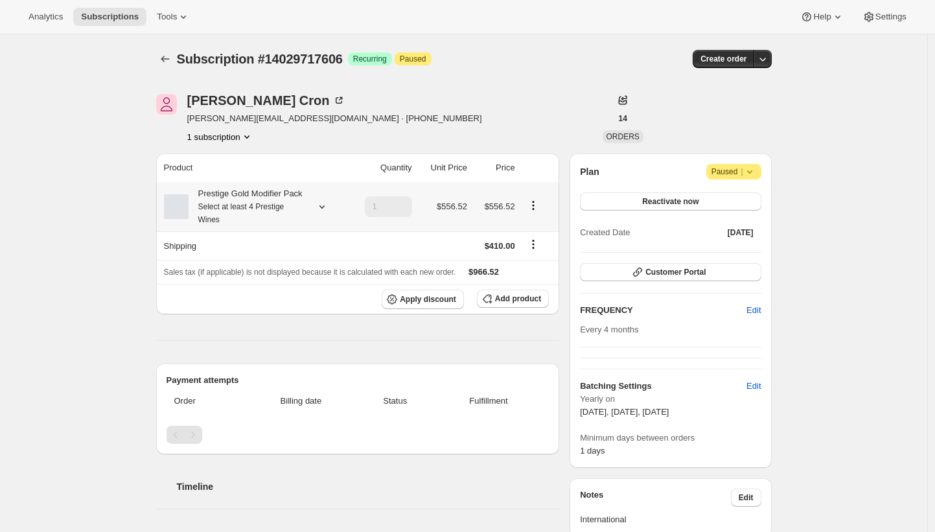
click at [266, 215] on small "Select at least 4 Prestige Wines" at bounding box center [241, 213] width 86 height 22
click at [261, 305] on span "Edit box" at bounding box center [246, 306] width 30 height 10
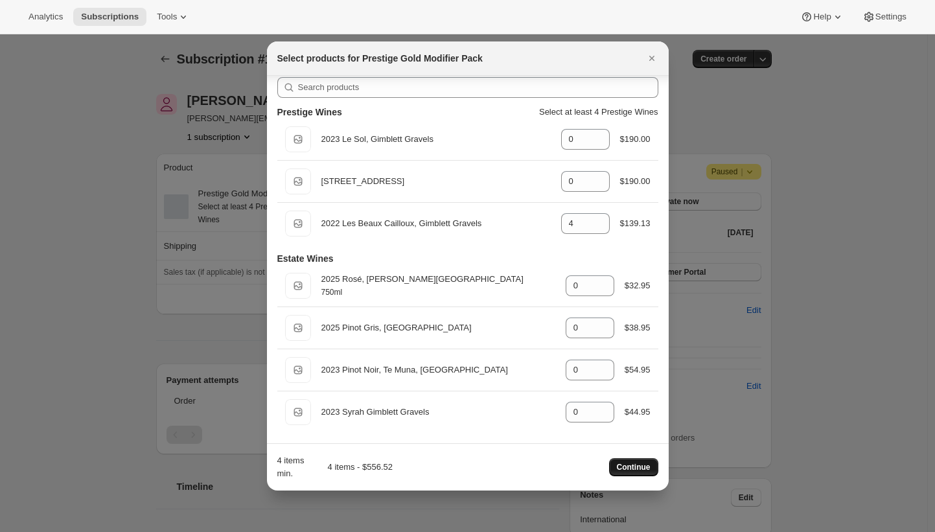
click at [624, 467] on span "Continue" at bounding box center [634, 467] width 34 height 10
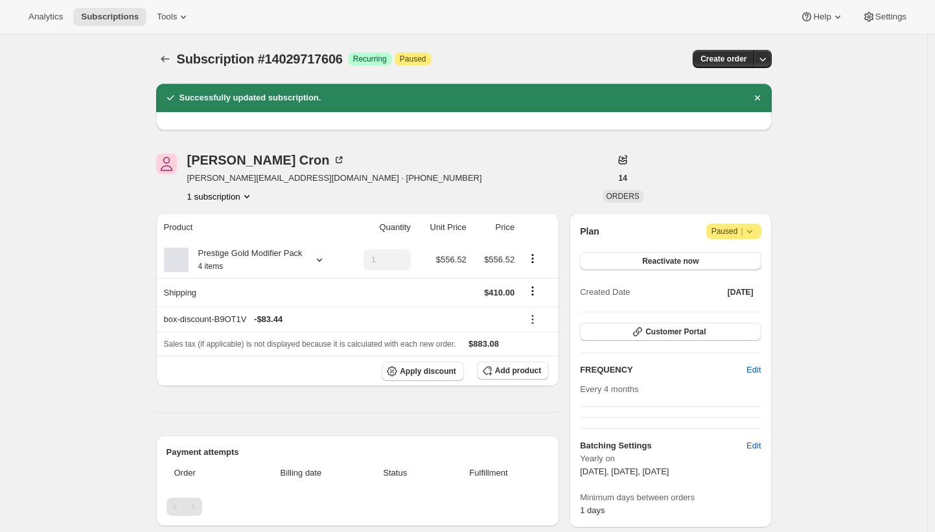
click at [548, 41] on div "Subscription #14029717606. This page is ready Subscription #14029717606 Success…" at bounding box center [464, 58] width 616 height 49
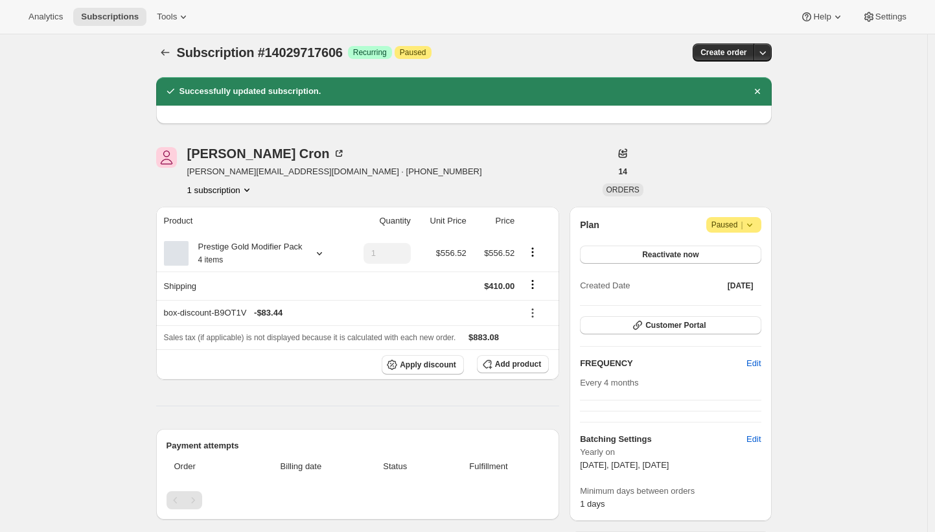
scroll to position [8, 0]
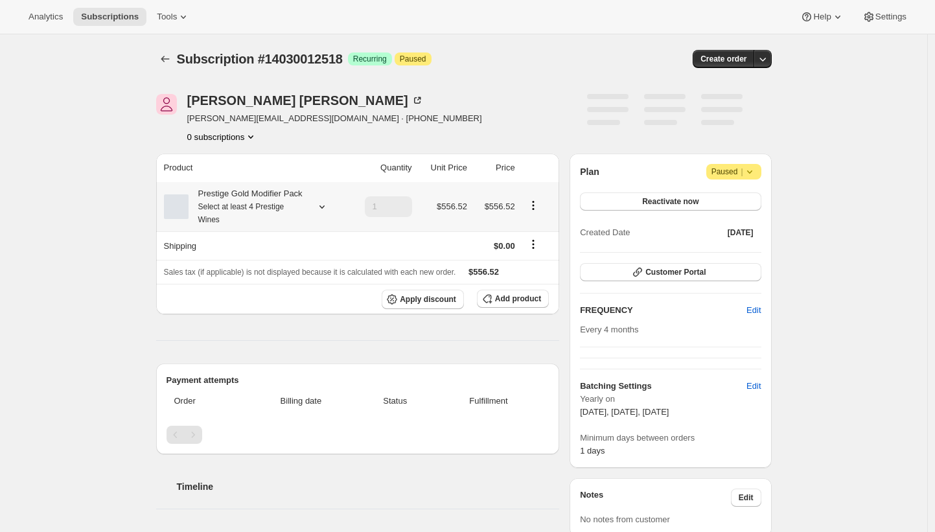
click at [224, 200] on div "Prestige Gold Modifier Pack Select at least 4 Prestige Wines" at bounding box center [247, 206] width 117 height 39
click at [228, 306] on button "Edit box" at bounding box center [246, 307] width 201 height 18
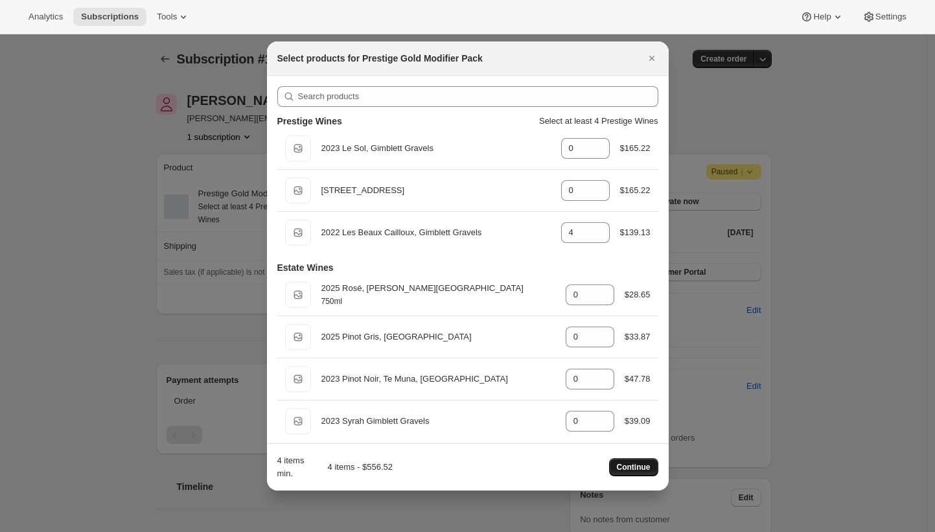
click at [626, 464] on span "Continue" at bounding box center [634, 467] width 34 height 10
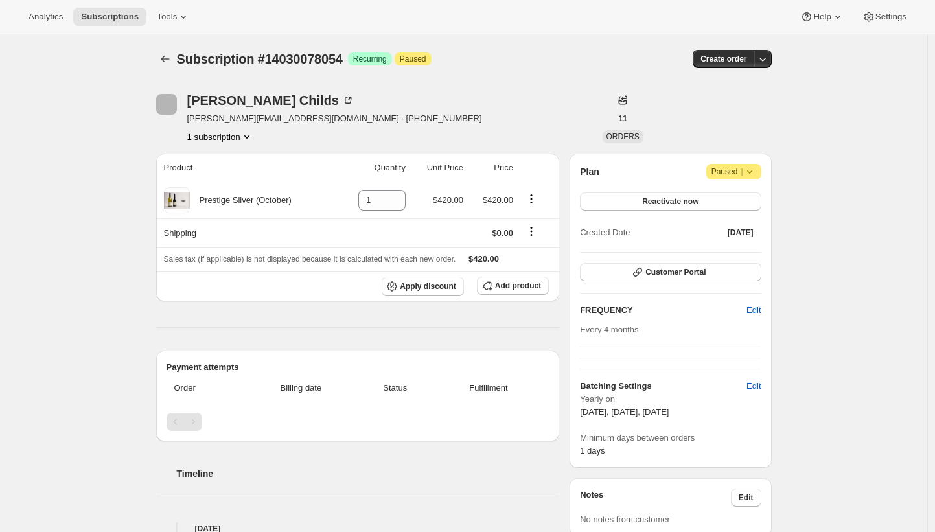
click at [121, 191] on div "Subscription #14030078054. This page is ready Subscription #14030078054 Success…" at bounding box center [464, 509] width 928 height 950
click at [532, 234] on icon "Shipping actions" at bounding box center [531, 231] width 13 height 13
click at [526, 254] on span "Edit shipping rate" at bounding box center [534, 257] width 65 height 10
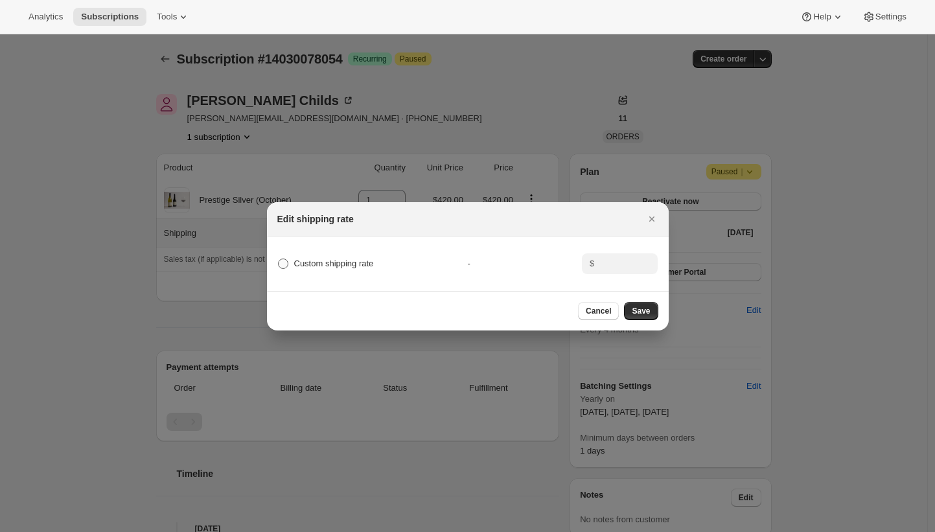
click at [363, 264] on span "Custom shipping rate" at bounding box center [334, 264] width 80 height 10
click at [279, 259] on input "Custom shipping rate" at bounding box center [278, 259] width 1 height 1
radio input "true"
click at [623, 262] on input ":rk:" at bounding box center [618, 263] width 40 height 21
type input "295"
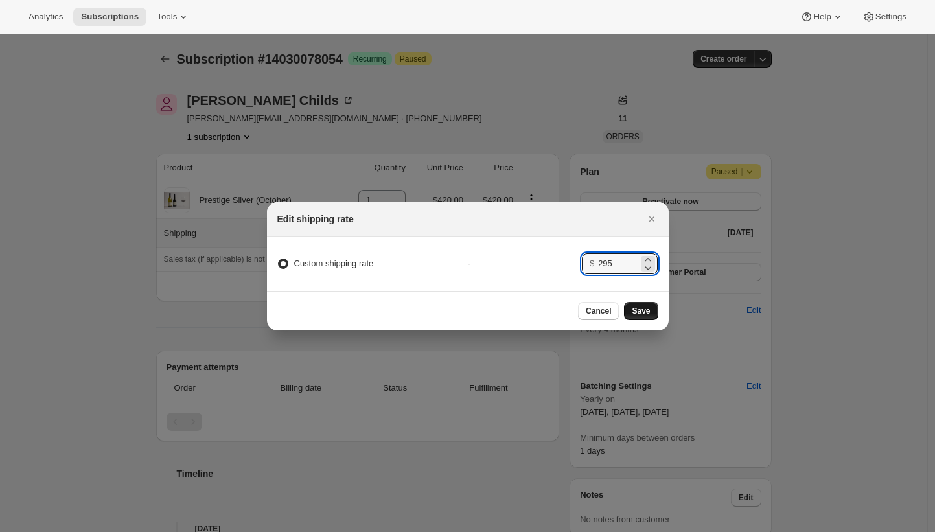
click at [635, 314] on span "Save" at bounding box center [641, 311] width 18 height 10
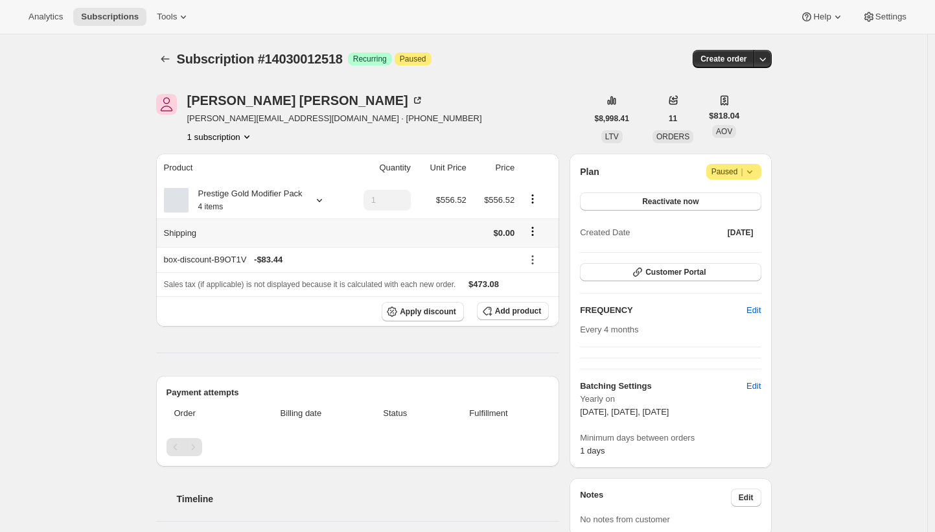
click at [535, 238] on icon "Shipping actions" at bounding box center [532, 231] width 13 height 13
click at [536, 268] on span "Edit shipping rate" at bounding box center [534, 270] width 65 height 10
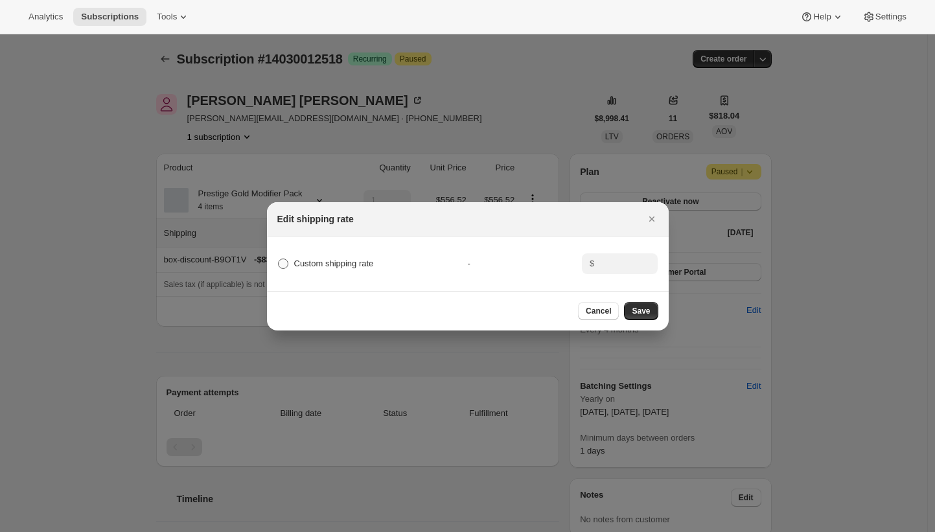
click at [340, 261] on span "Custom shipping rate" at bounding box center [334, 264] width 80 height 10
click at [279, 259] on input "Custom shipping rate" at bounding box center [278, 259] width 1 height 1
radio input "true"
click at [615, 261] on input ":r2o:" at bounding box center [618, 263] width 40 height 21
type input "475"
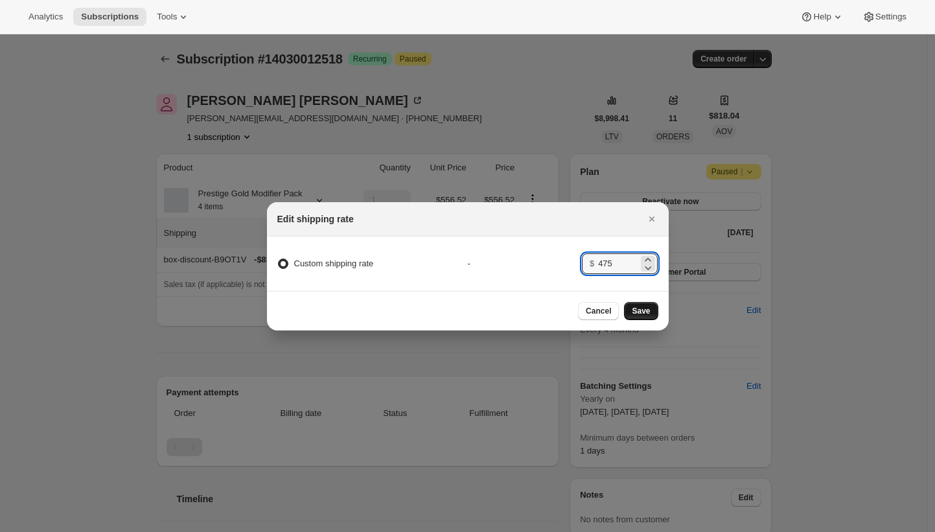
click at [648, 313] on span "Save" at bounding box center [641, 311] width 18 height 10
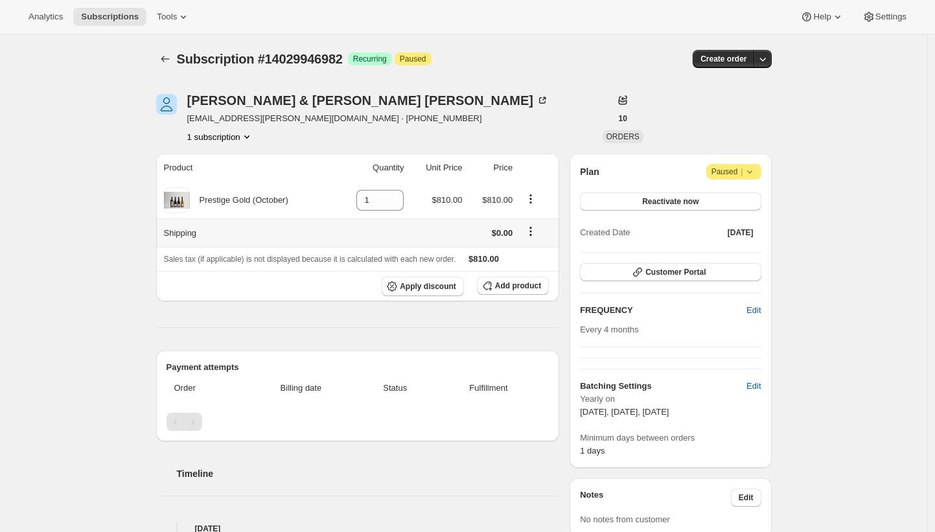
click at [535, 229] on icon "Shipping actions" at bounding box center [530, 231] width 13 height 13
click at [541, 259] on span "Edit shipping rate" at bounding box center [533, 257] width 65 height 10
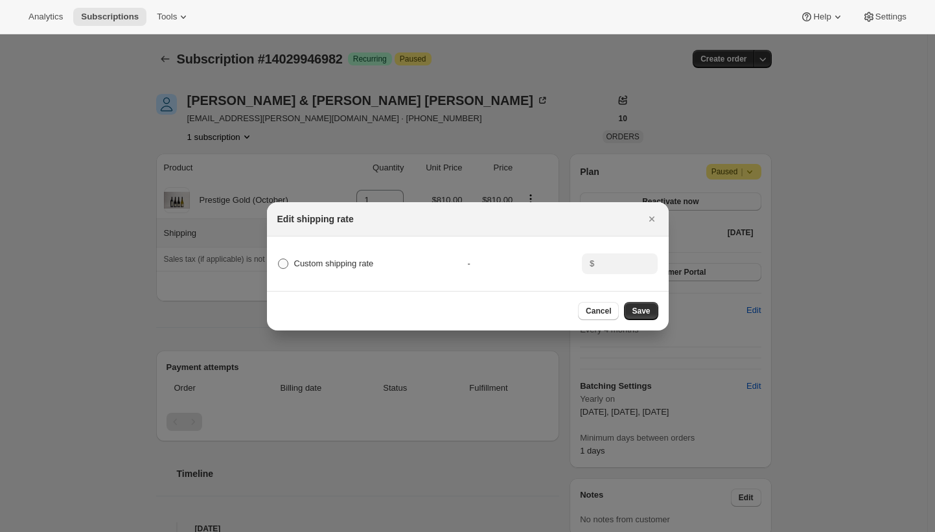
click at [333, 259] on span "Custom shipping rate" at bounding box center [334, 264] width 80 height 10
click at [279, 259] on input "Custom shipping rate" at bounding box center [278, 259] width 1 height 1
radio input "true"
click at [609, 257] on input ":rm:" at bounding box center [618, 263] width 40 height 21
type input "360"
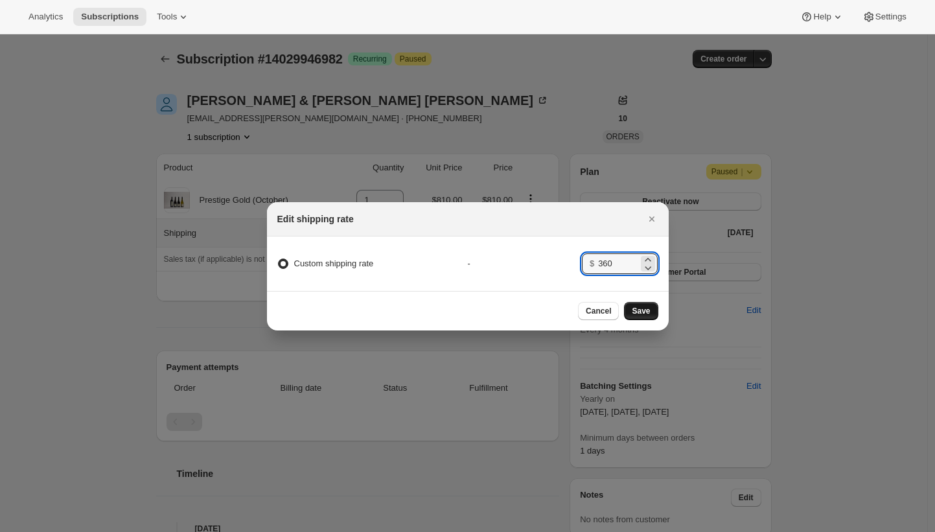
click at [646, 309] on span "Save" at bounding box center [641, 311] width 18 height 10
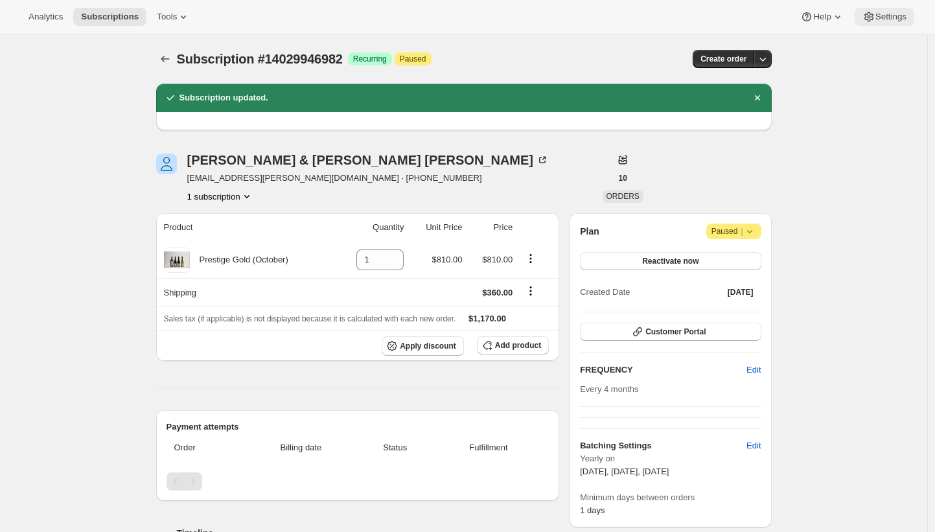
click at [900, 16] on span "Settings" at bounding box center [891, 17] width 31 height 10
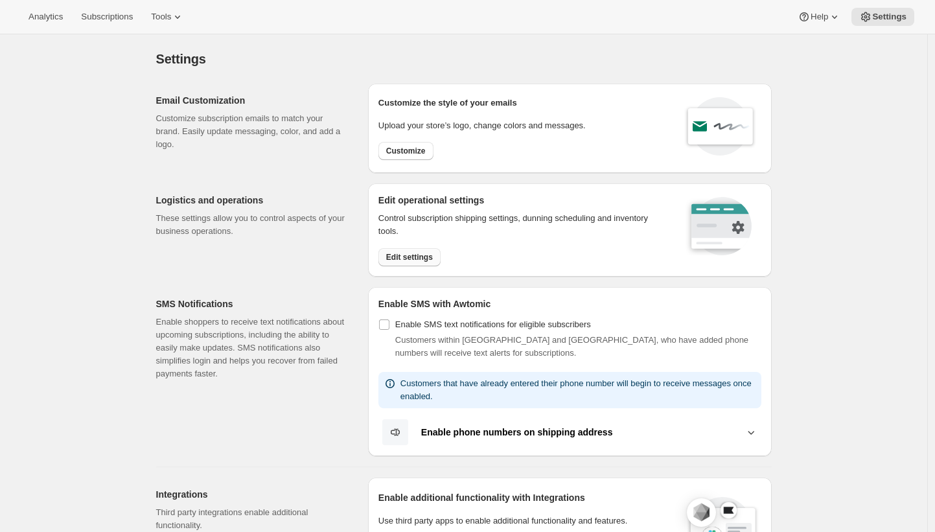
click at [422, 252] on span "Edit settings" at bounding box center [409, 257] width 47 height 10
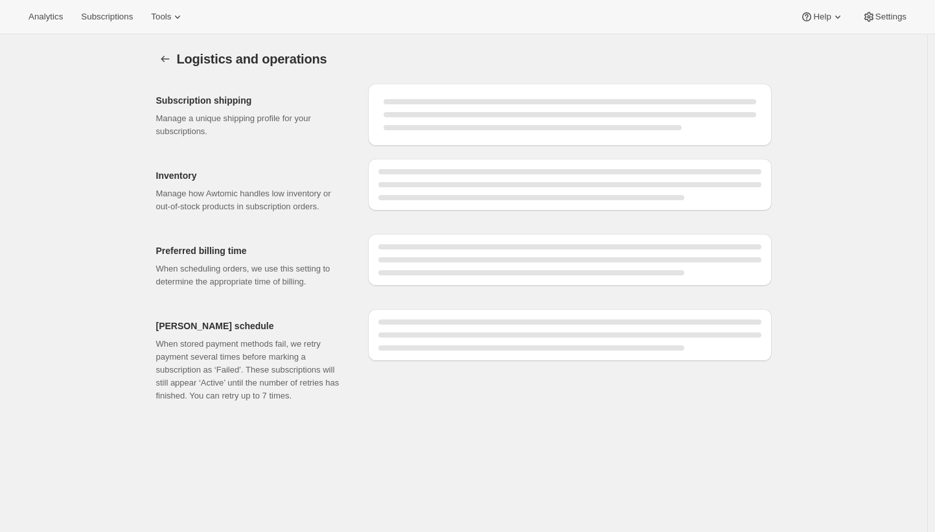
select select "08:00"
select select "DAY"
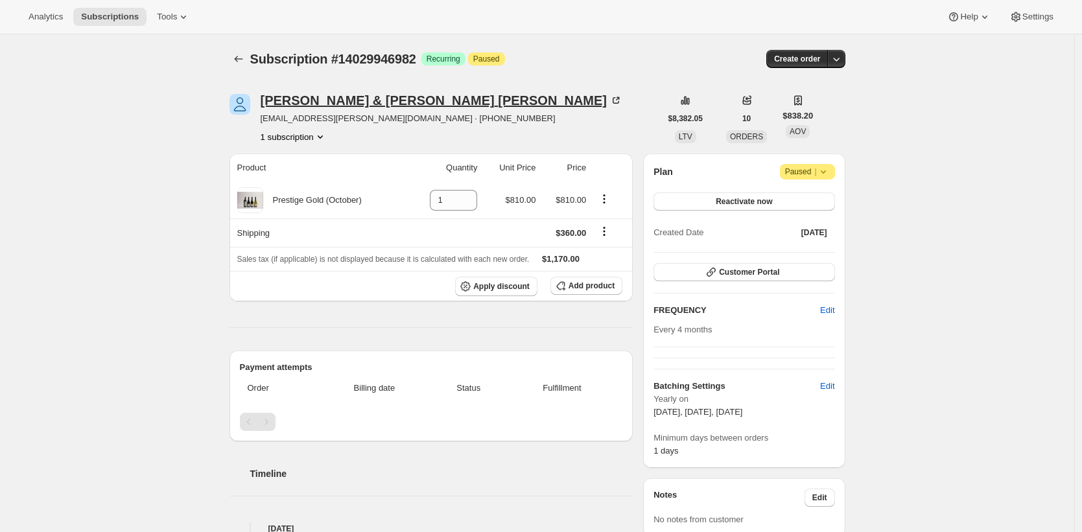
click at [391, 100] on div "[PERSON_NAME] & [PERSON_NAME]" at bounding box center [442, 100] width 362 height 13
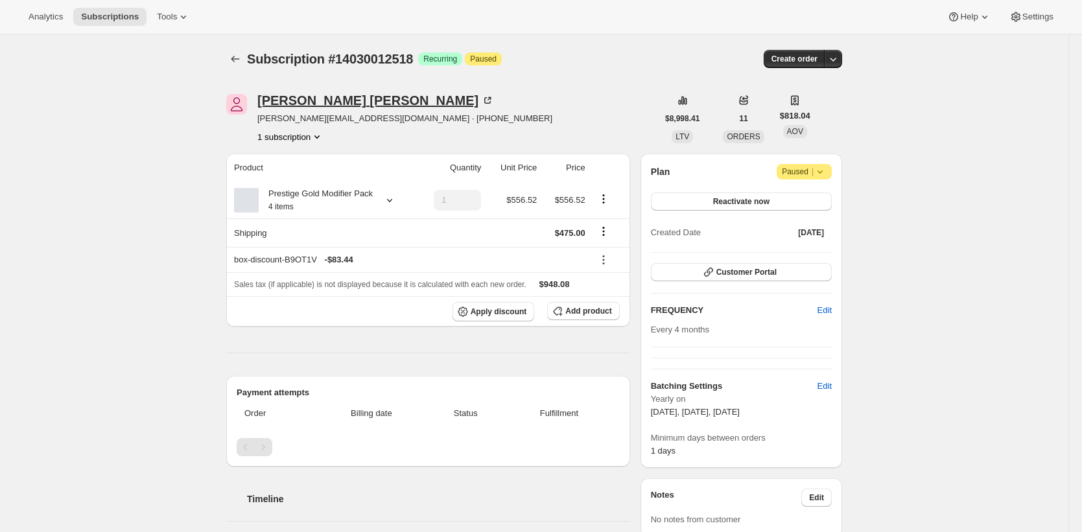
click at [355, 100] on div "Jeremy Mayhew" at bounding box center [375, 100] width 237 height 13
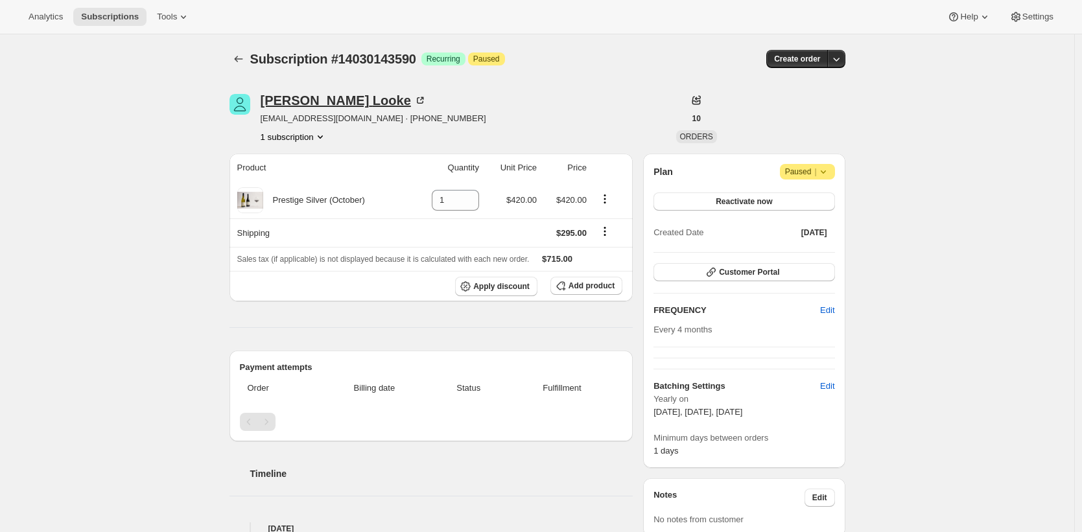
click at [313, 94] on div "Carole Looke" at bounding box center [344, 100] width 166 height 13
click at [327, 100] on div "[PERSON_NAME]" at bounding box center [344, 100] width 167 height 13
click at [333, 99] on div "[PERSON_NAME]" at bounding box center [379, 100] width 237 height 13
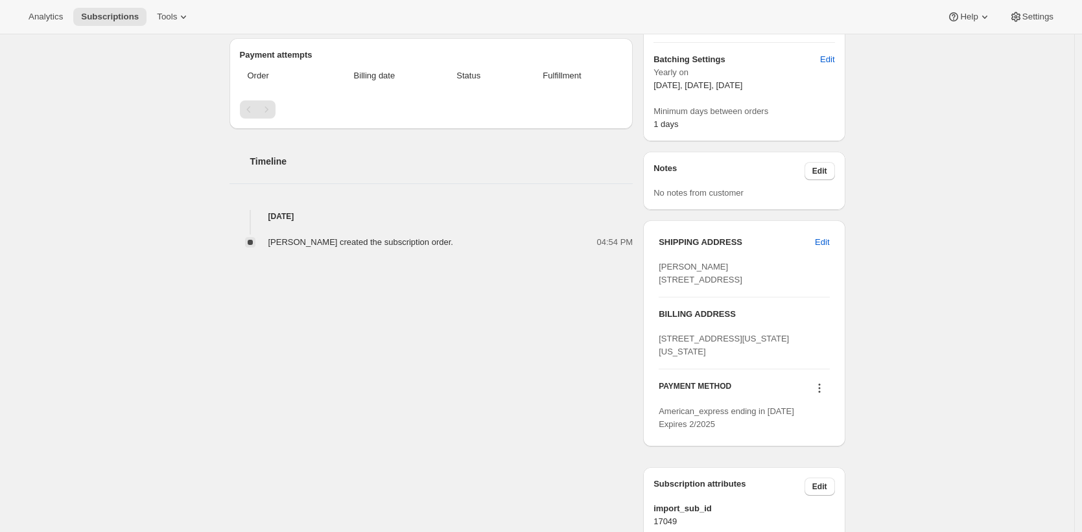
scroll to position [463, 0]
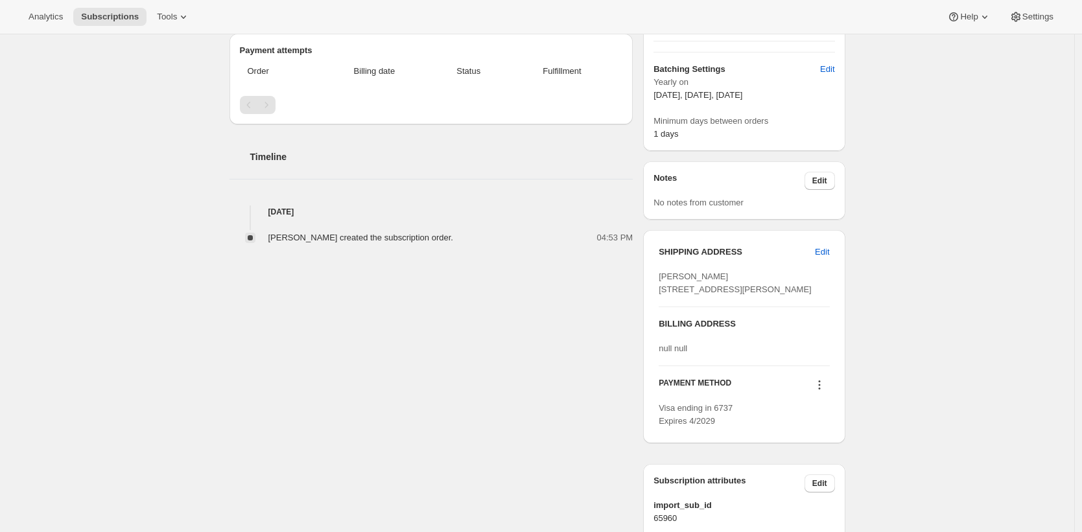
scroll to position [464, 0]
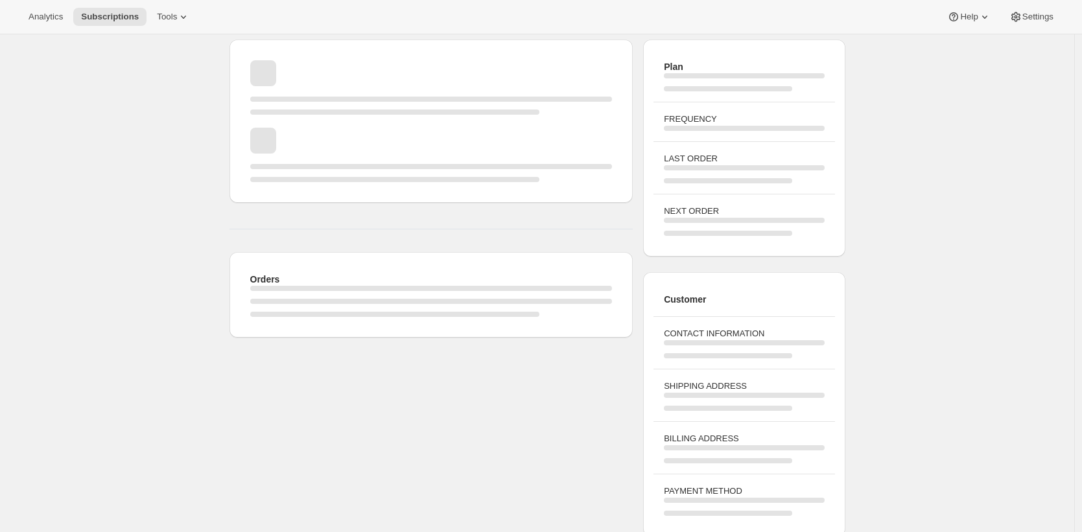
scroll to position [54, 0]
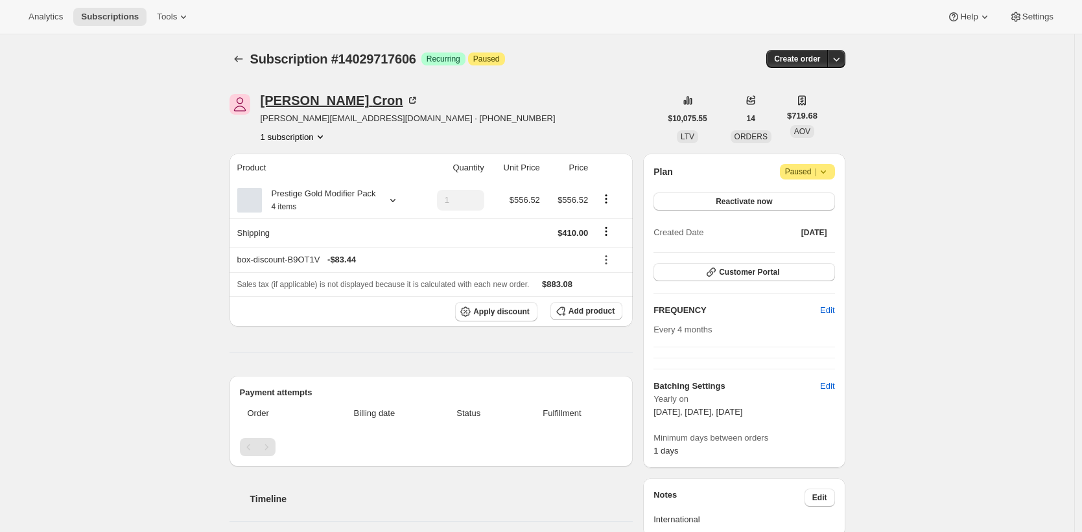
click at [322, 99] on div "Jonathan Cron" at bounding box center [340, 100] width 158 height 13
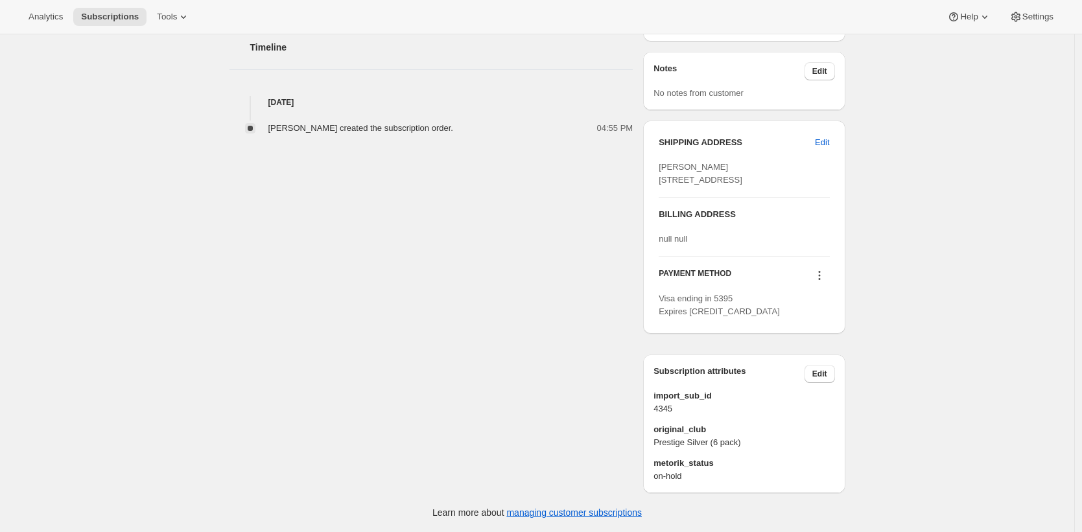
scroll to position [477, 0]
